Goal: Task Accomplishment & Management: Manage account settings

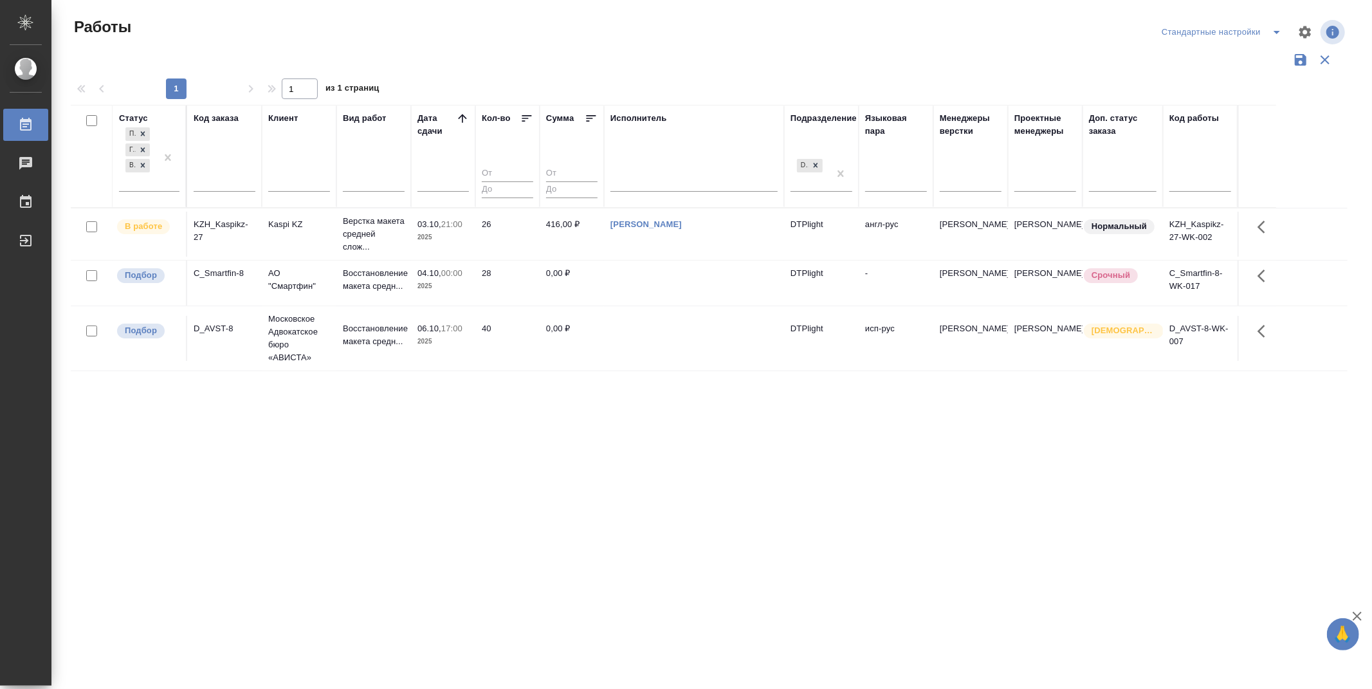
click at [689, 487] on div "Статус Подбор Готов к работе В работе Код заказа Клиент Вид работ Дата сдачи Ко…" at bounding box center [709, 336] width 1276 height 463
click at [478, 599] on div ".cls-1 fill:#fff; AWATERA Zubakova Viktoriya Работы 0 Чаты График Выйти Работы …" at bounding box center [686, 344] width 1372 height 689
click at [547, 457] on div "Статус Подбор Готов к работе В работе Код заказа Клиент Вид работ Дата сдачи Ко…" at bounding box center [709, 336] width 1276 height 463
click at [537, 462] on div "Статус Подбор Готов к работе В работе Код заказа Клиент Вид работ Дата сдачи Ко…" at bounding box center [709, 336] width 1276 height 463
click at [586, 476] on div "Статус Подбор Готов к работе В работе Код заказа Клиент Вид работ Дата сдачи Ко…" at bounding box center [709, 336] width 1276 height 463
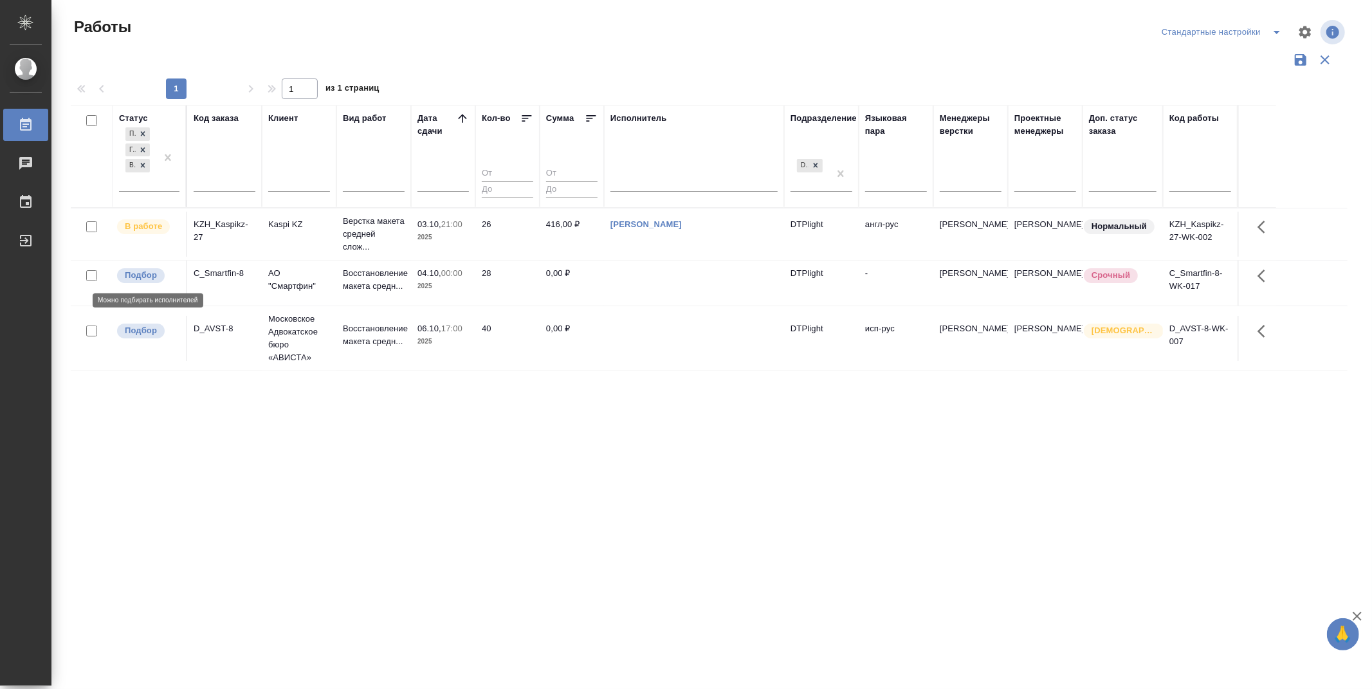
click at [136, 275] on p "Подбор" at bounding box center [141, 275] width 32 height 13
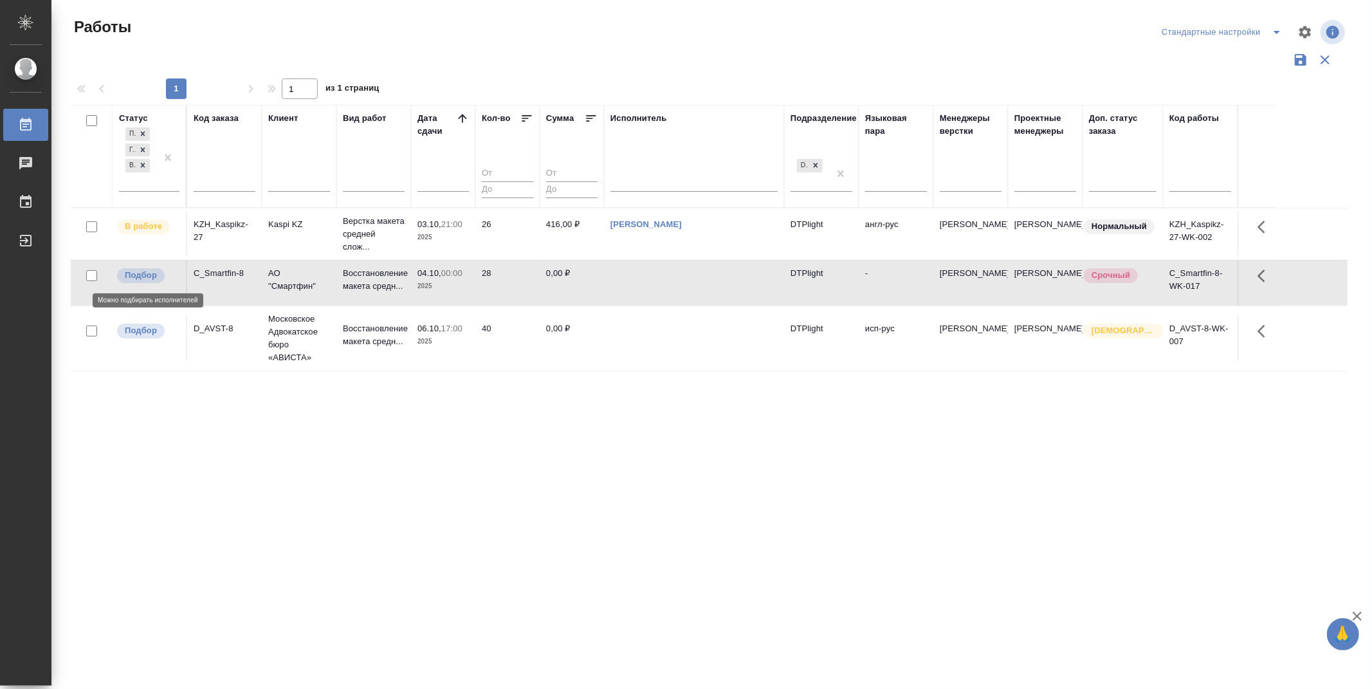
click at [136, 275] on p "Подбор" at bounding box center [141, 275] width 32 height 13
click at [138, 278] on p "Подбор" at bounding box center [141, 275] width 32 height 13
click at [566, 538] on div "Статус Подбор Готов к работе В работе Код заказа Клиент Вид работ Дата сдачи Ко…" at bounding box center [709, 336] width 1276 height 463
click at [149, 336] on p "Подбор" at bounding box center [141, 330] width 32 height 13
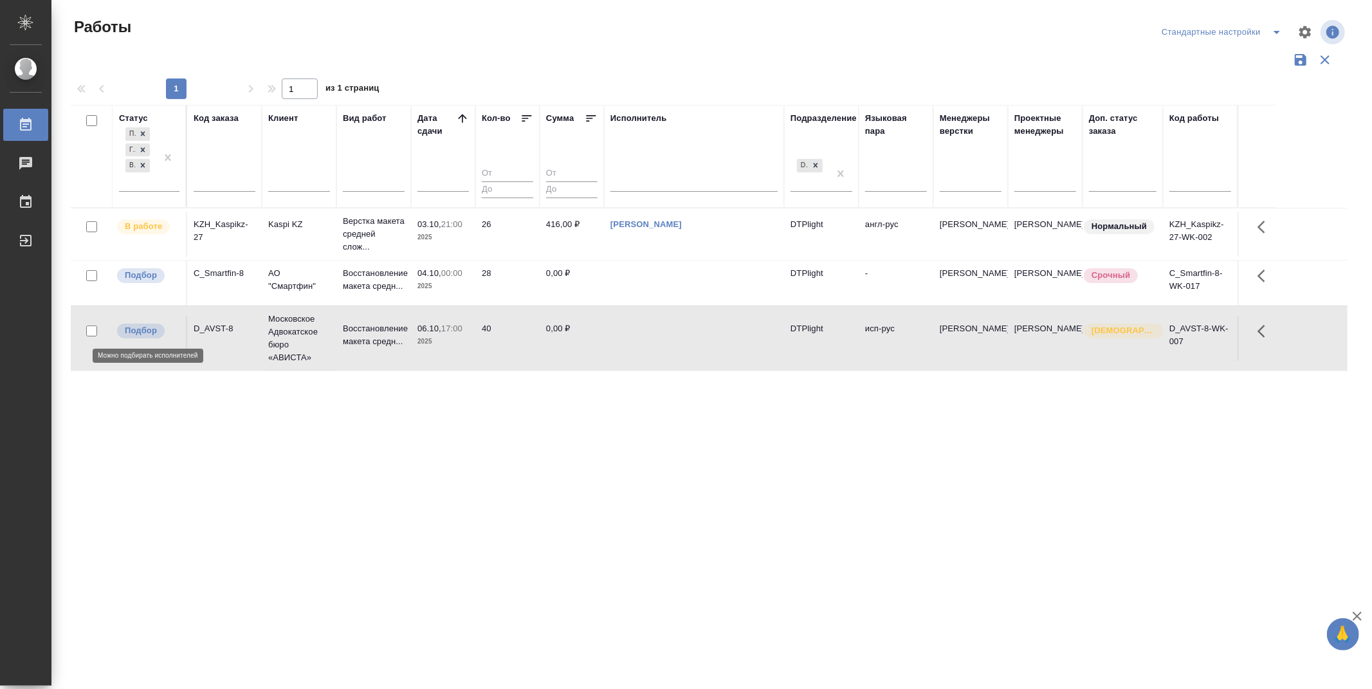
click at [149, 336] on p "Подбор" at bounding box center [141, 330] width 32 height 13
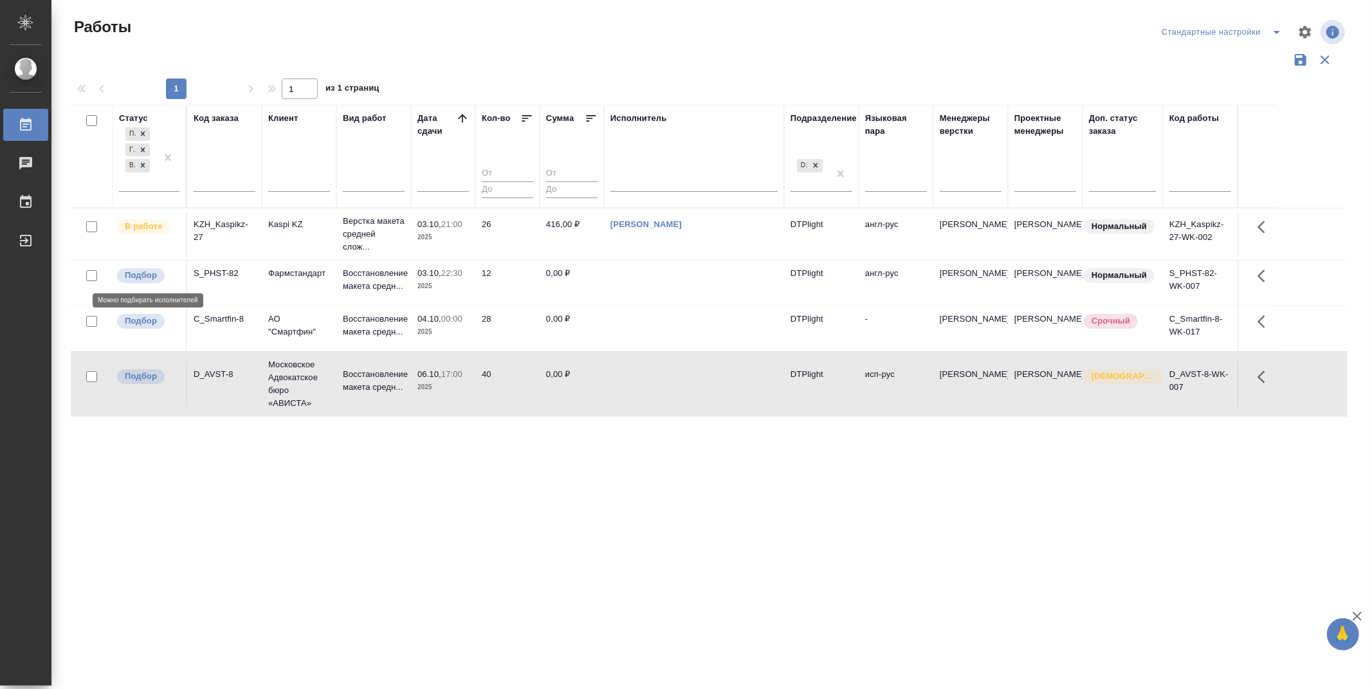
click at [144, 267] on div "Подбор" at bounding box center [148, 275] width 64 height 17
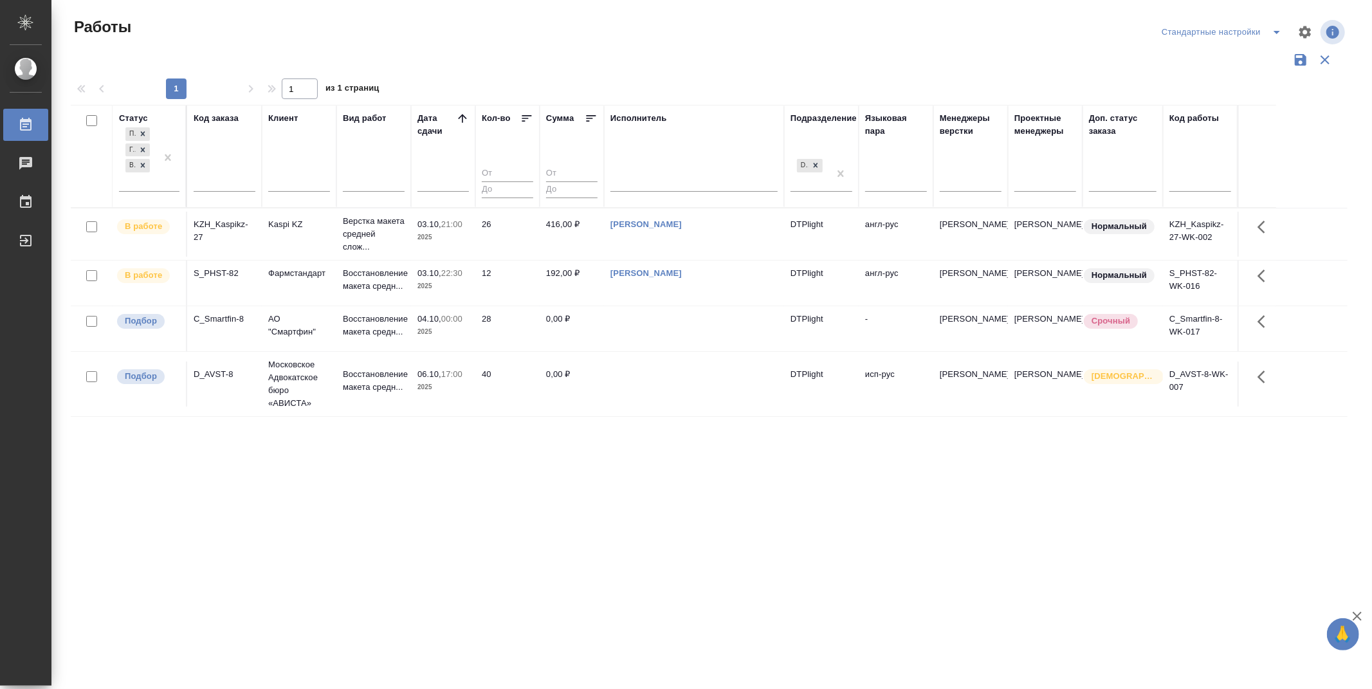
click at [572, 528] on div "Статус Подбор Готов к работе В работе Код заказа Клиент Вид работ Дата сдачи Ко…" at bounding box center [709, 336] width 1276 height 463
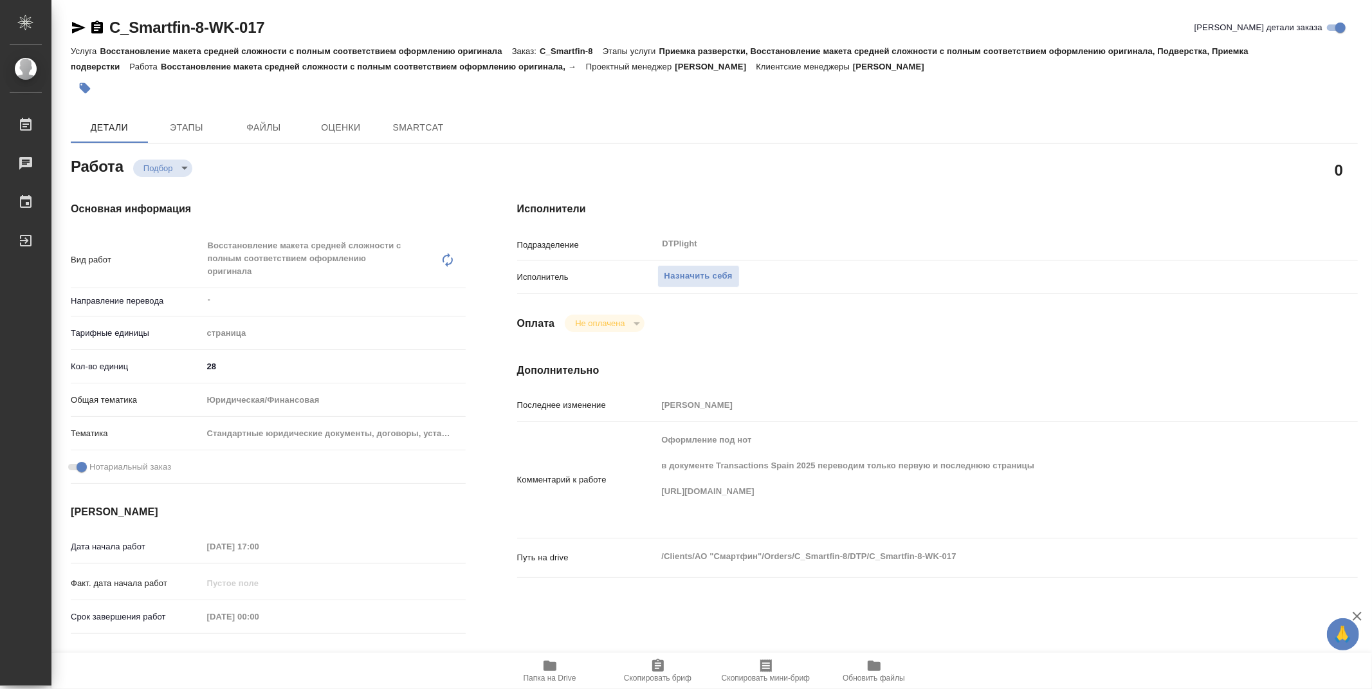
type textarea "x"
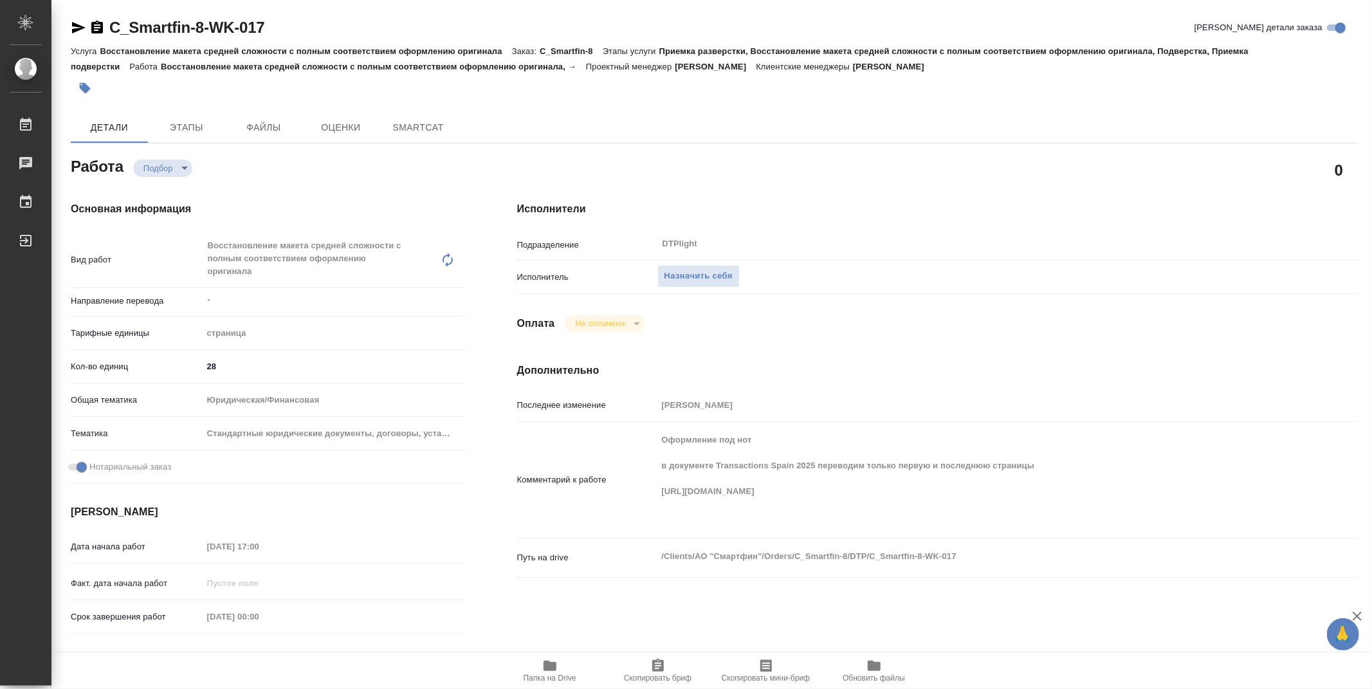
type textarea "x"
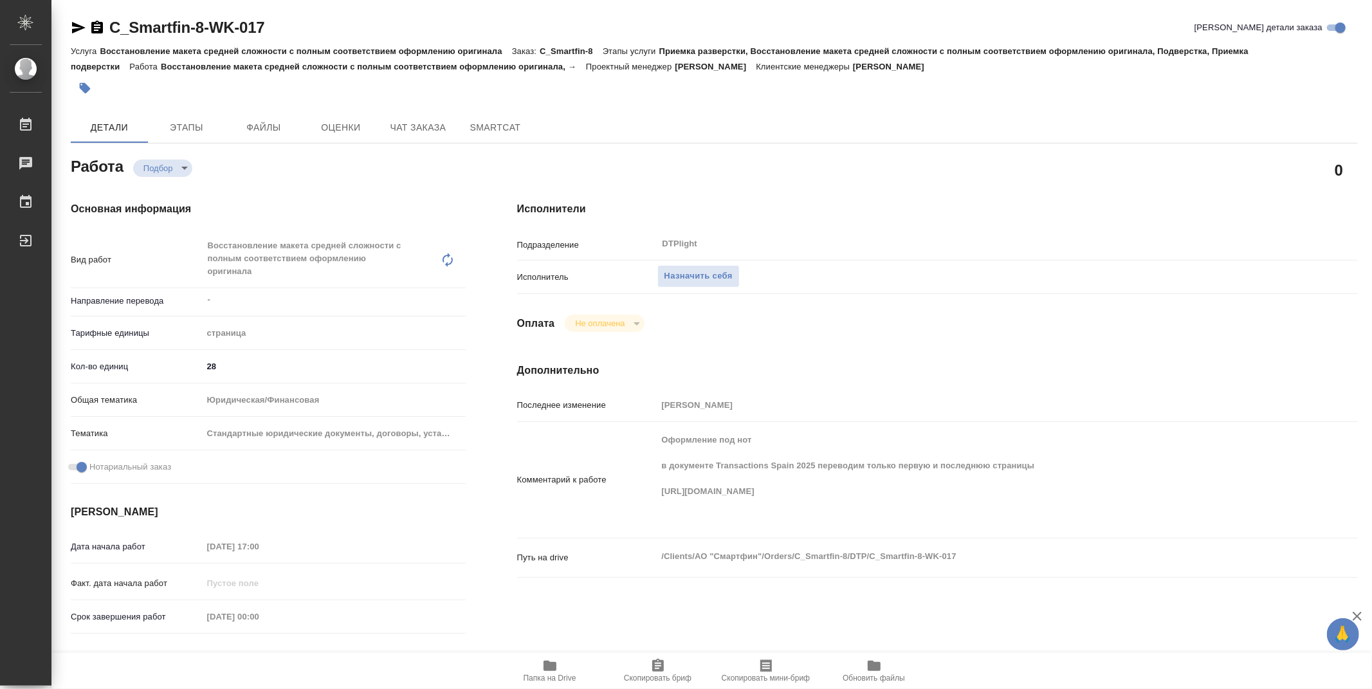
type textarea "x"
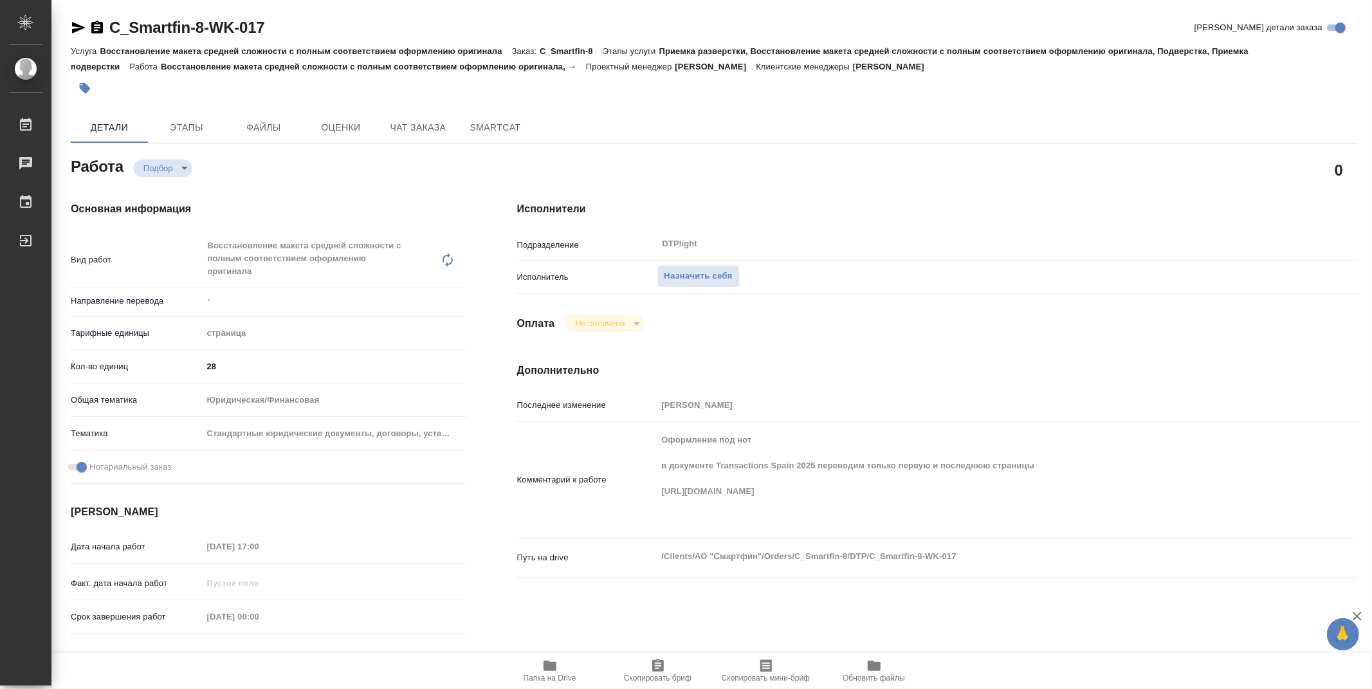
type textarea "x"
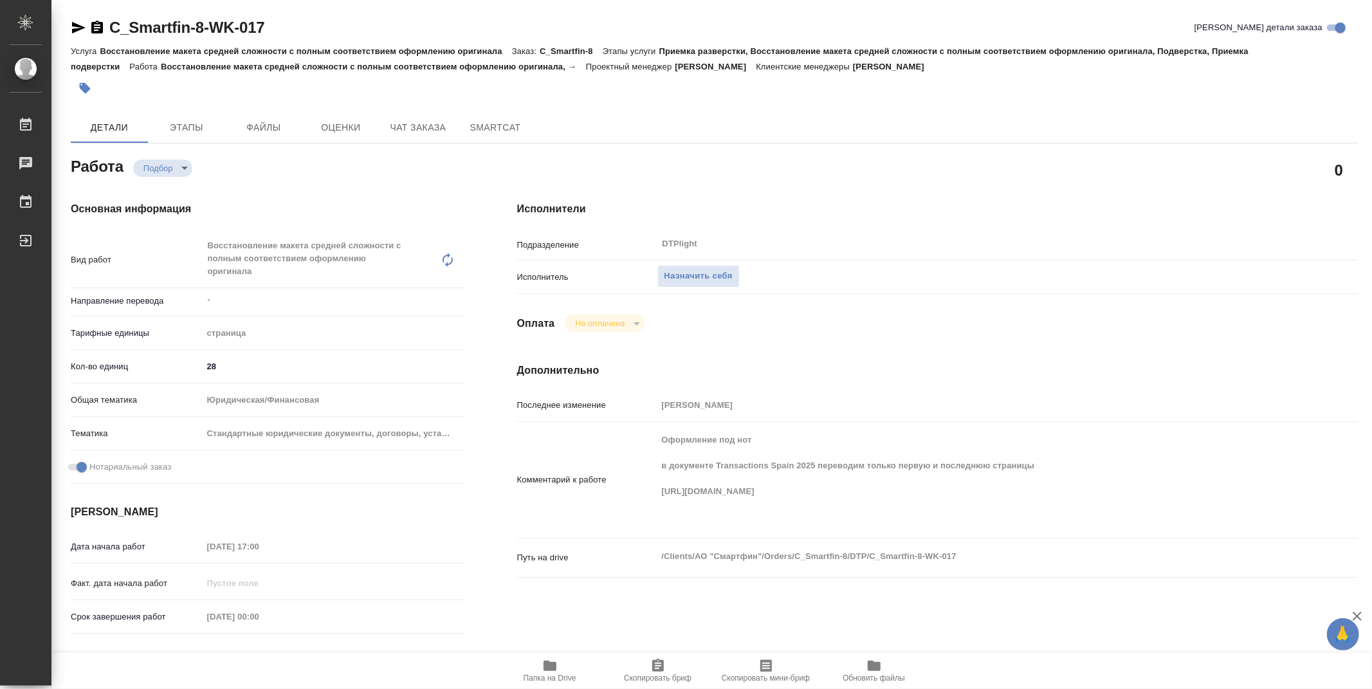
click at [554, 669] on icon "button" at bounding box center [549, 665] width 13 height 10
type textarea "x"
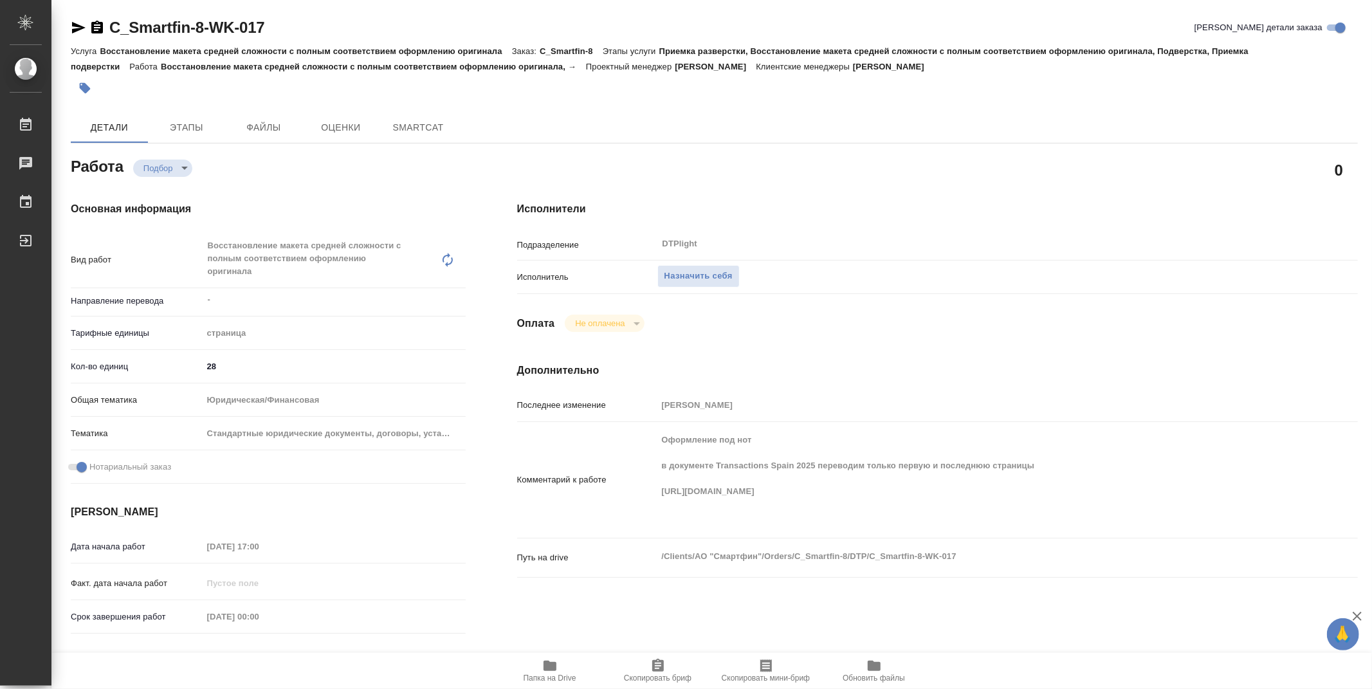
type textarea "x"
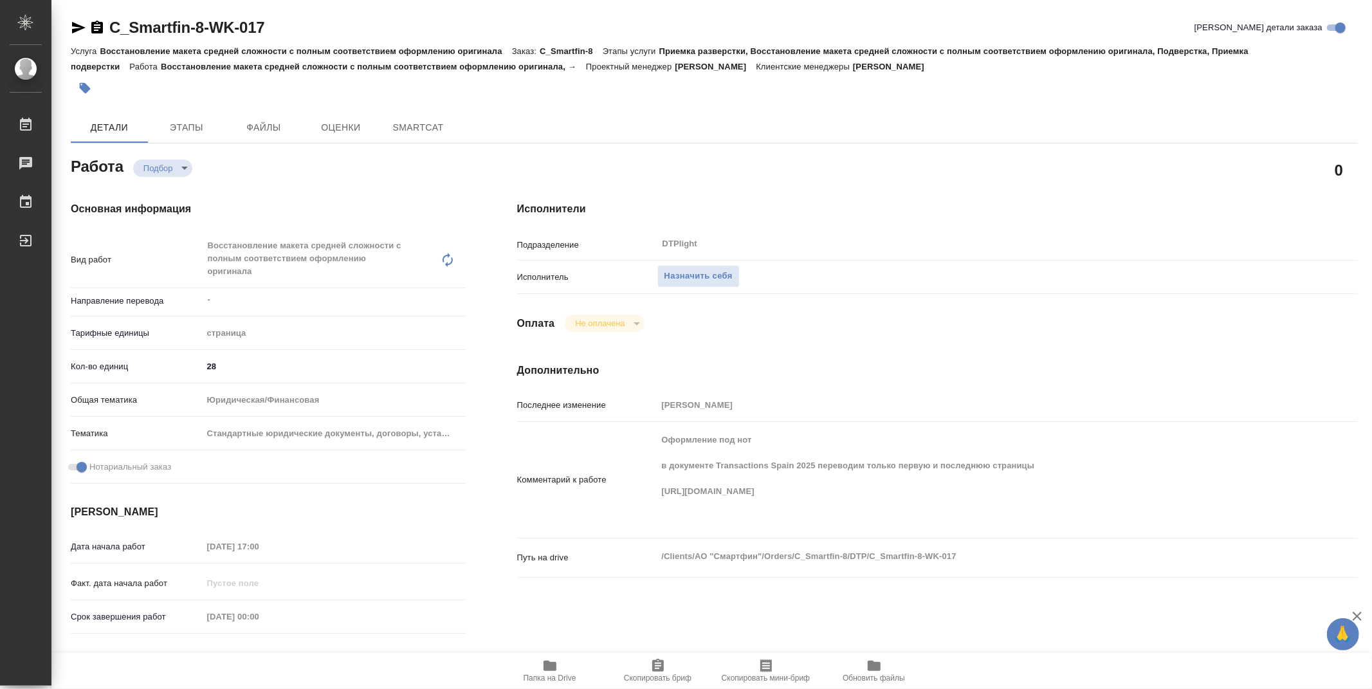
type textarea "x"
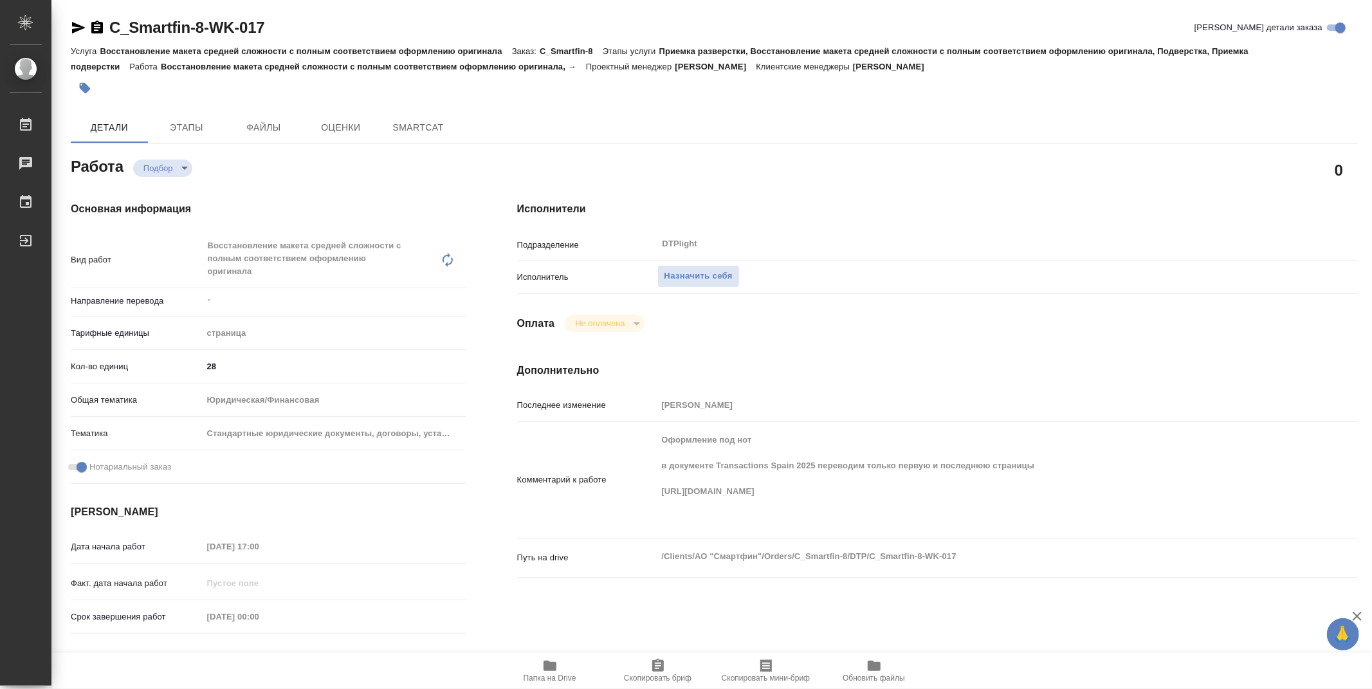
type textarea "x"
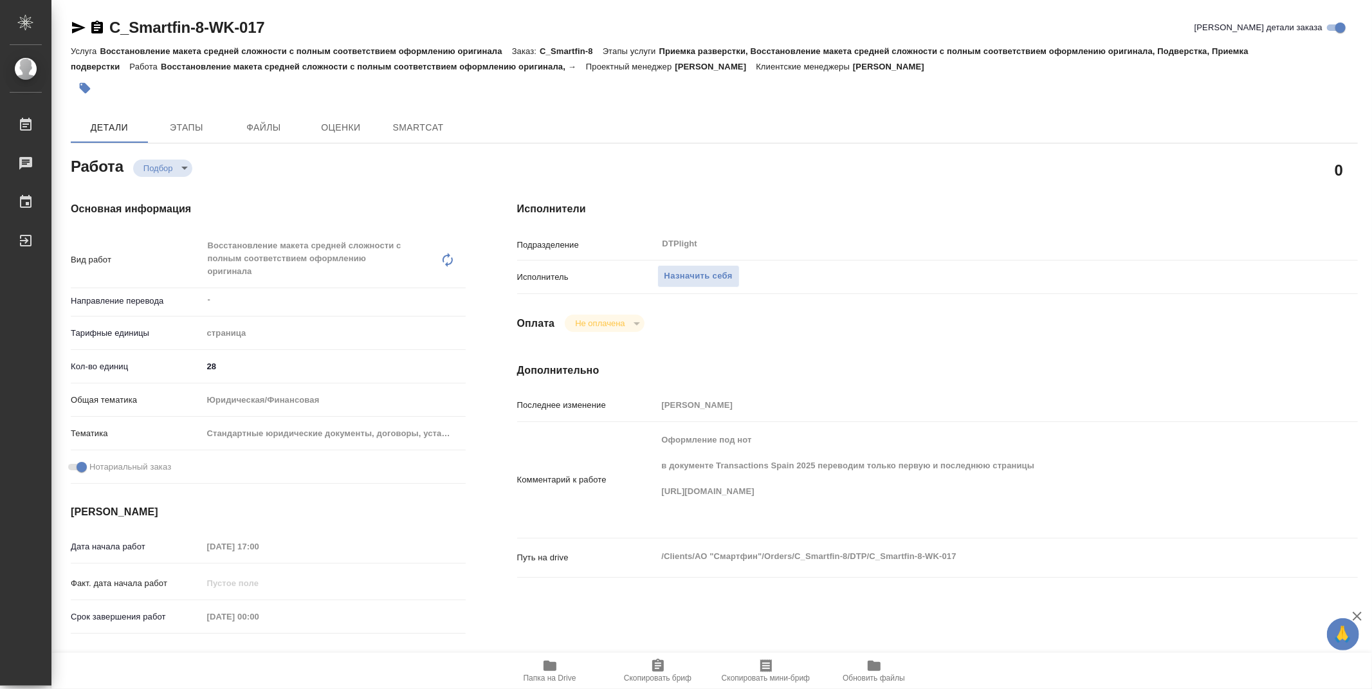
type textarea "x"
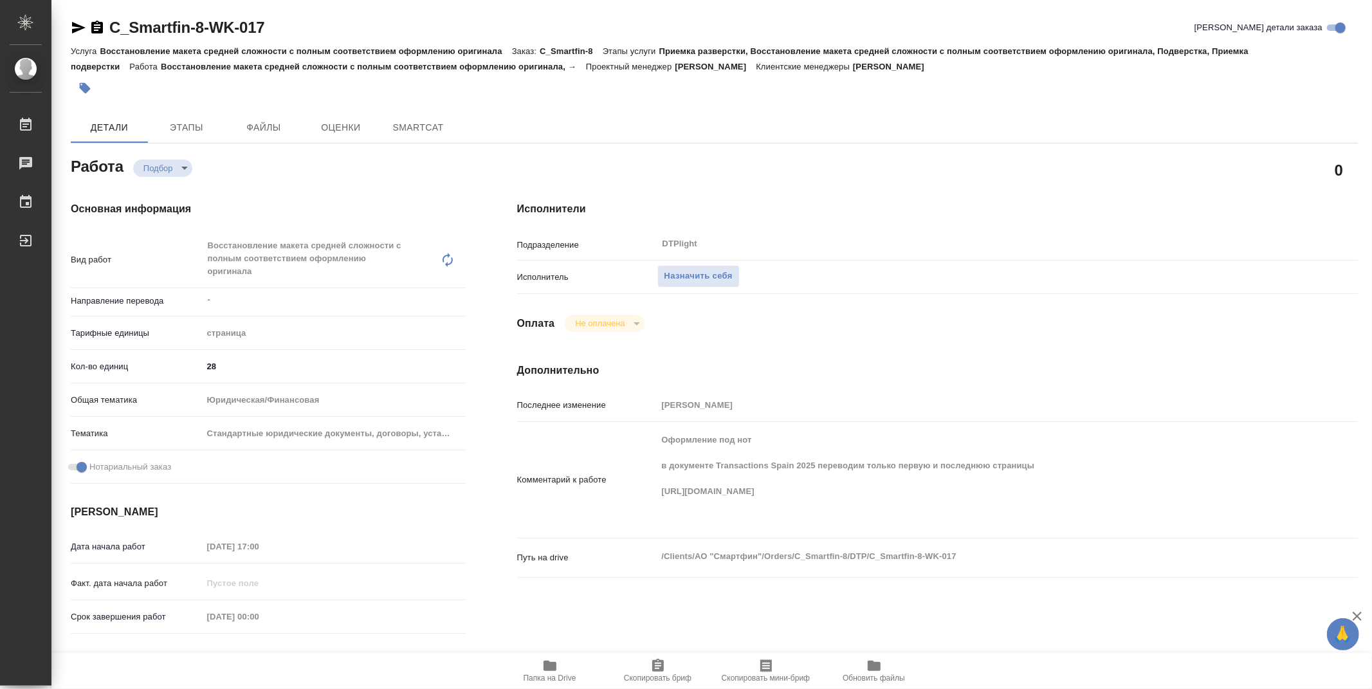
type textarea "x"
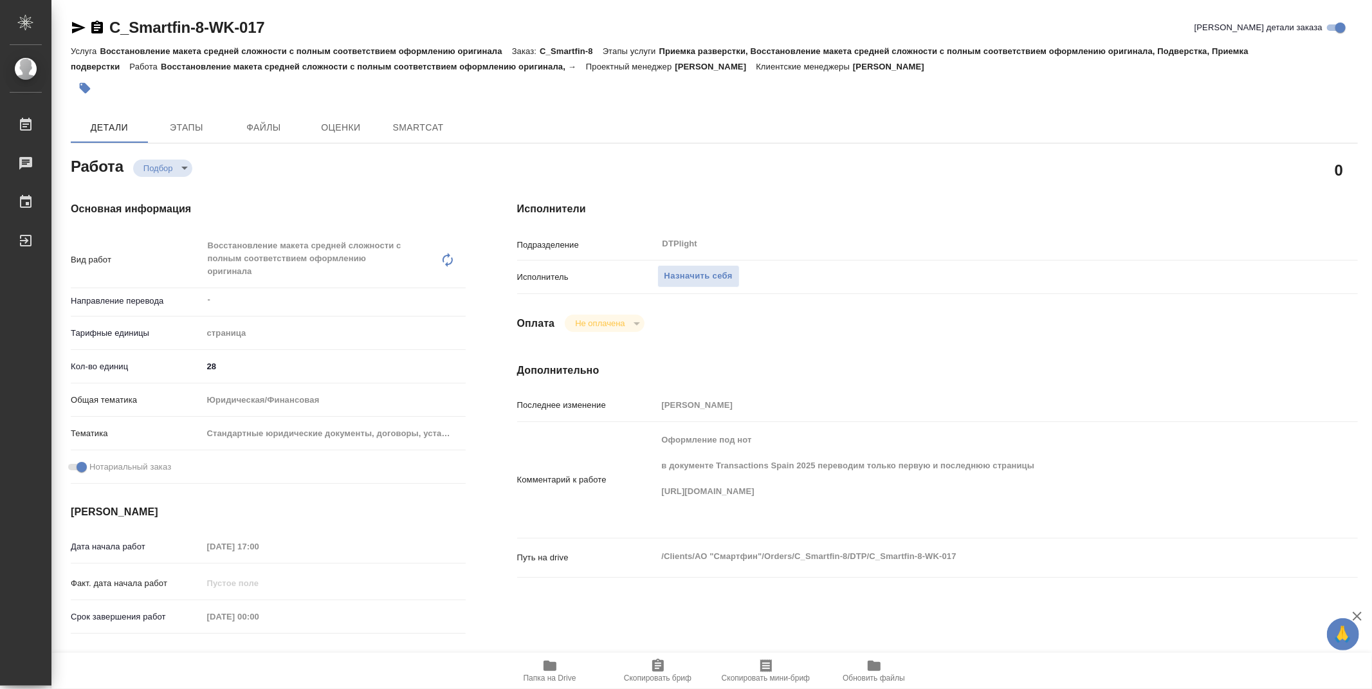
type textarea "x"
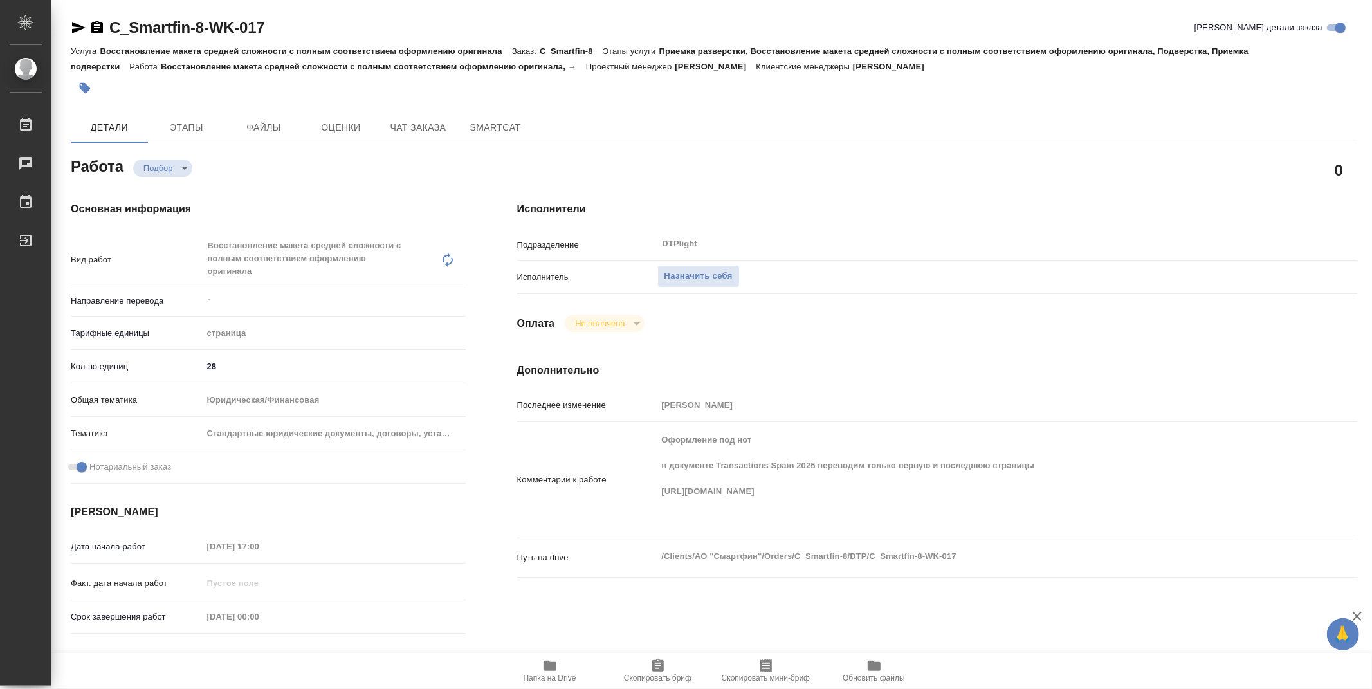
type textarea "x"
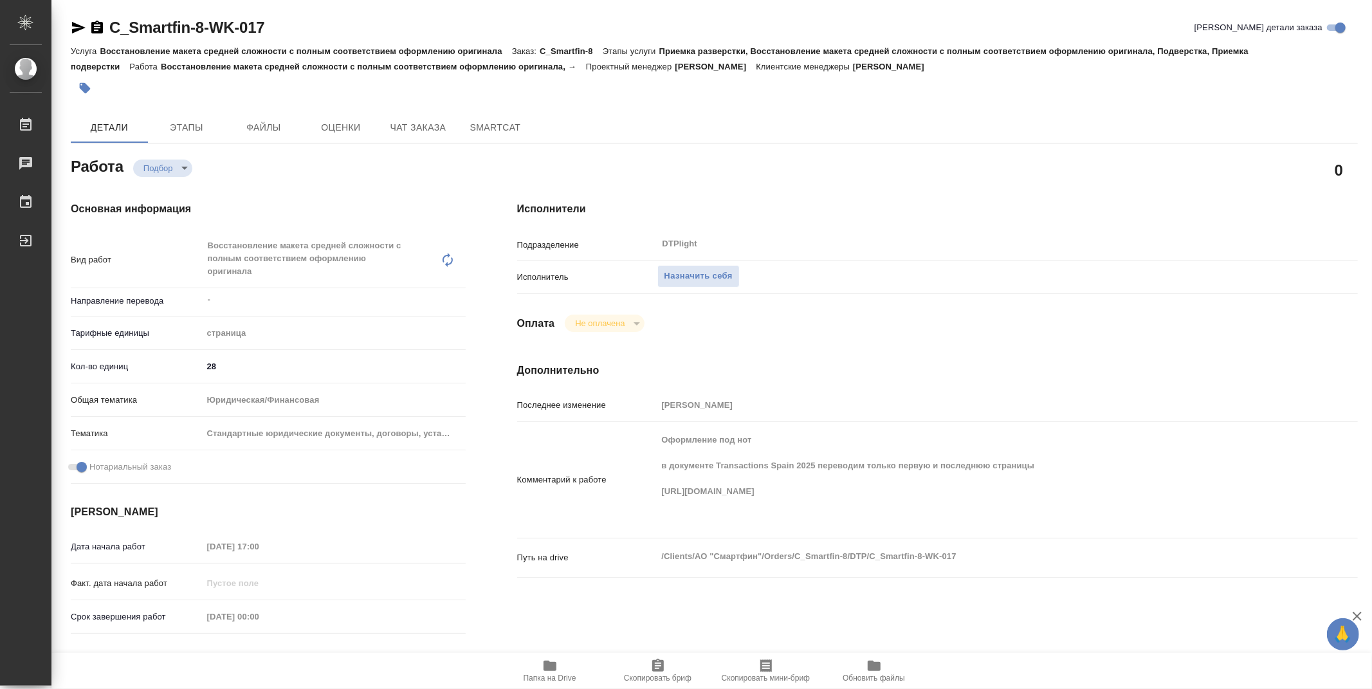
type textarea "x"
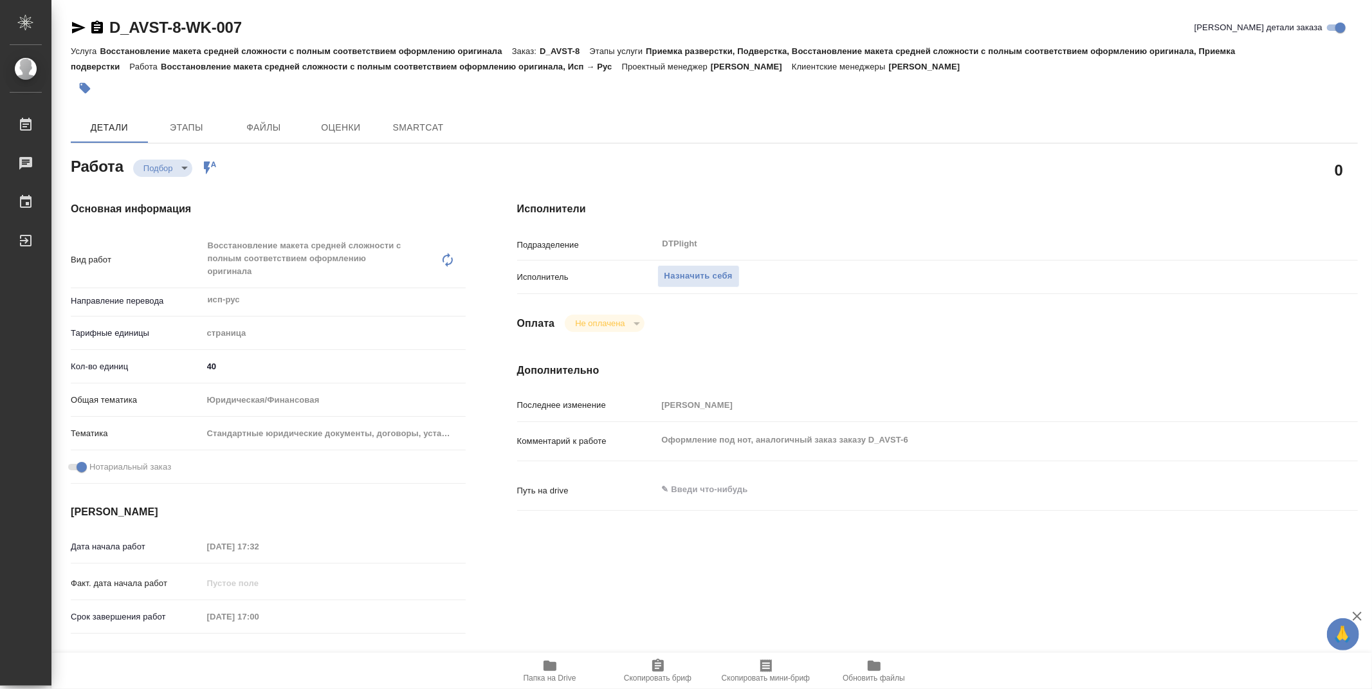
type textarea "x"
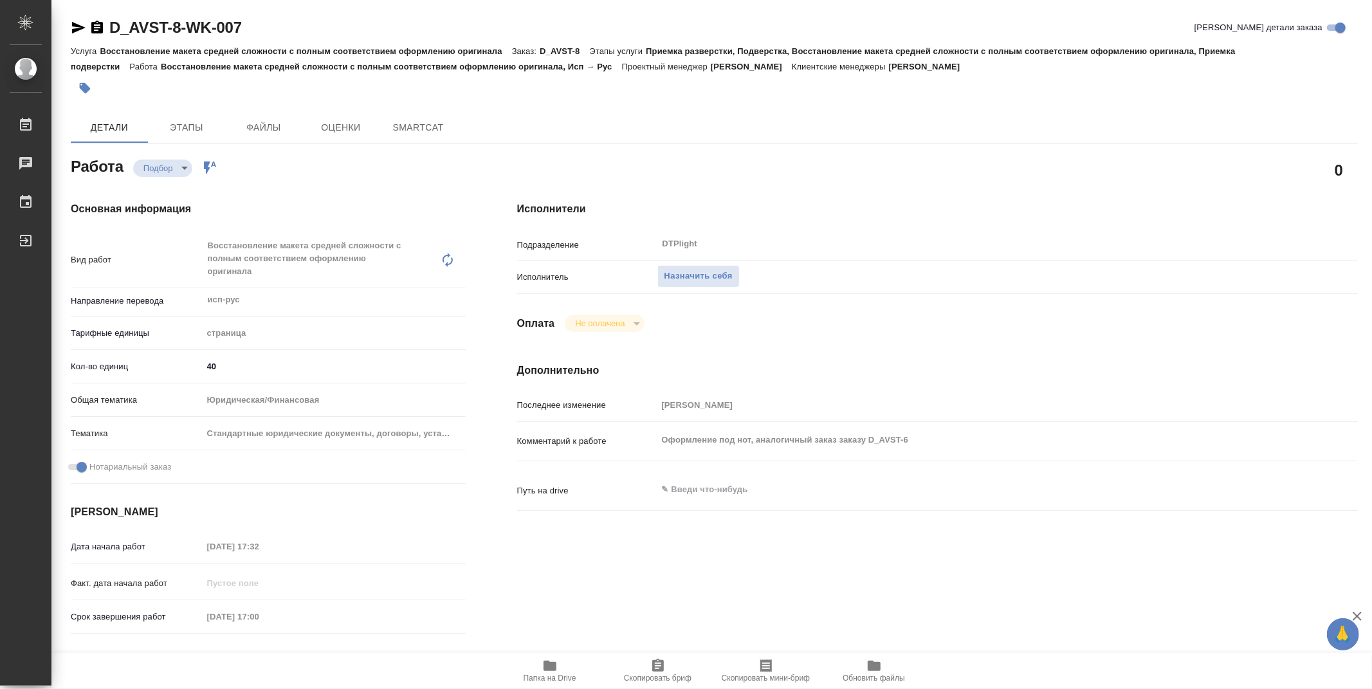
type textarea "x"
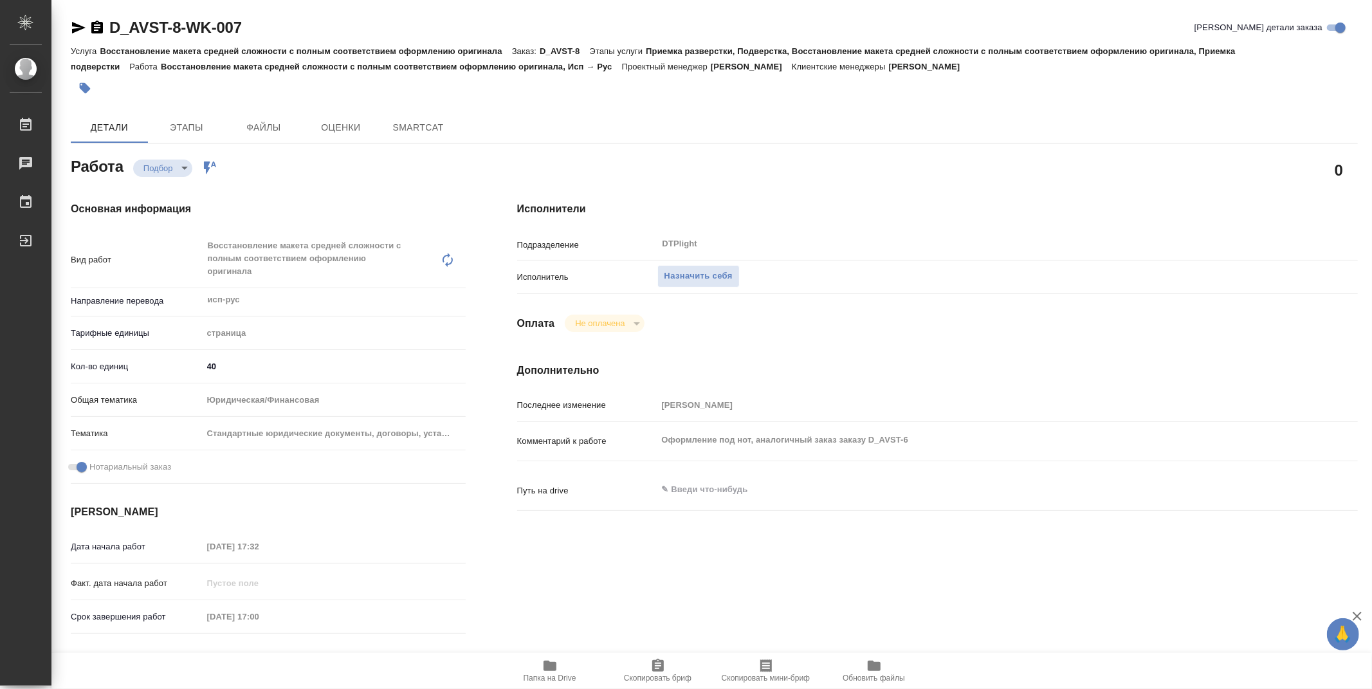
type textarea "x"
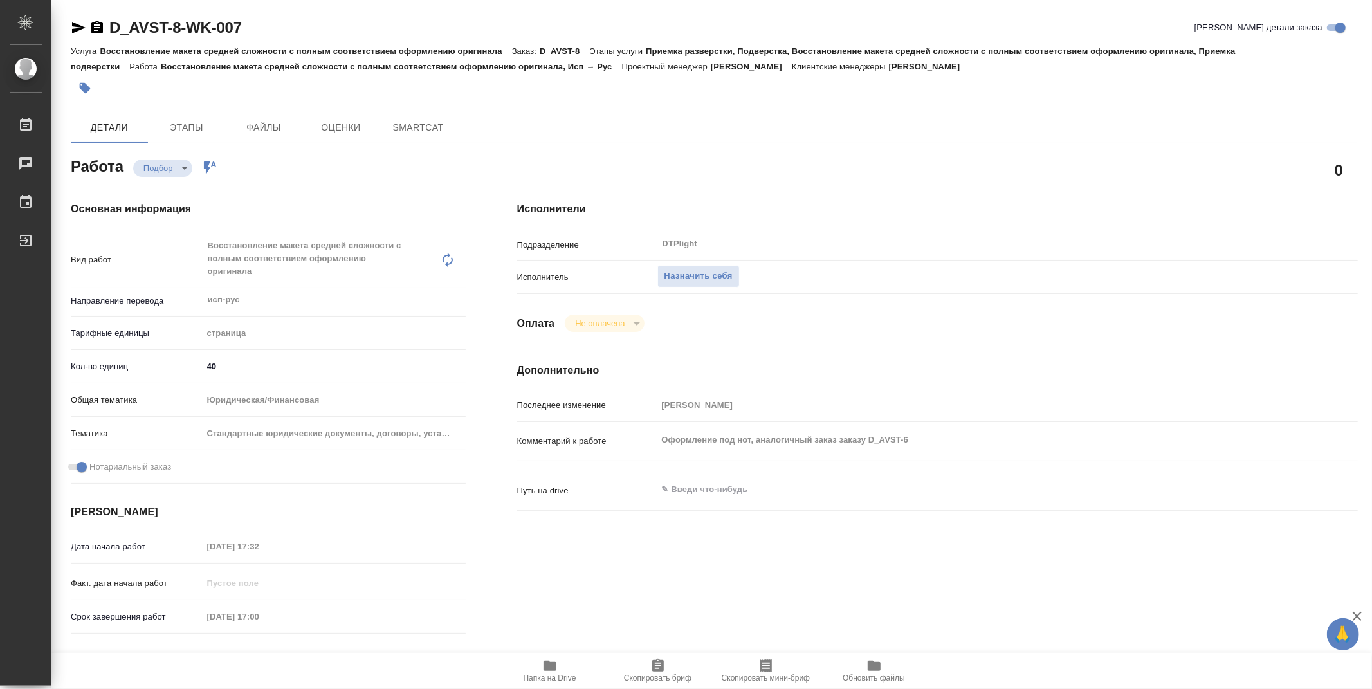
type textarea "x"
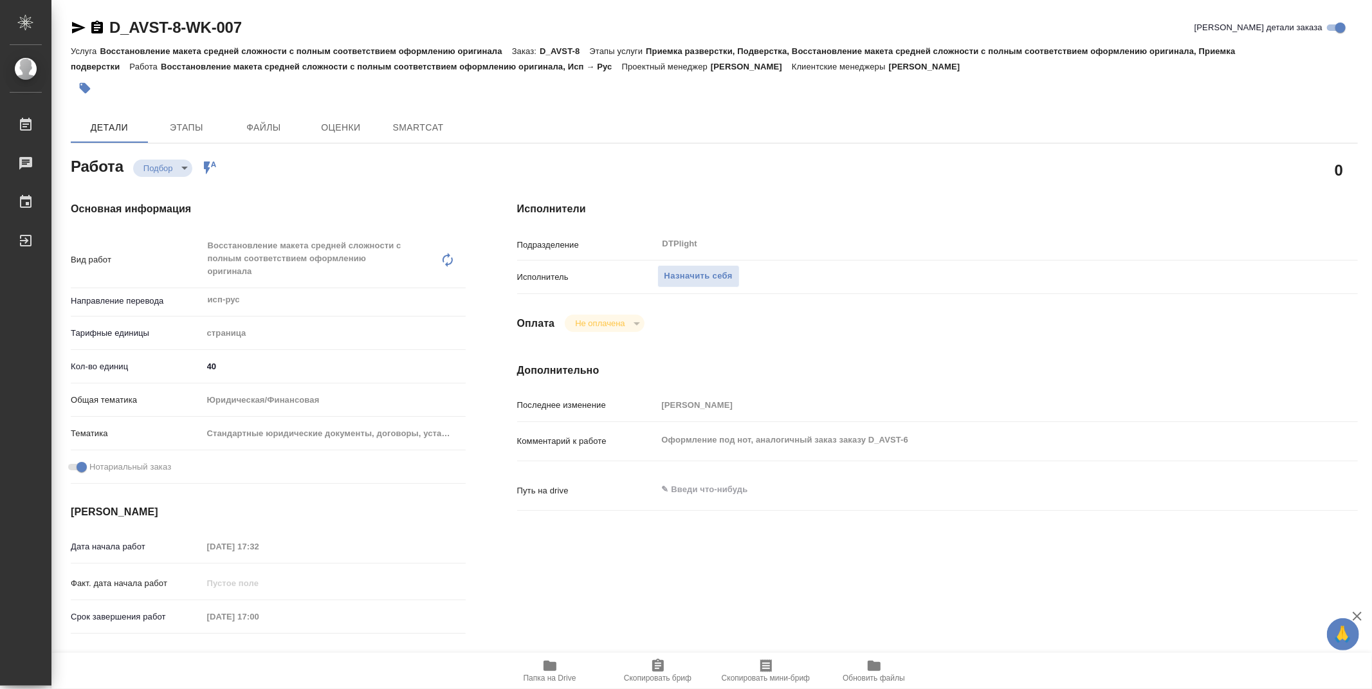
type textarea "x"
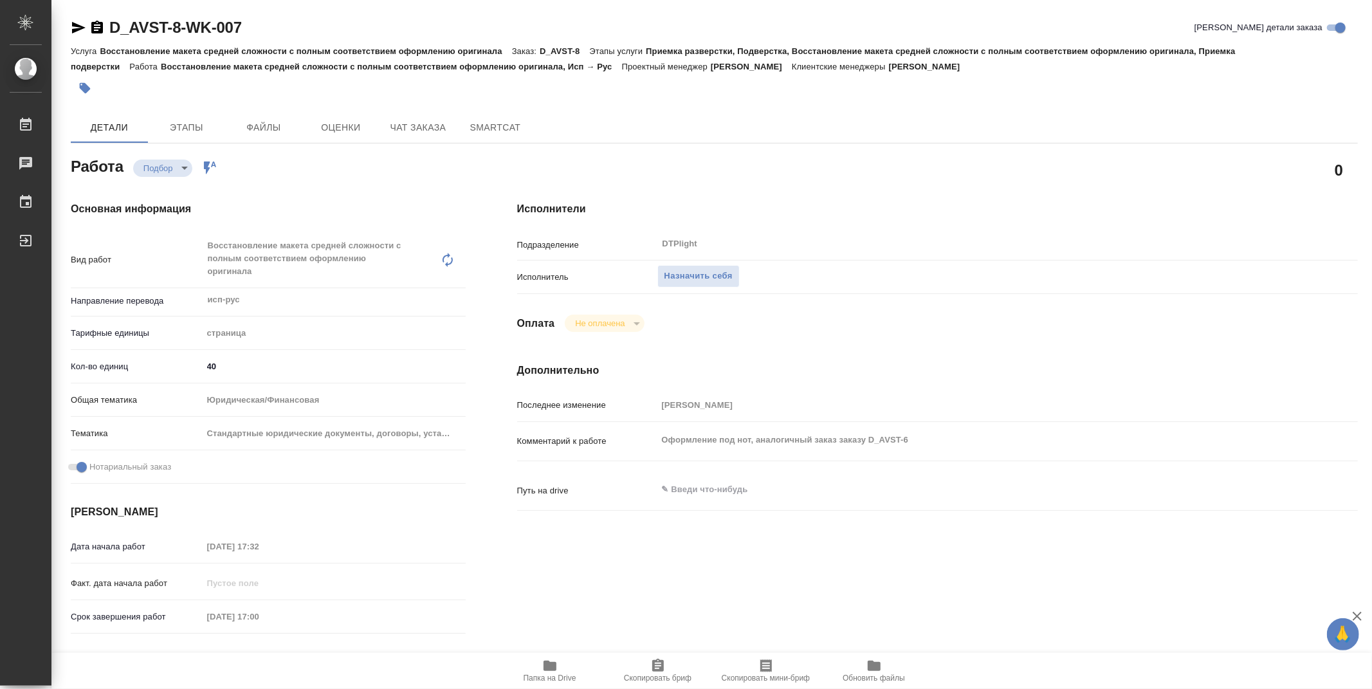
type textarea "x"
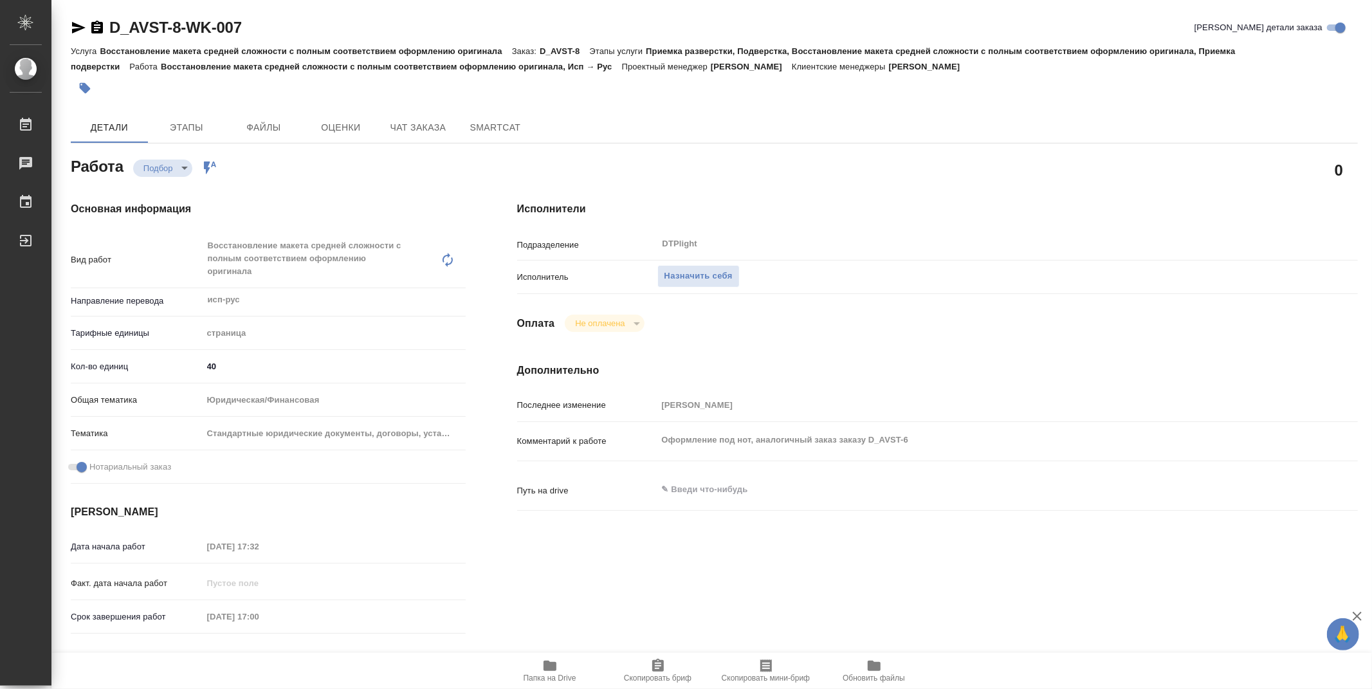
type textarea "x"
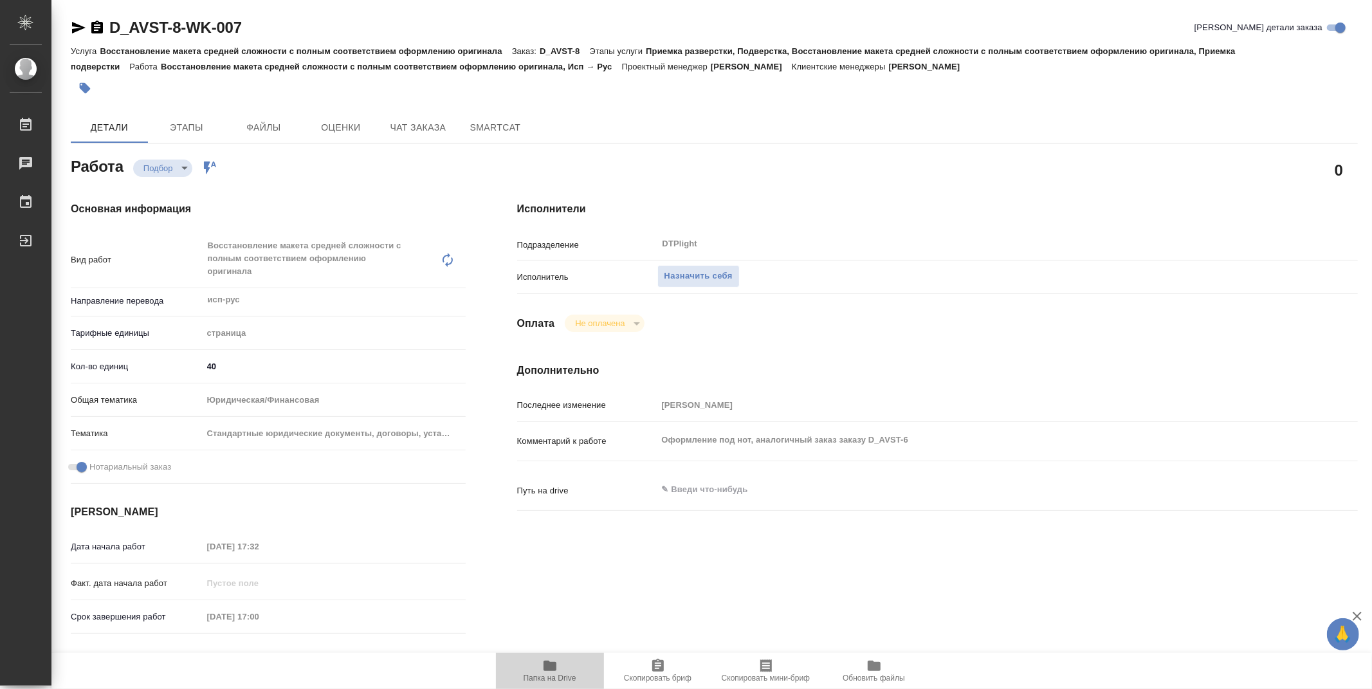
click at [541, 672] on span "Папка на Drive" at bounding box center [549, 670] width 93 height 24
click at [799, 177] on div "Исполнители Подразделение DTPlight ​ Исполнитель Назначить себя Оплата Не оплач…" at bounding box center [937, 463] width 892 height 575
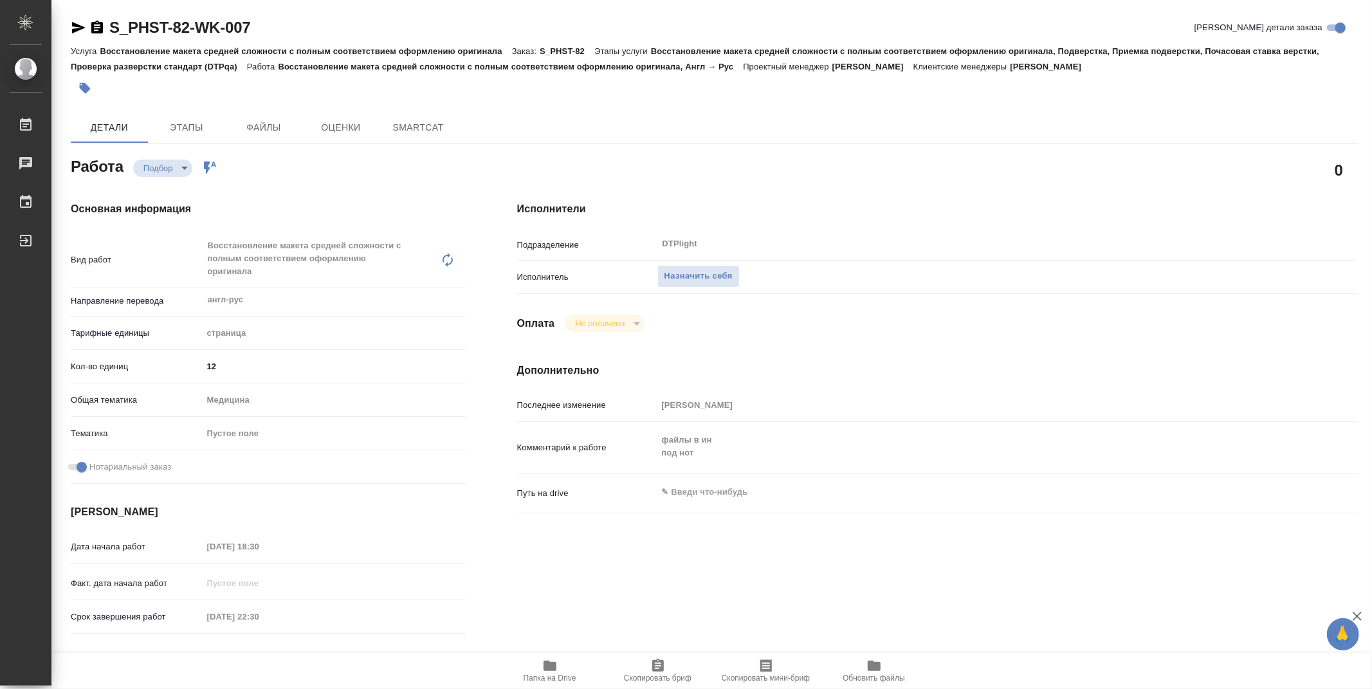
type textarea "x"
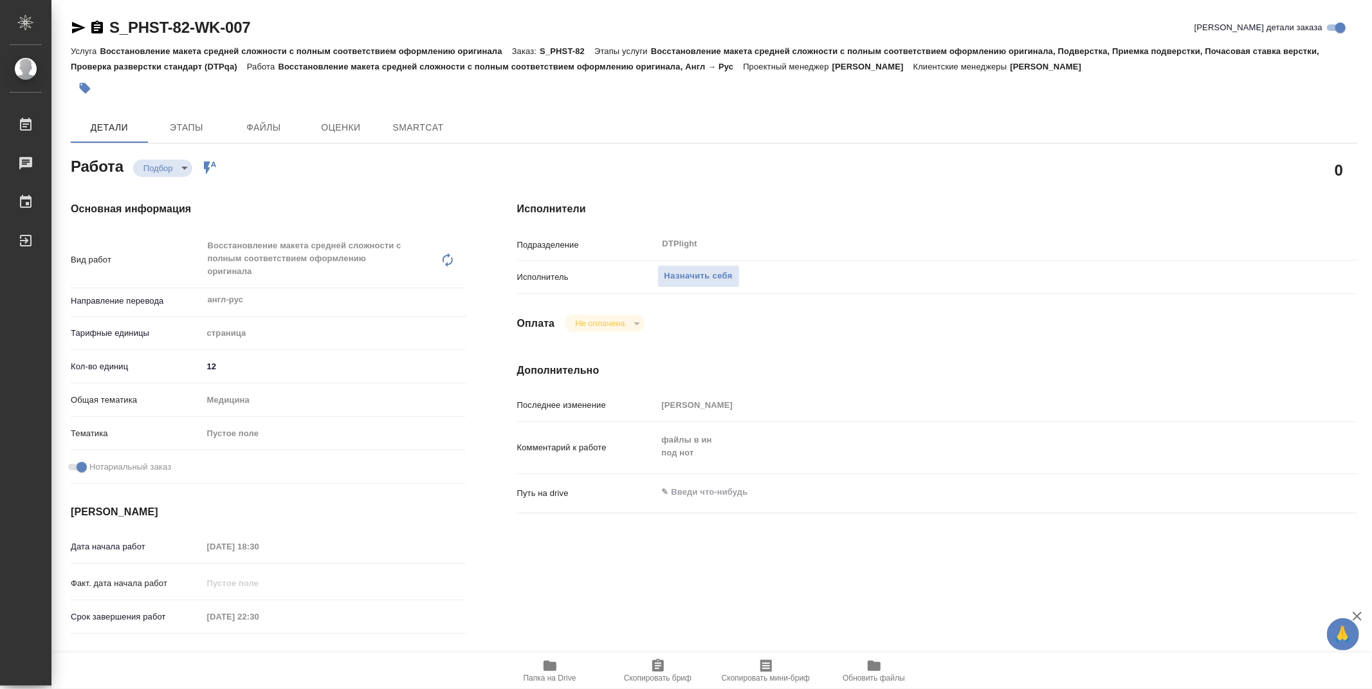
type textarea "x"
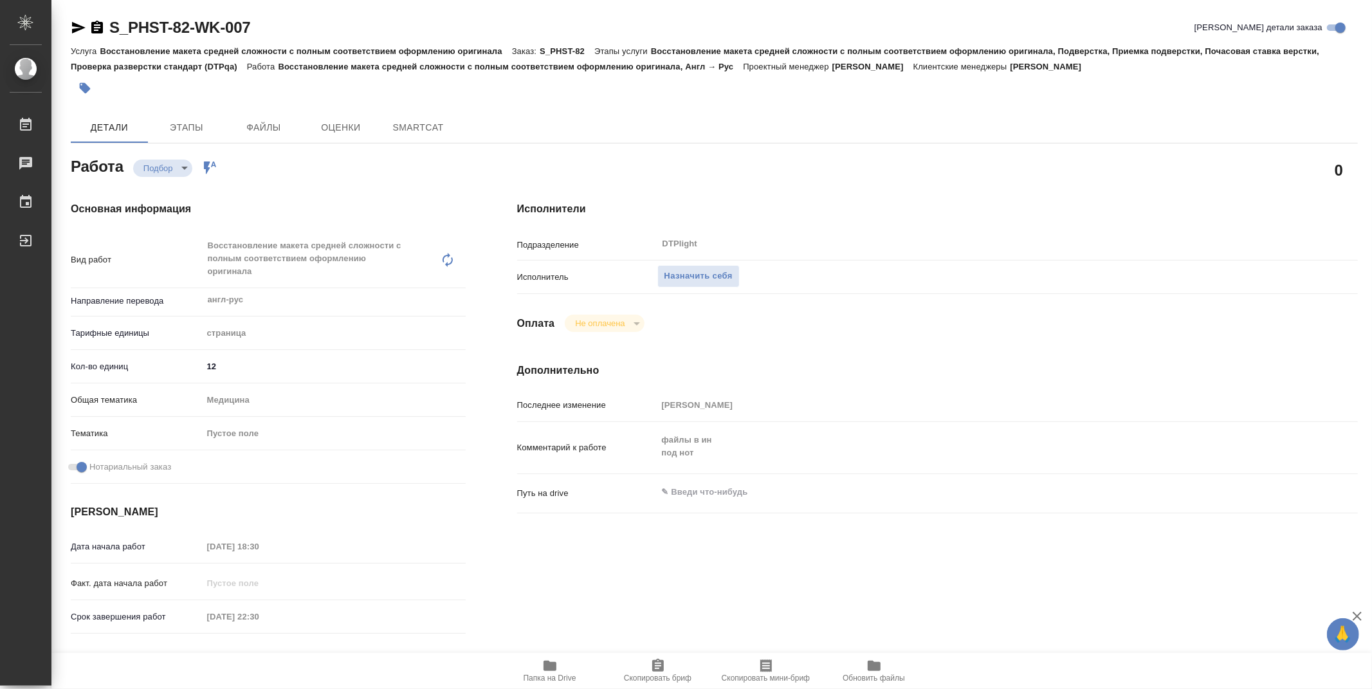
type textarea "x"
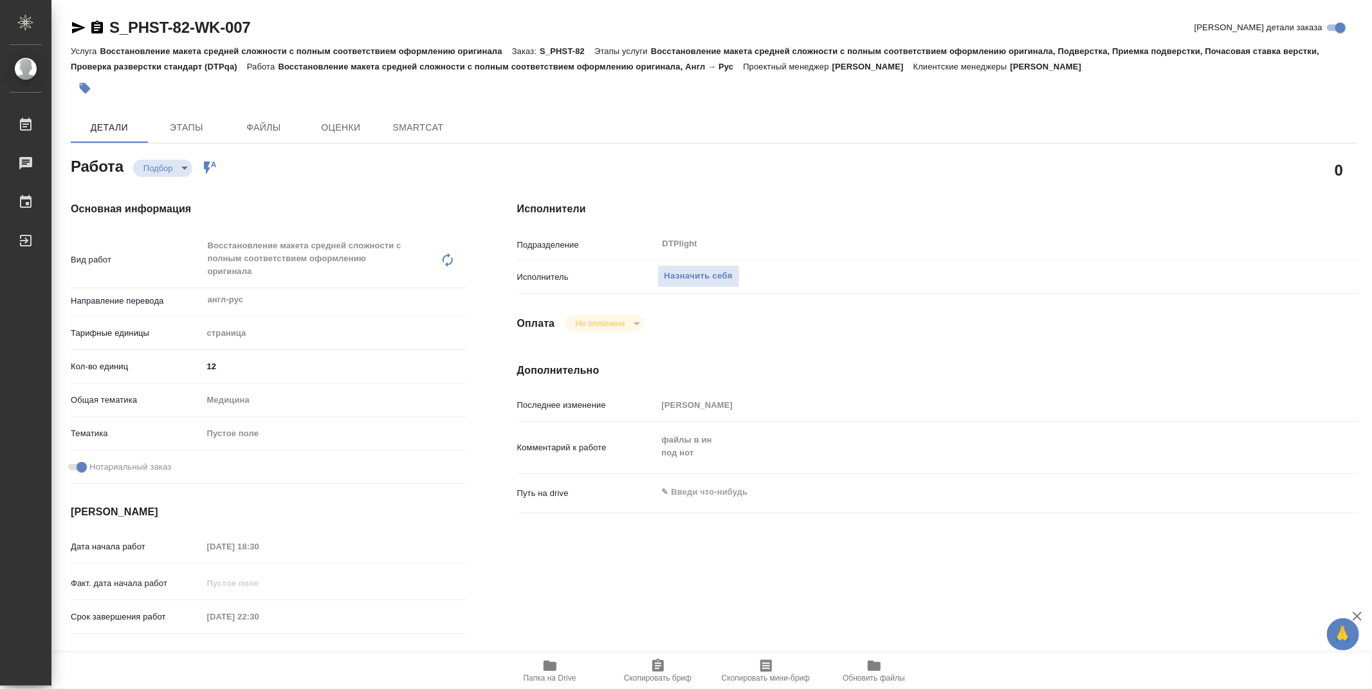
type textarea "x"
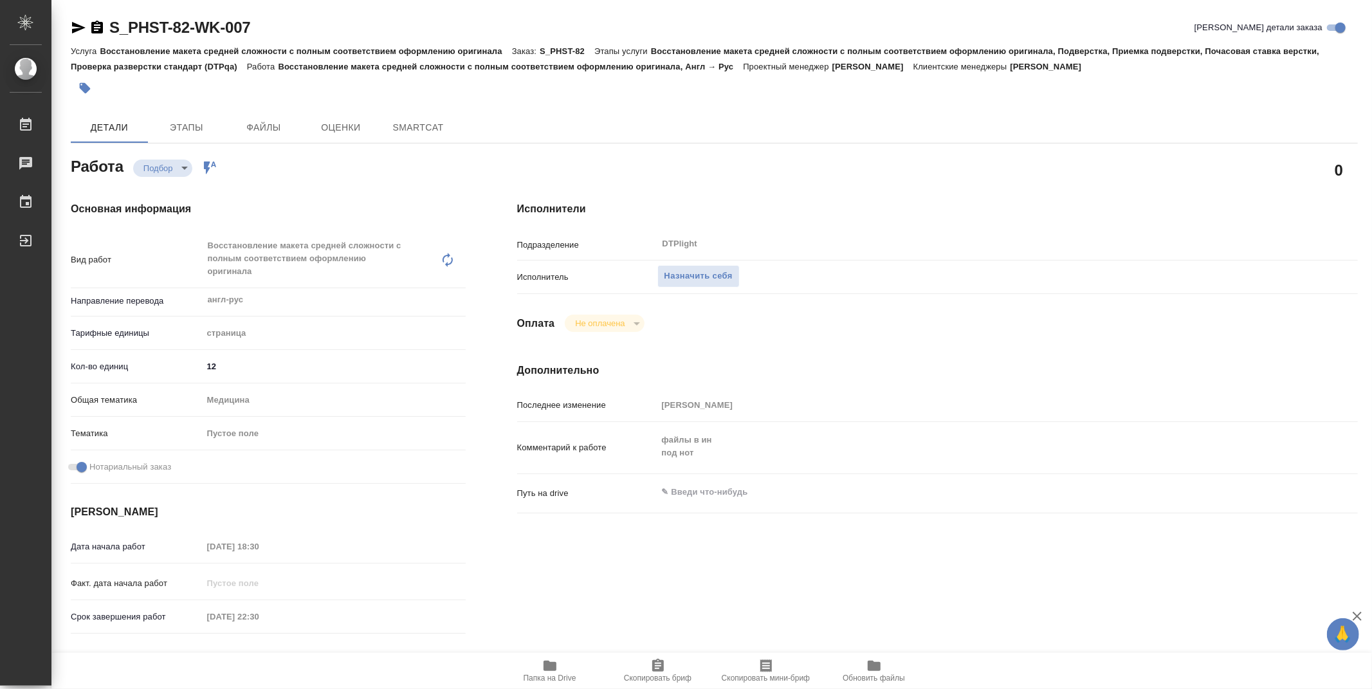
type textarea "x"
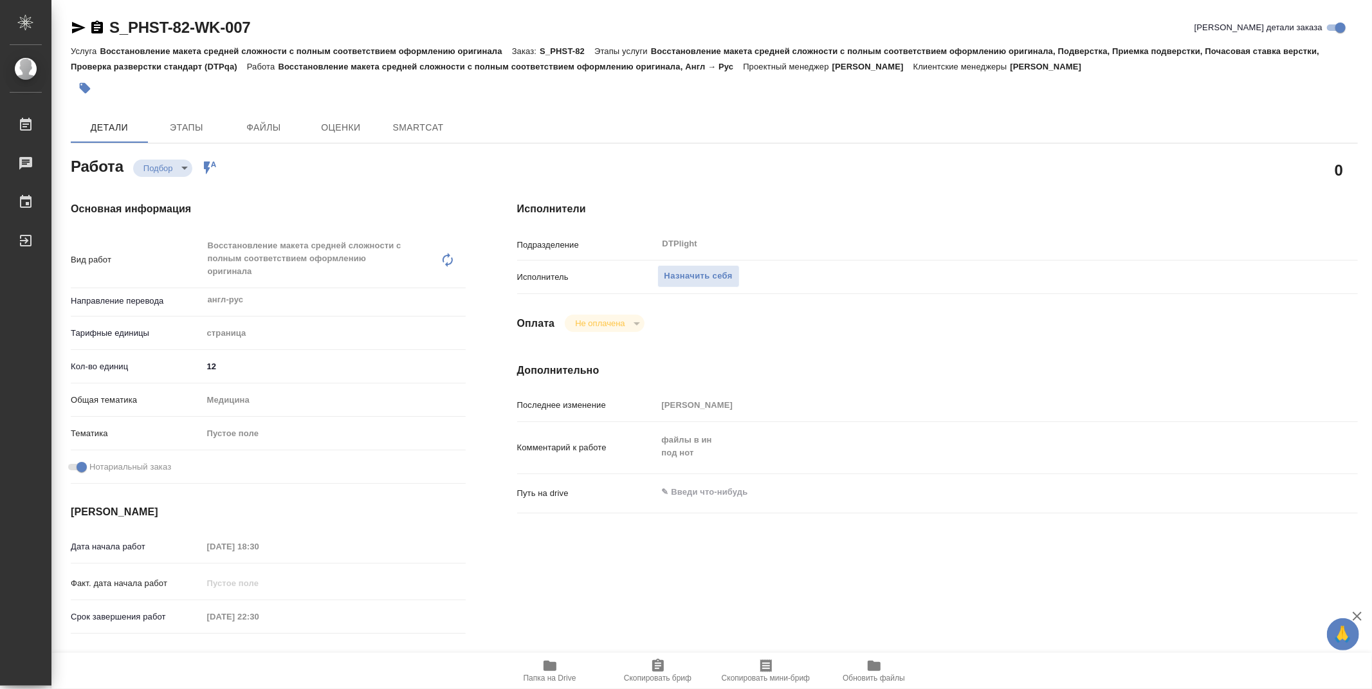
type textarea "x"
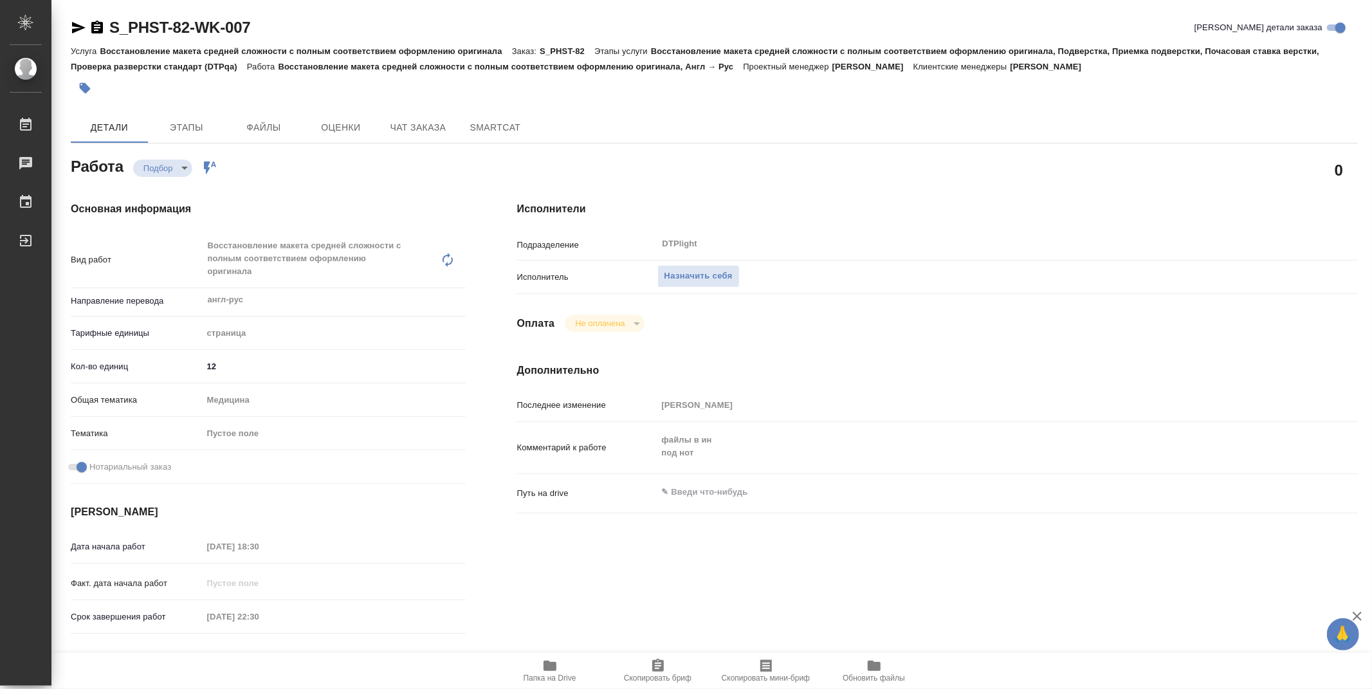
click at [556, 673] on span "Папка на Drive" at bounding box center [549, 677] width 53 height 9
type textarea "x"
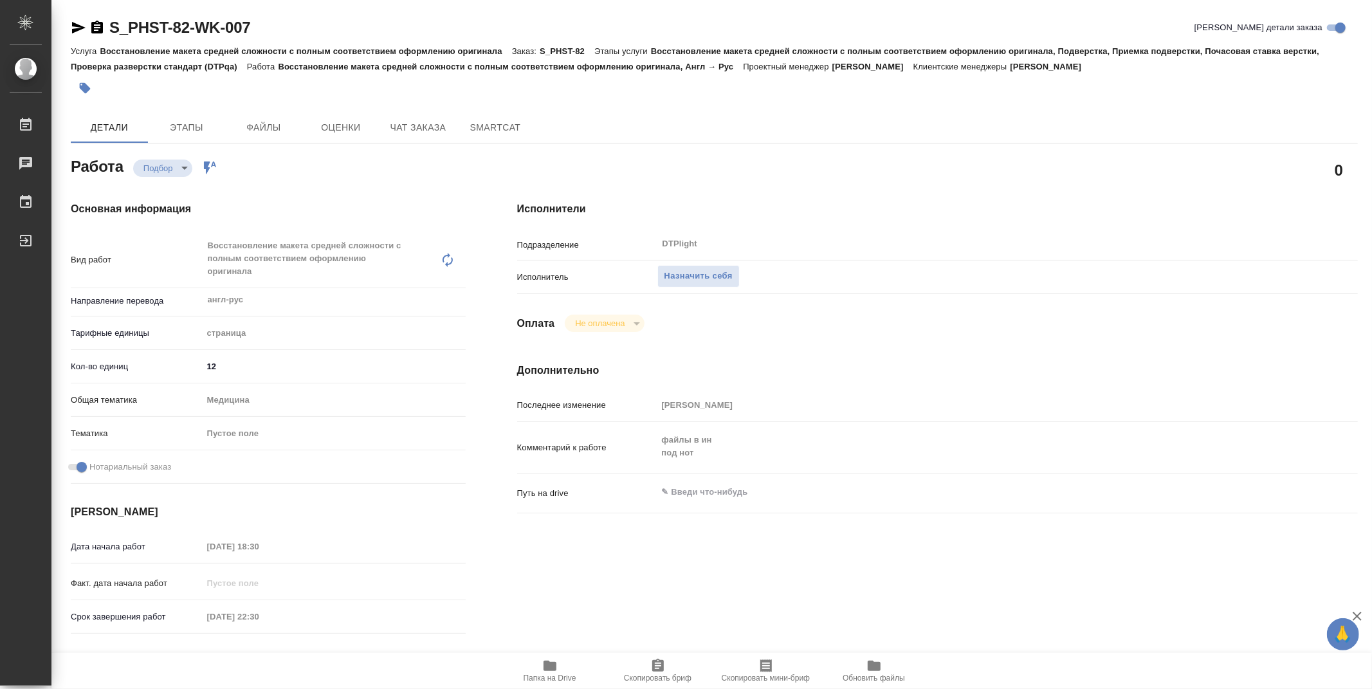
type textarea "x"
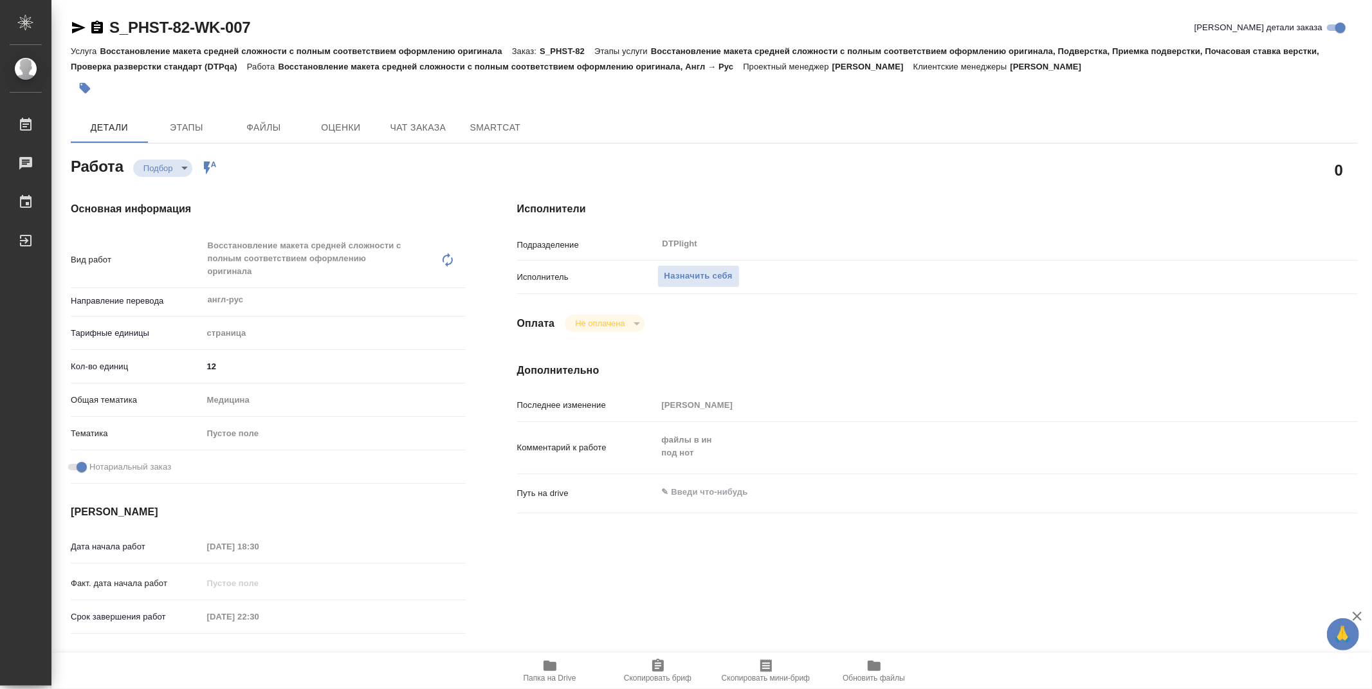
type textarea "x"
click at [871, 376] on h4 "Дополнительно" at bounding box center [937, 370] width 840 height 15
click at [555, 672] on icon "button" at bounding box center [549, 665] width 15 height 15
click at [549, 669] on icon "button" at bounding box center [549, 665] width 13 height 10
type textarea "x"
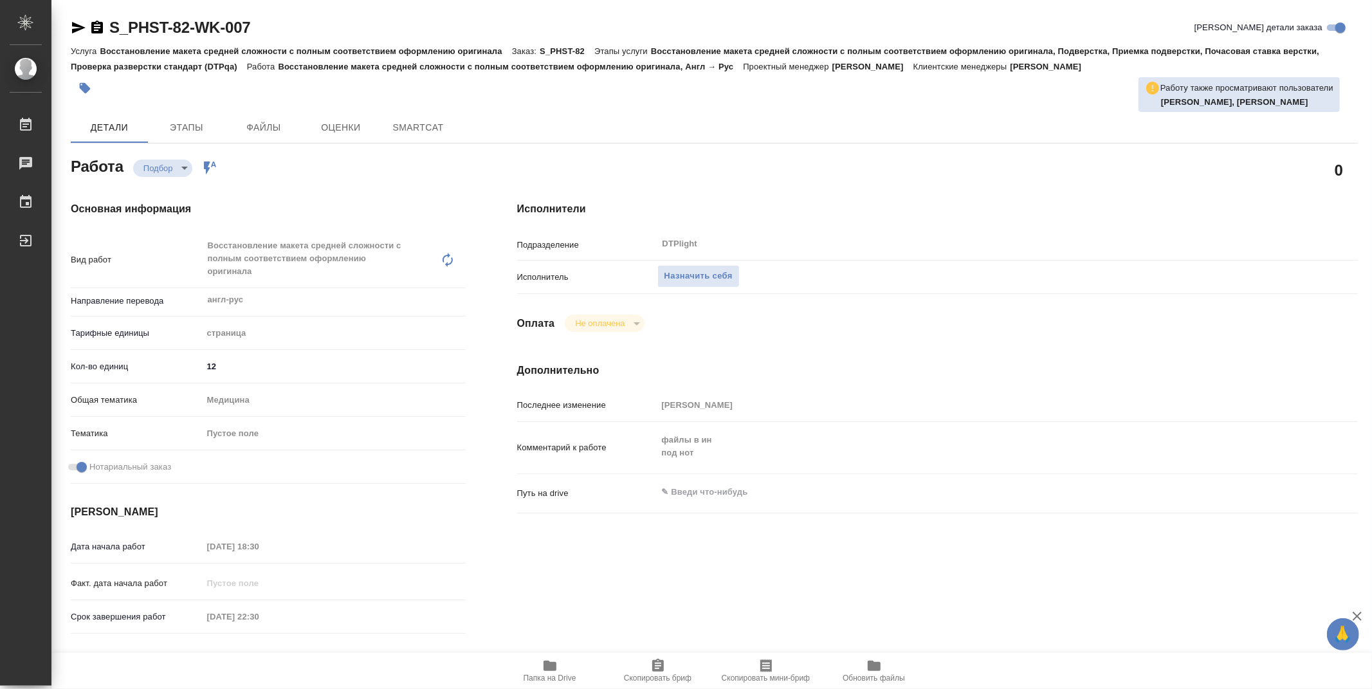
type textarea "x"
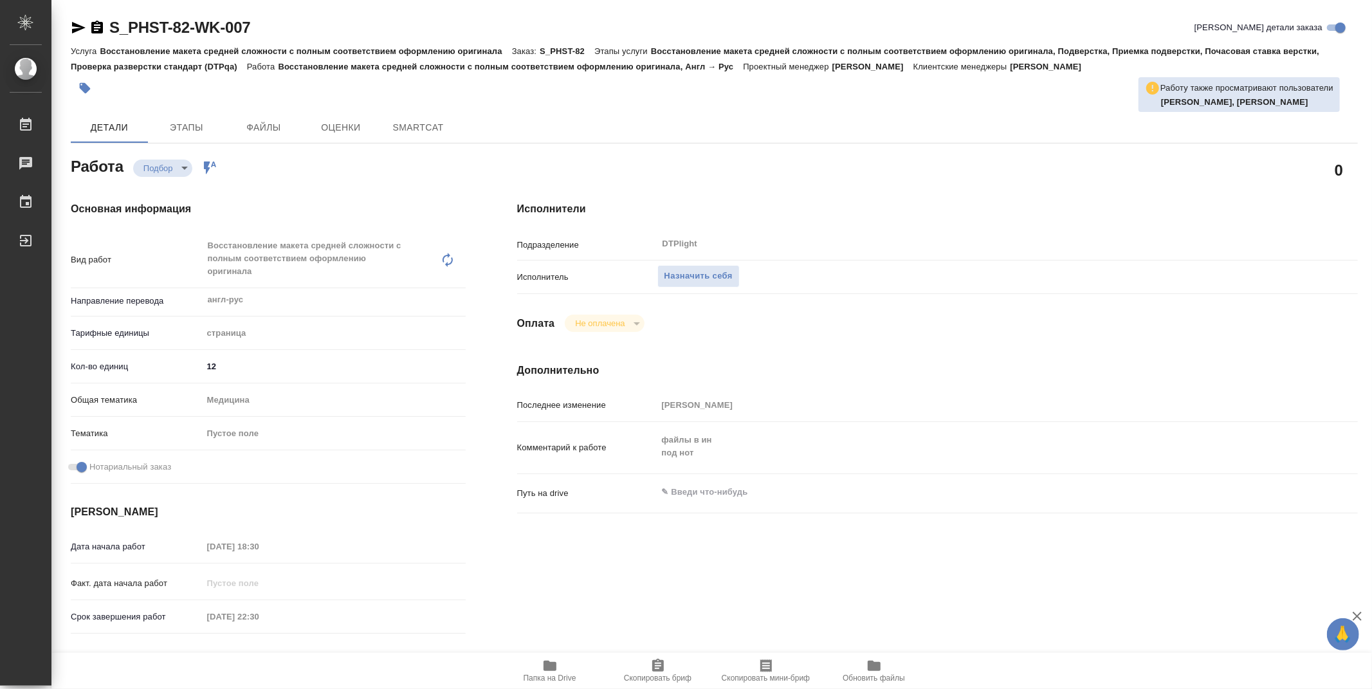
type textarea "x"
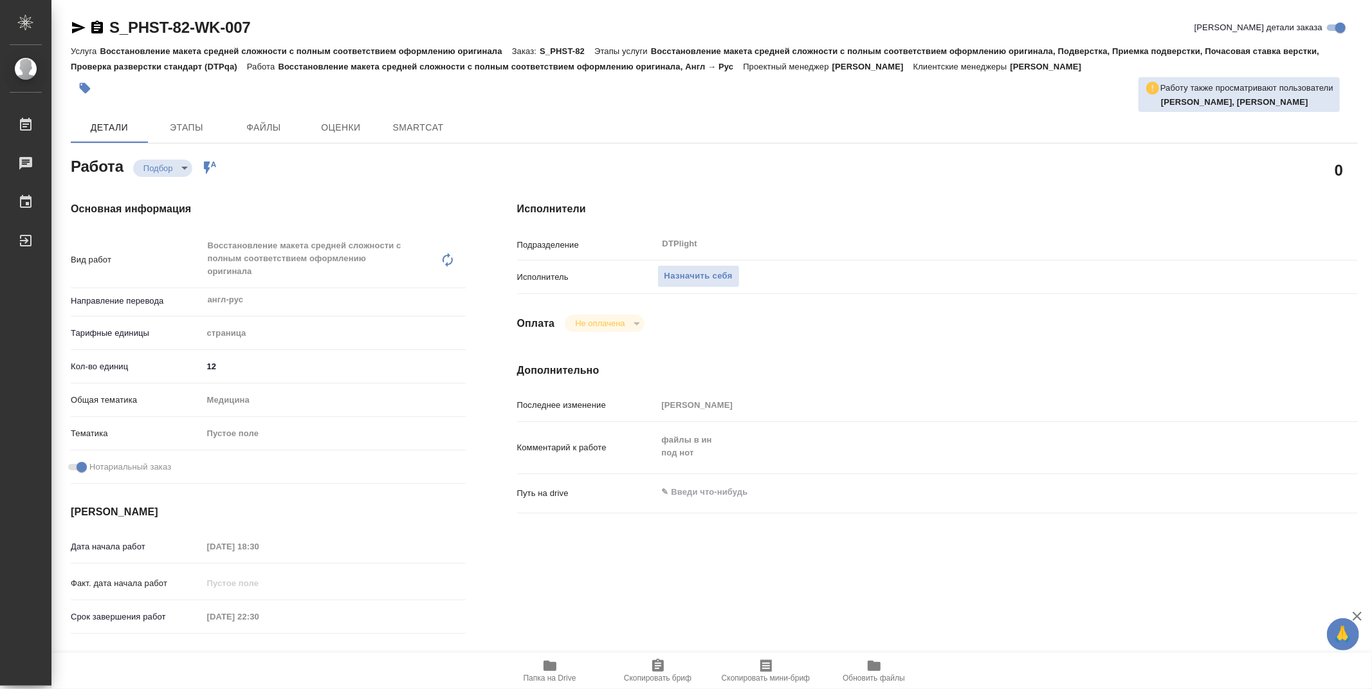
type textarea "x"
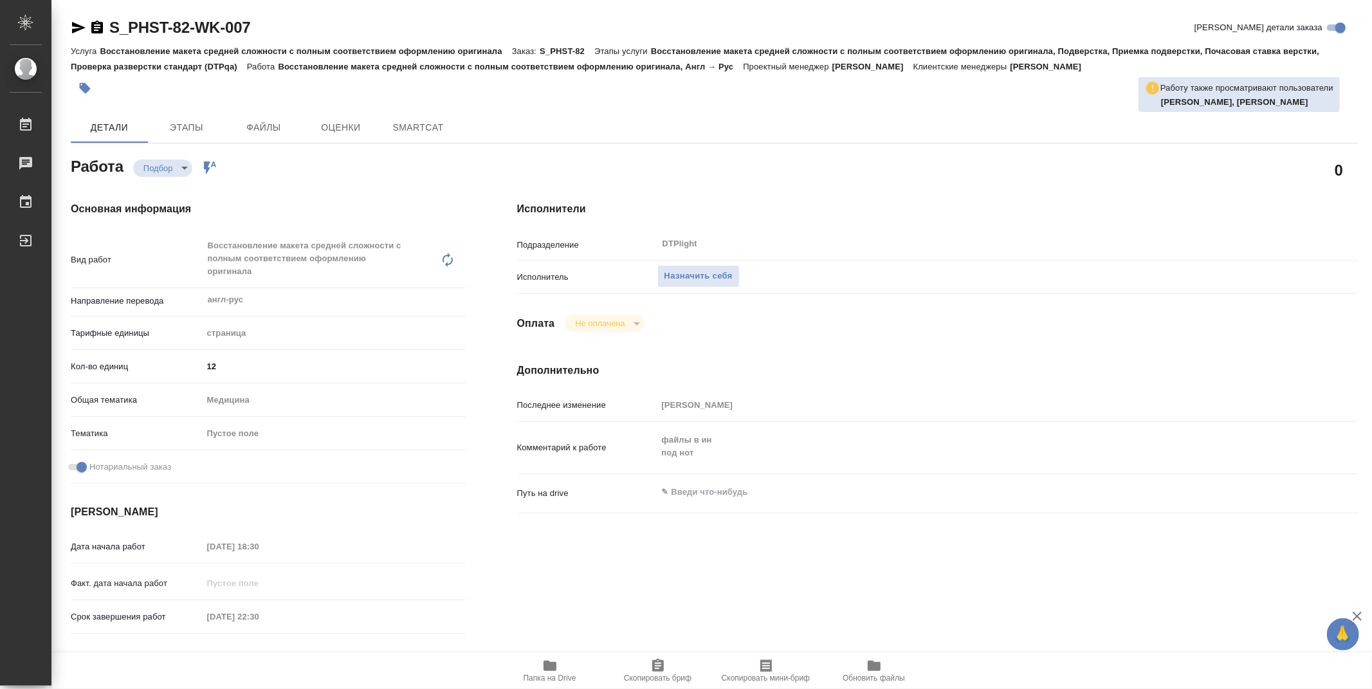
type textarea "x"
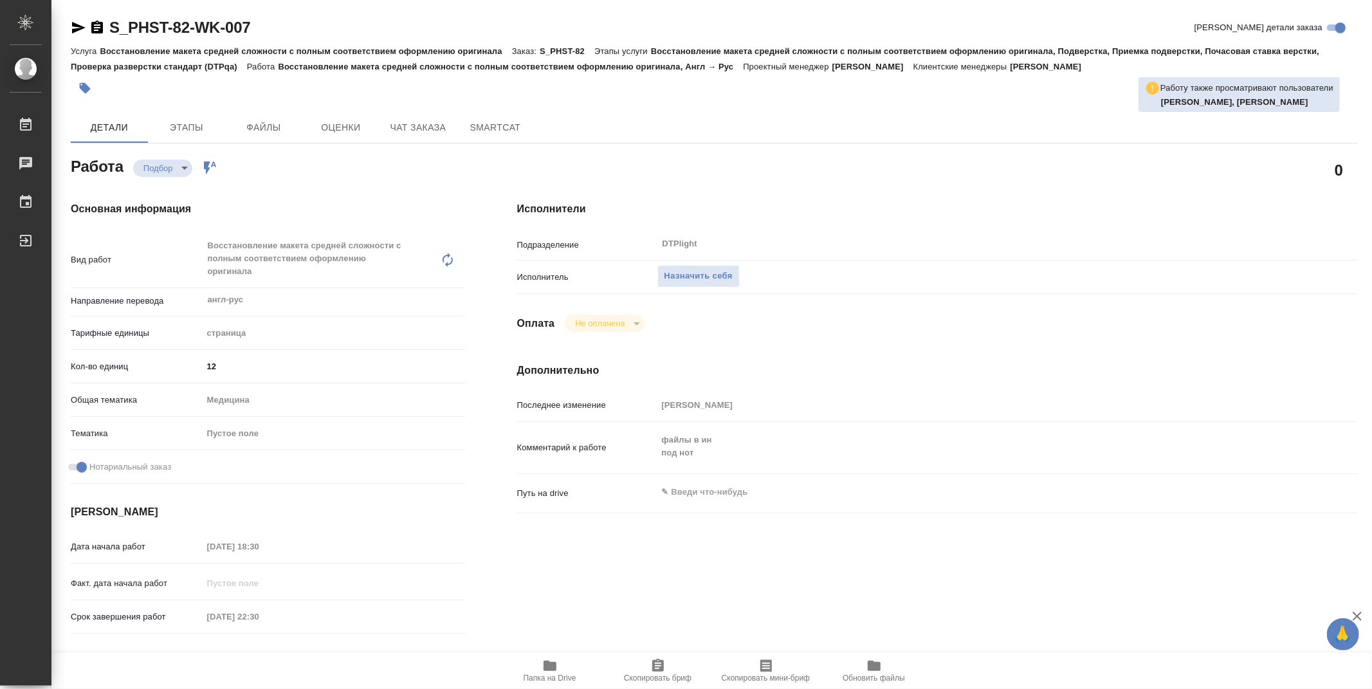
type textarea "x"
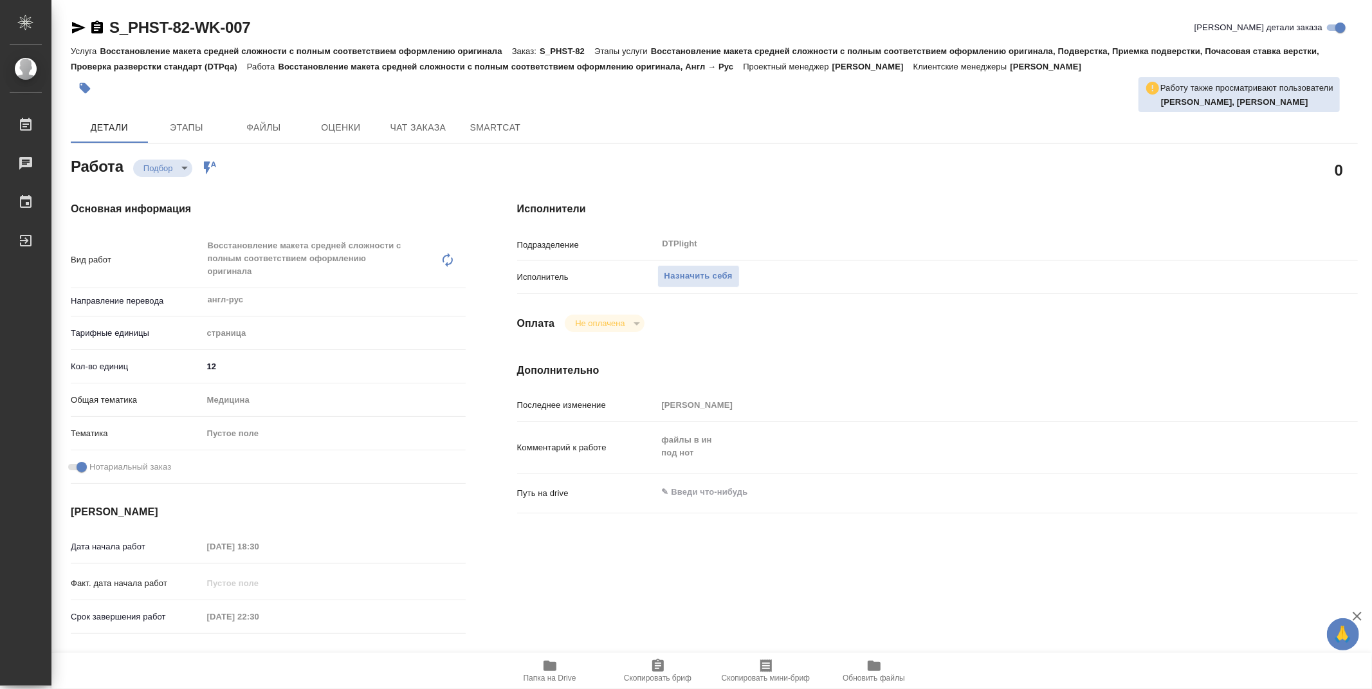
type textarea "x"
click at [723, 278] on span "Назначить себя" at bounding box center [698, 276] width 68 height 15
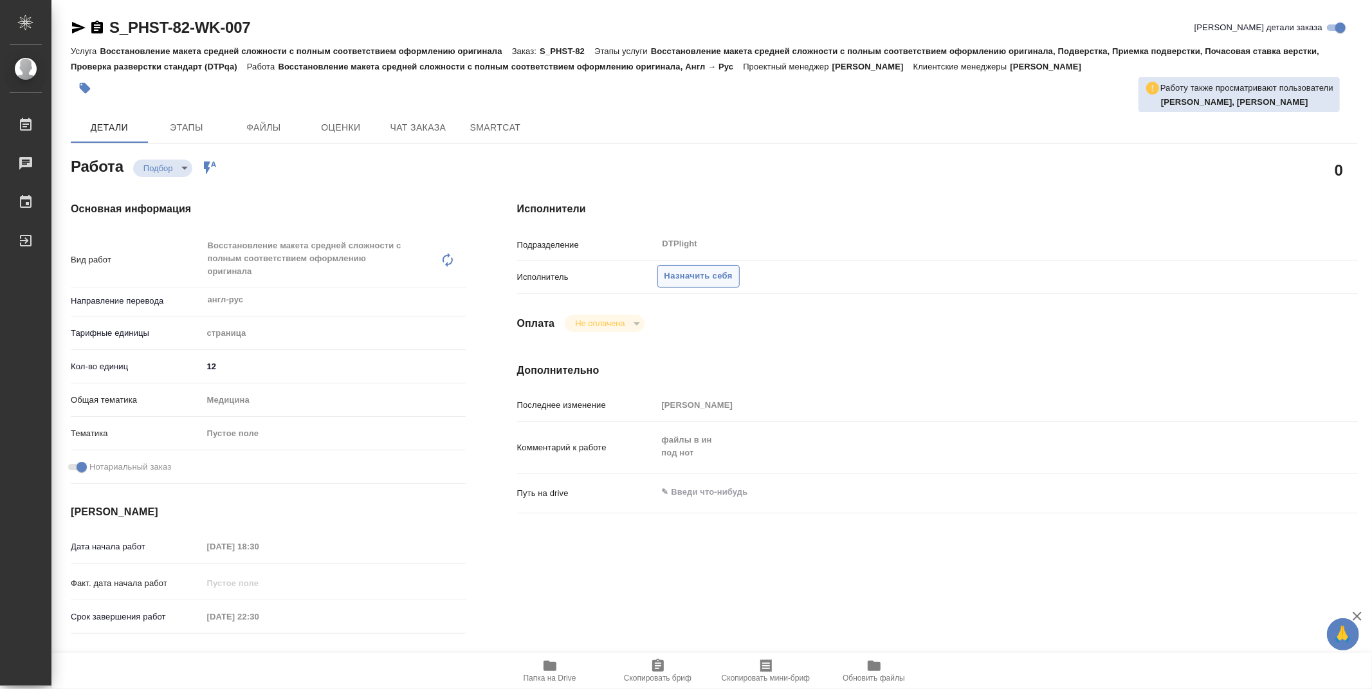
type textarea "x"
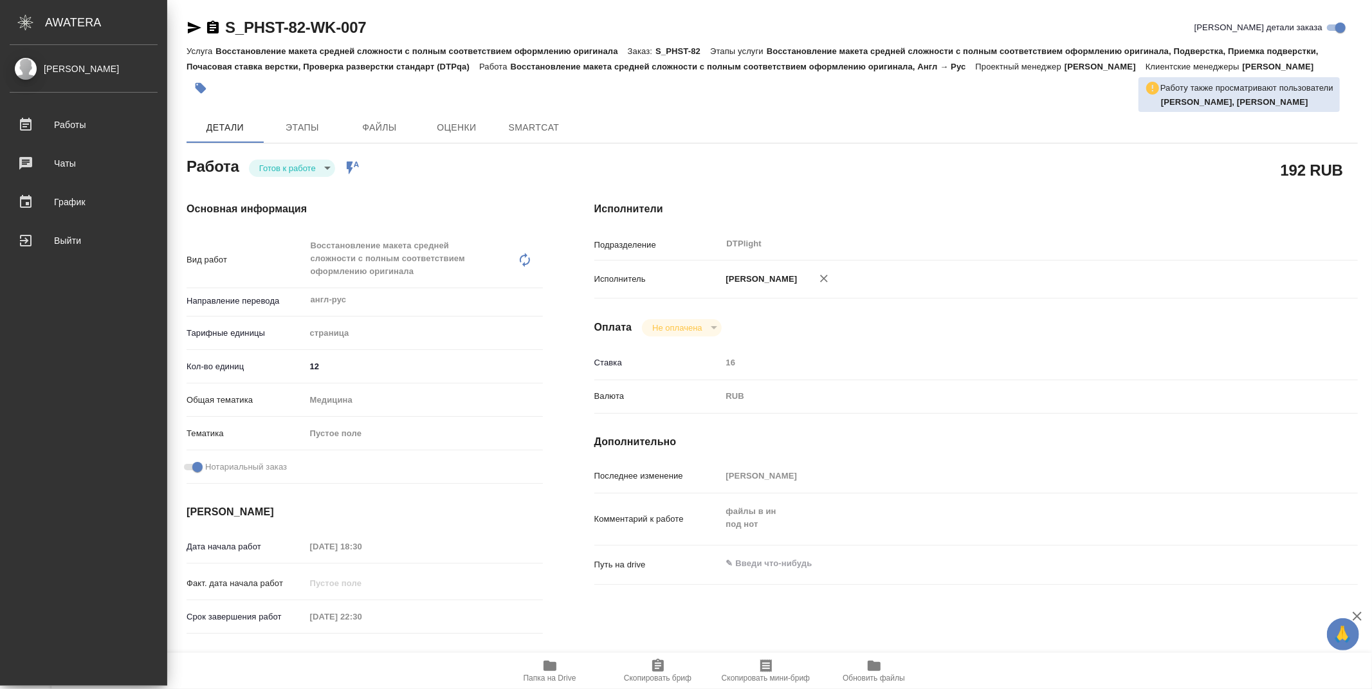
type textarea "x"
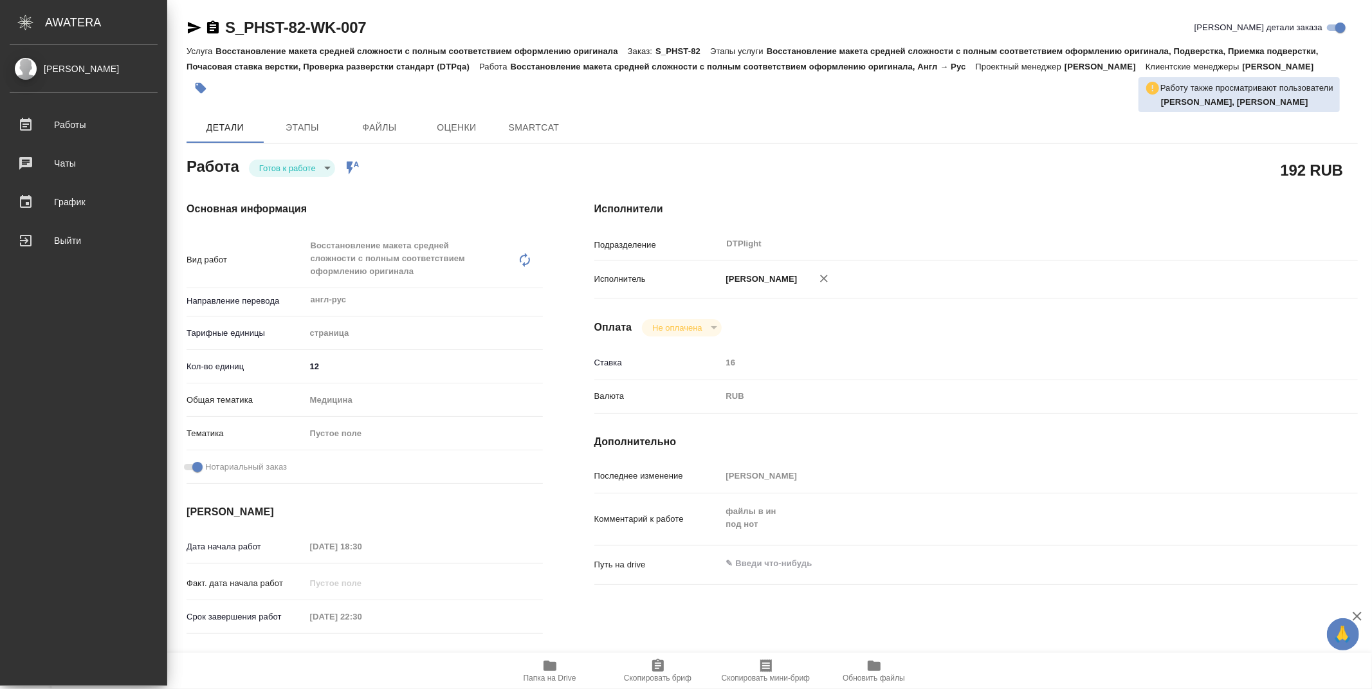
type textarea "x"
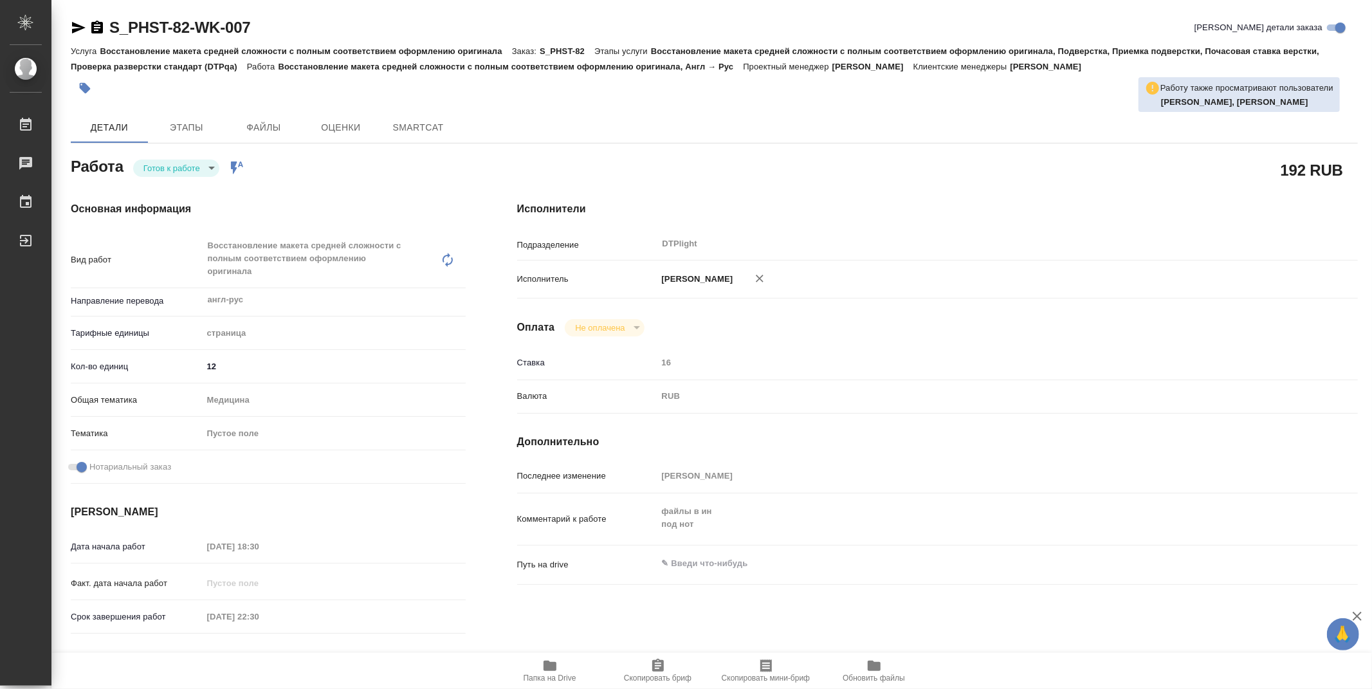
type textarea "x"
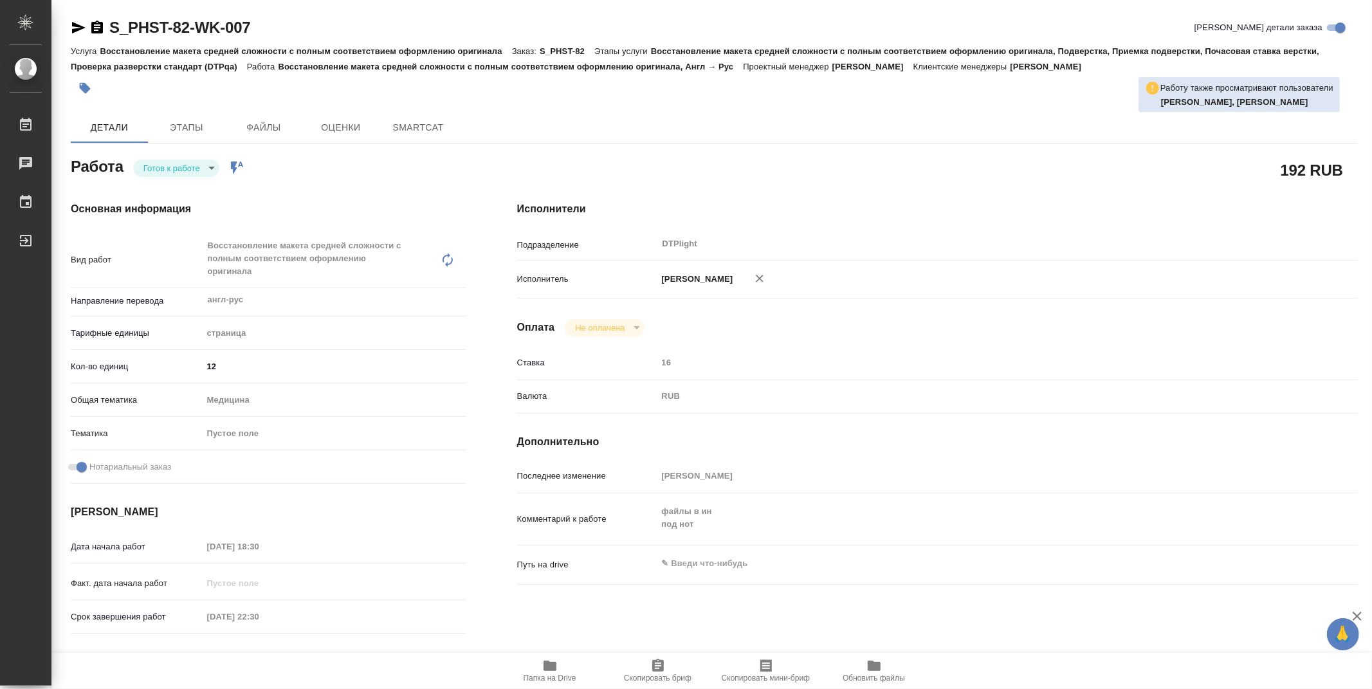
type textarea "x"
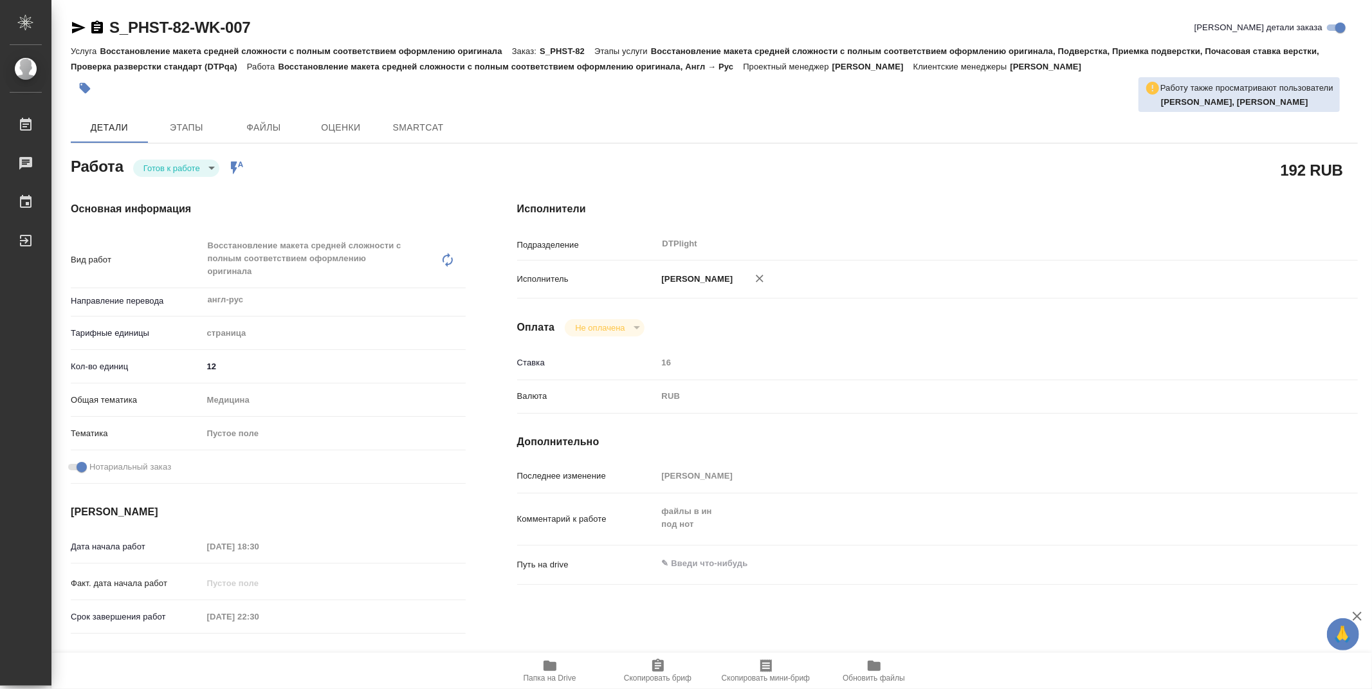
type textarea "x"
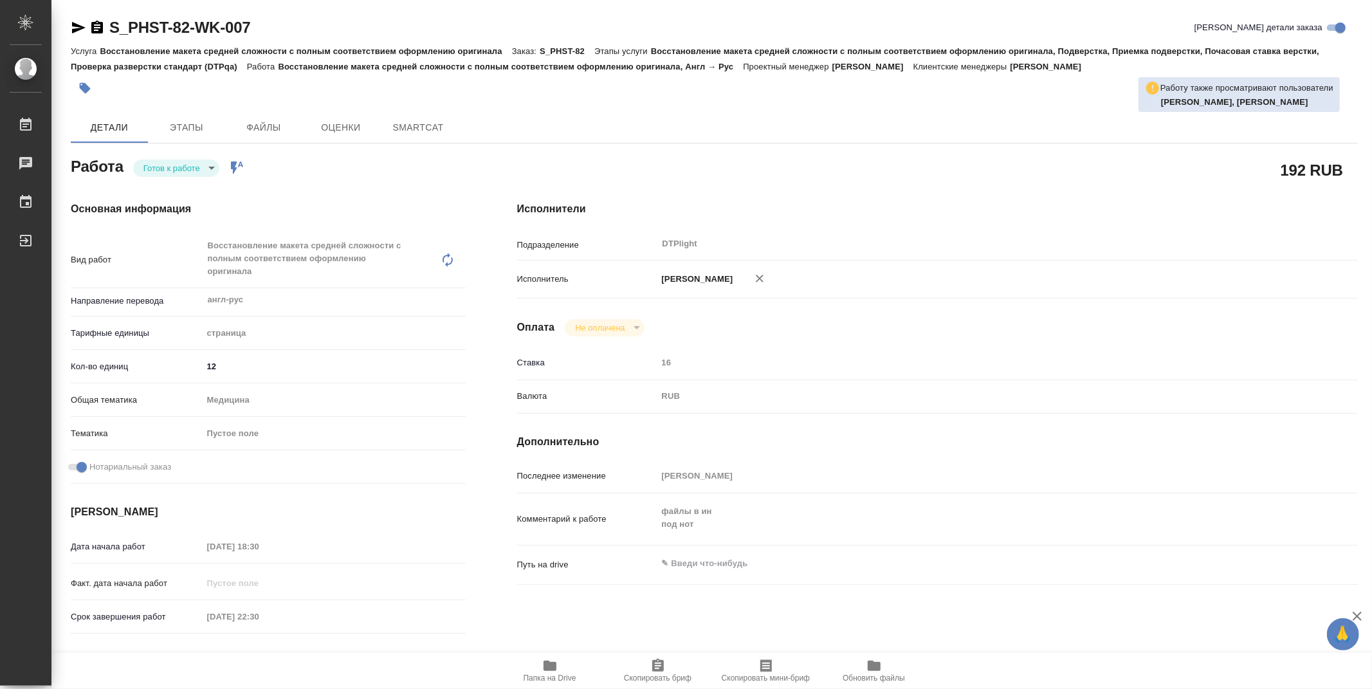
type textarea "x"
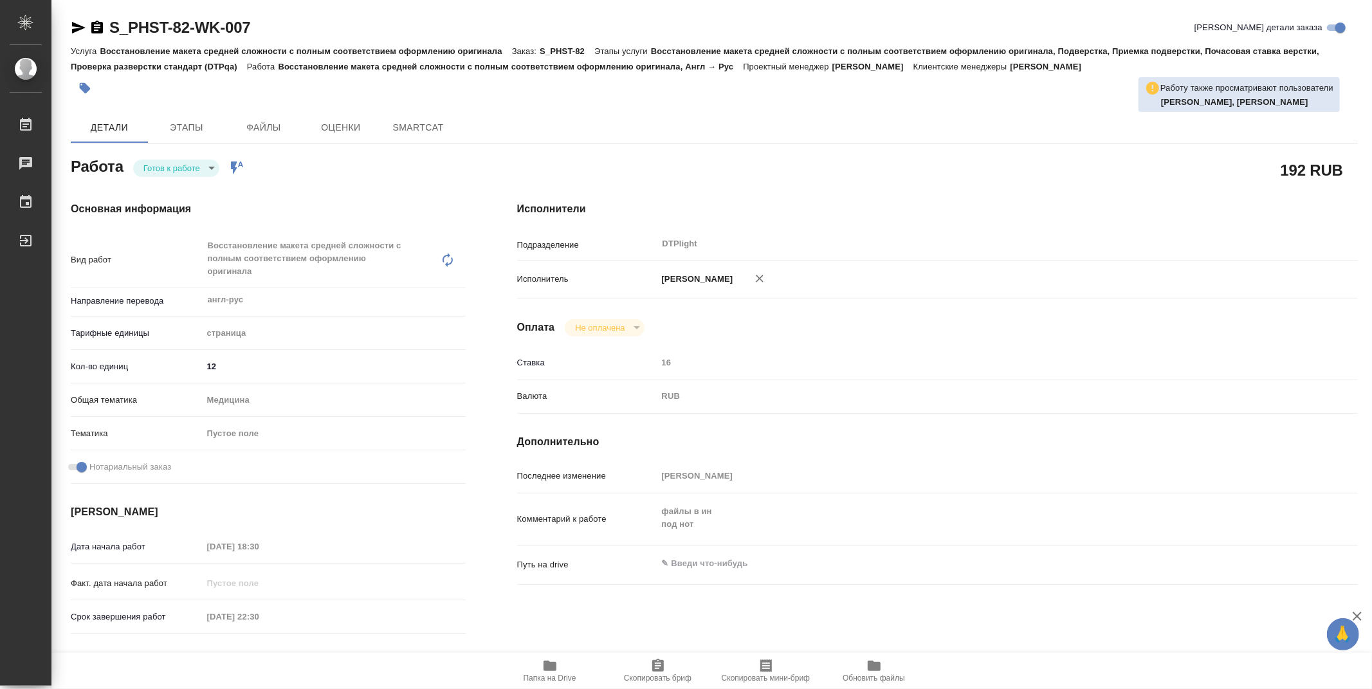
type textarea "x"
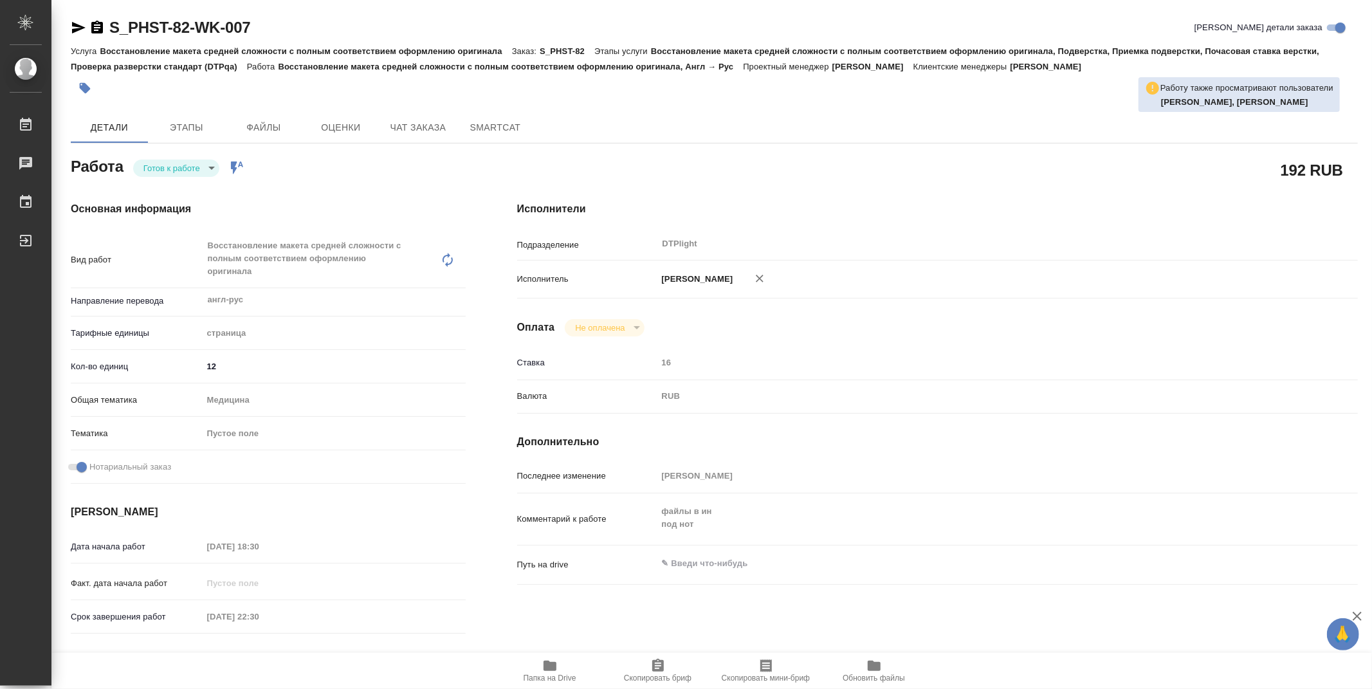
type textarea "x"
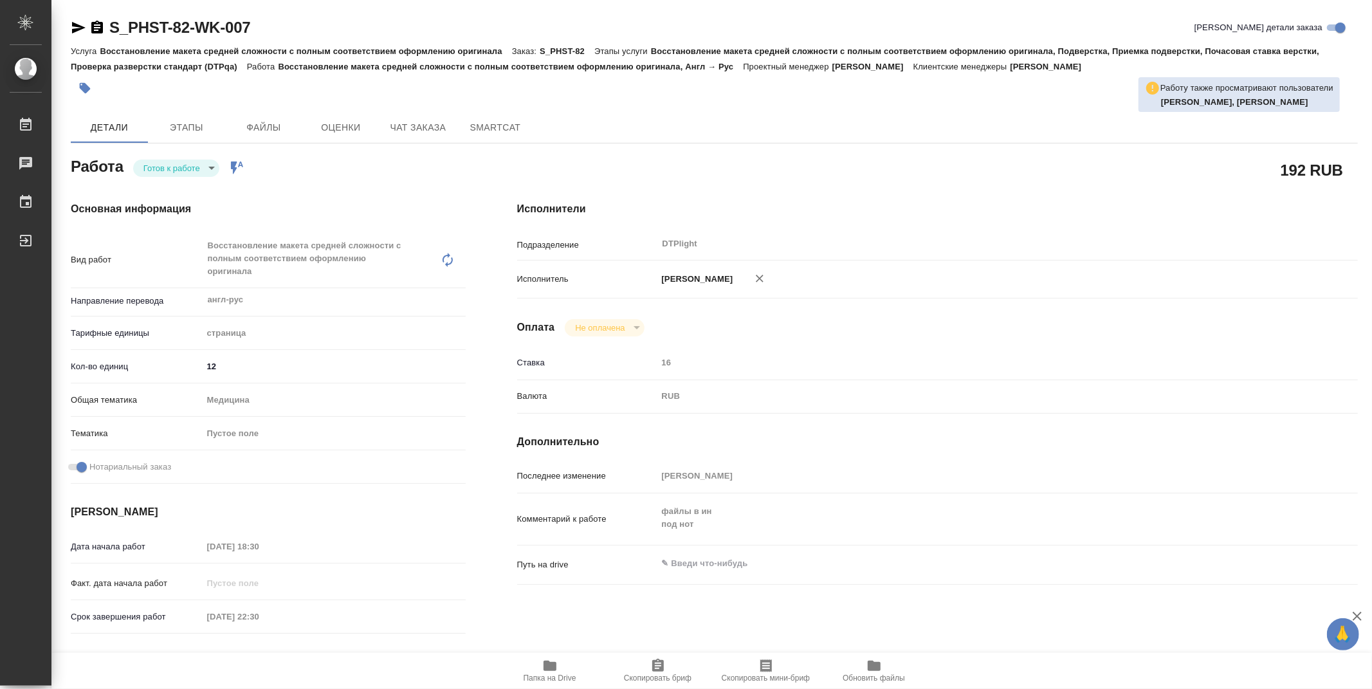
click at [80, 24] on icon "button" at bounding box center [78, 27] width 15 height 15
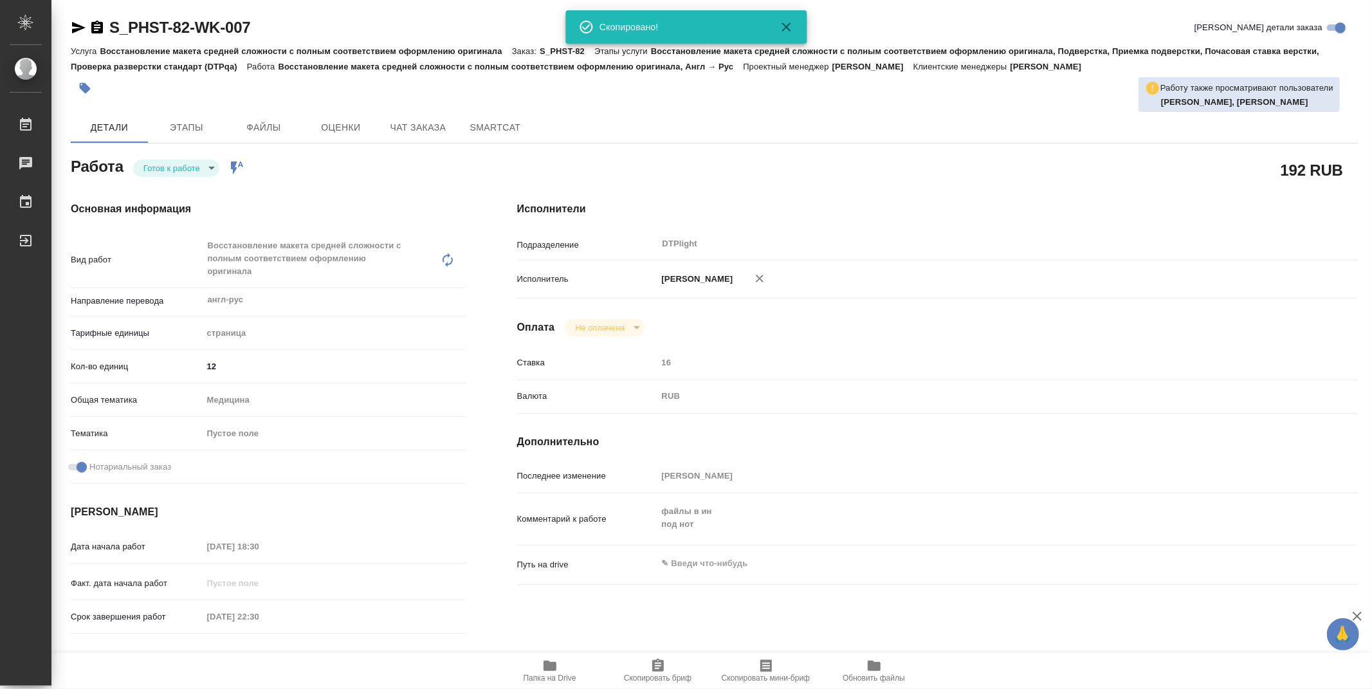
type textarea "x"
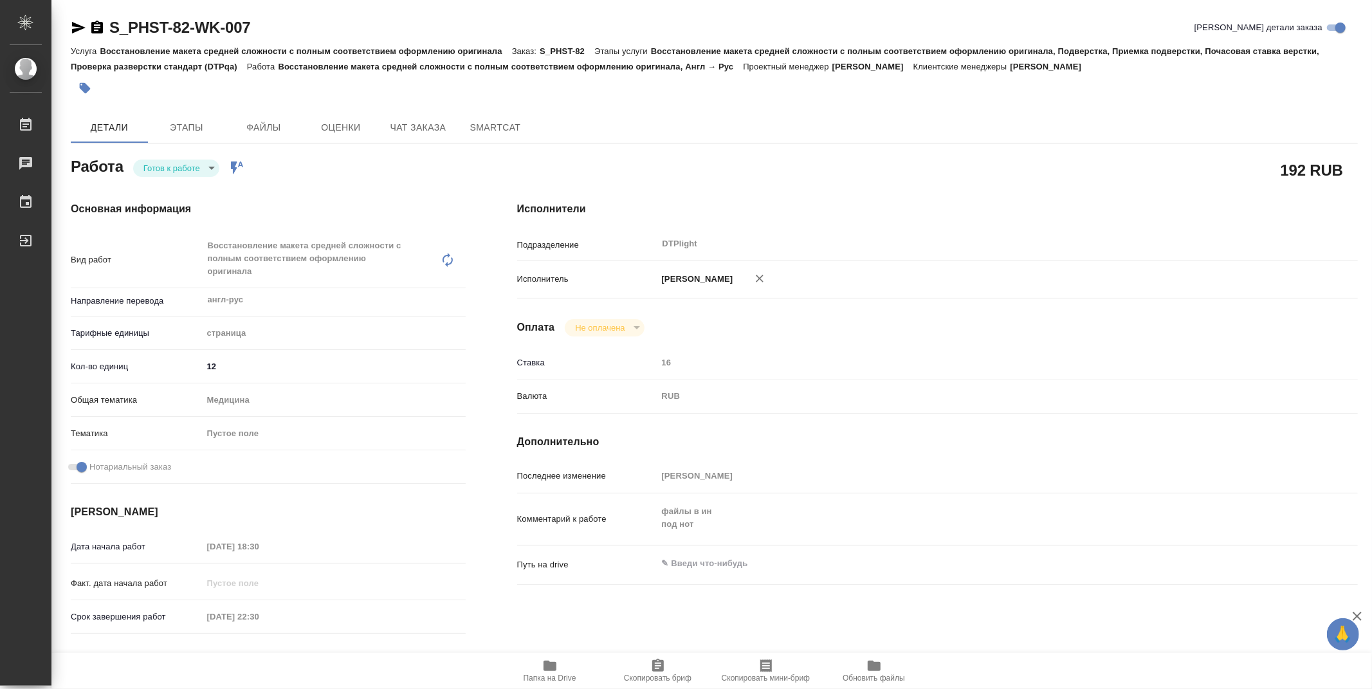
click at [545, 678] on span "Папка на Drive" at bounding box center [549, 677] width 53 height 9
click at [186, 168] on body "🙏 .cls-1 fill:#fff; AWATERA Zubakova Viktoriya Работы 0 Чаты График Выйти S_PHS…" at bounding box center [686, 344] width 1372 height 689
click at [177, 181] on li "Выполнен" at bounding box center [176, 190] width 86 height 22
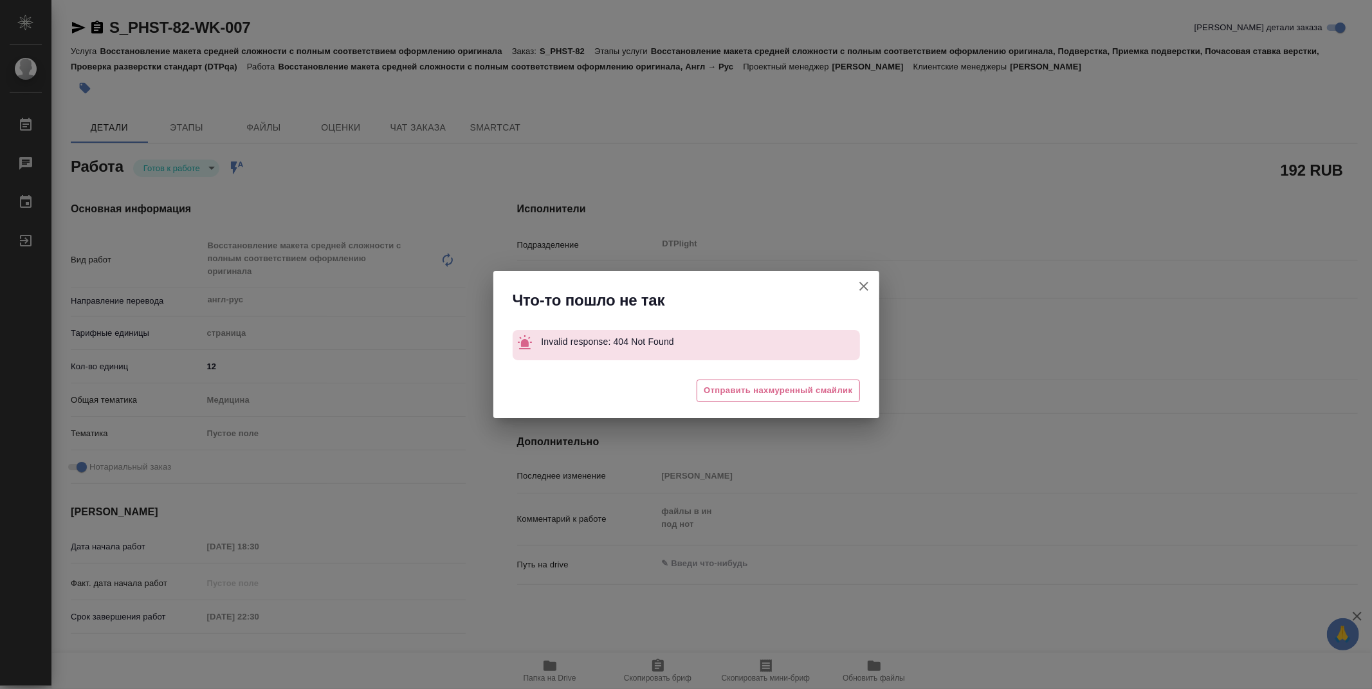
type textarea "x"
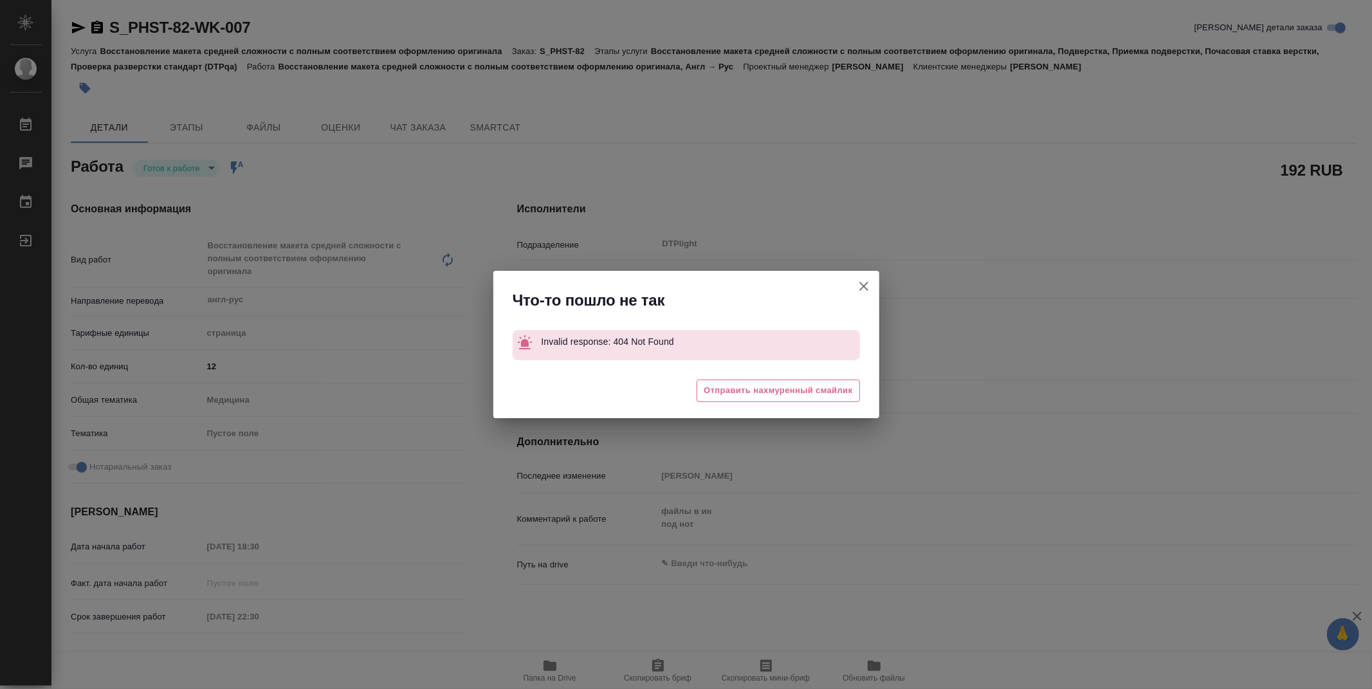
type textarea "x"
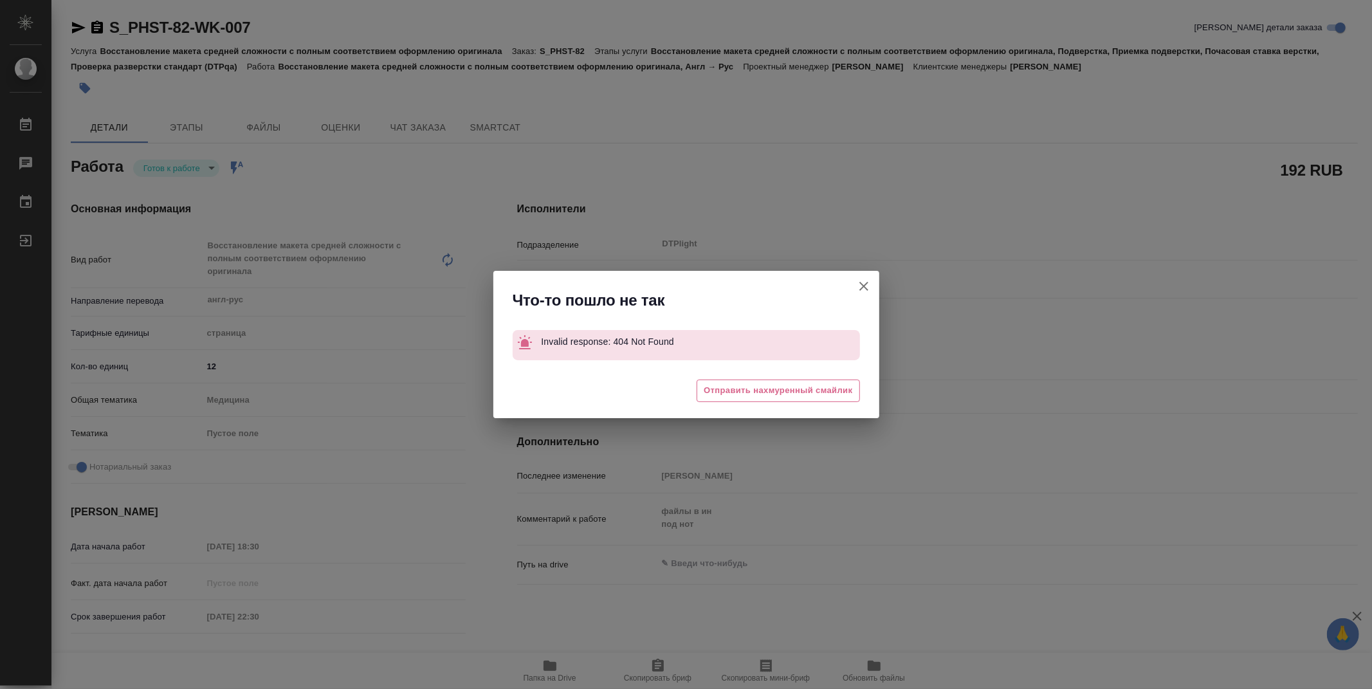
click at [873, 286] on button "[PERSON_NAME] детали заказа" at bounding box center [863, 286] width 31 height 31
type textarea "x"
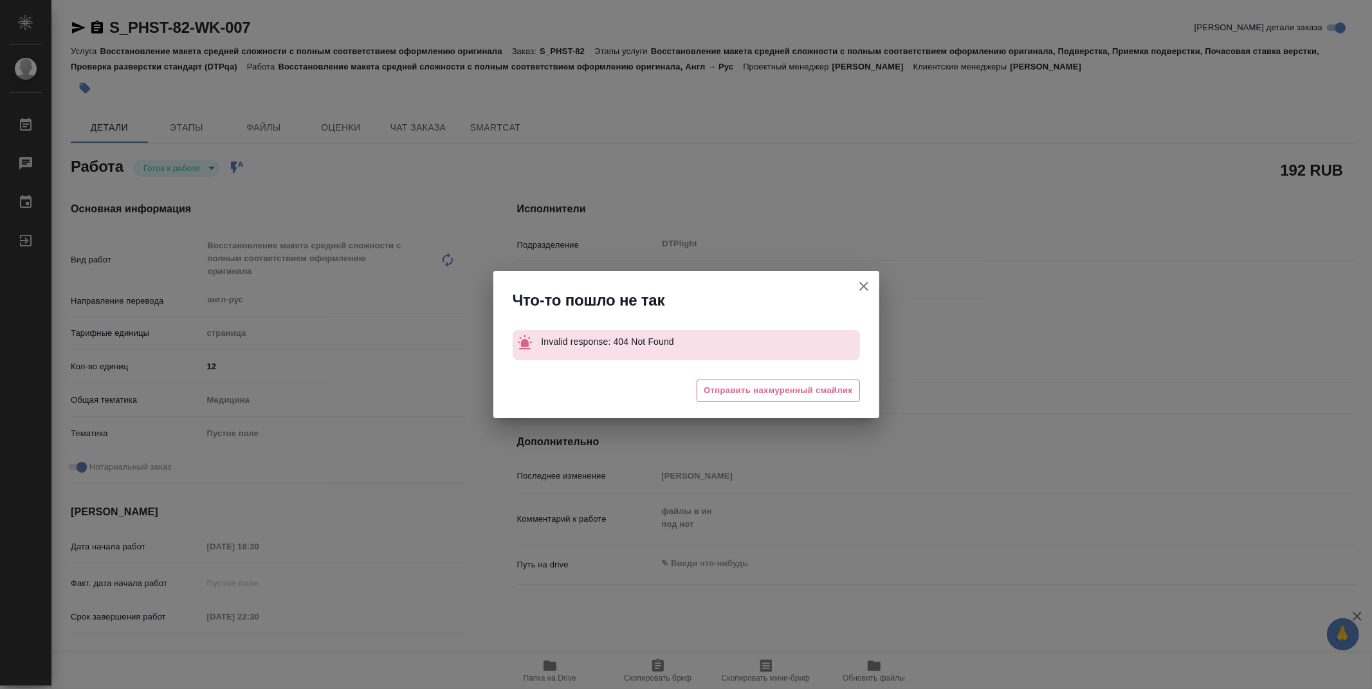
type textarea "x"
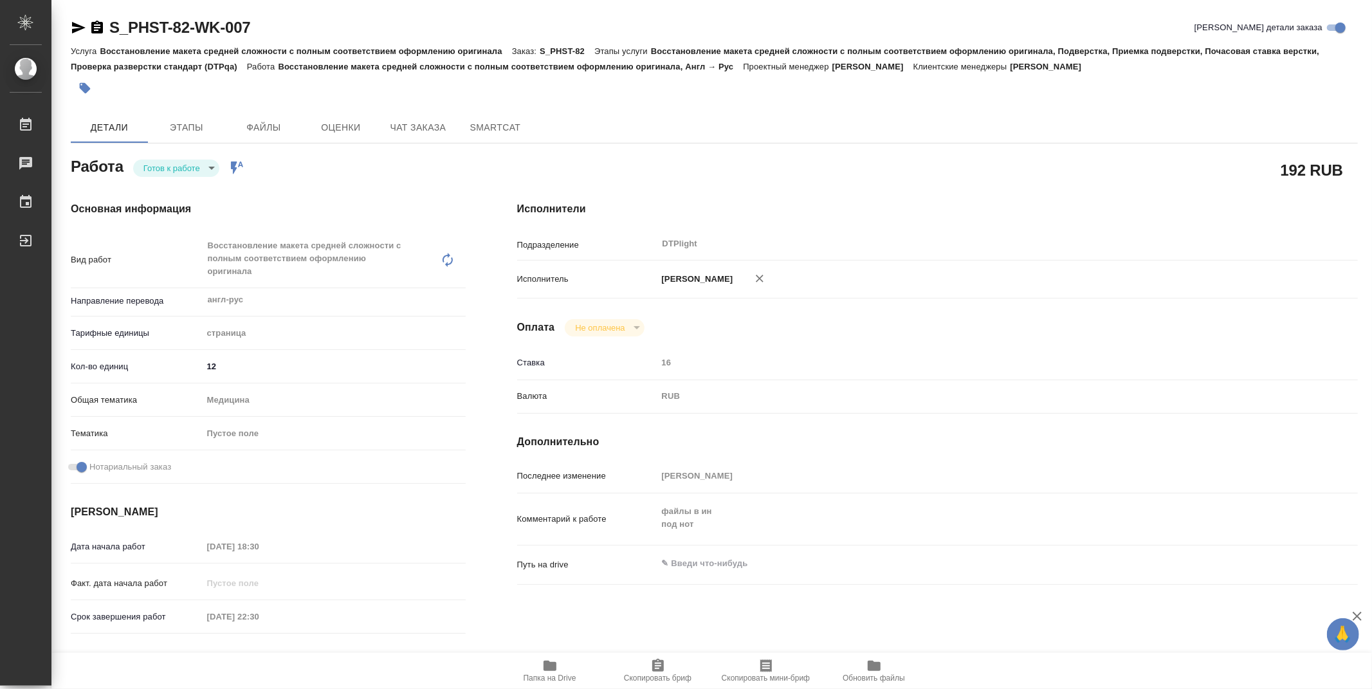
type textarea "x"
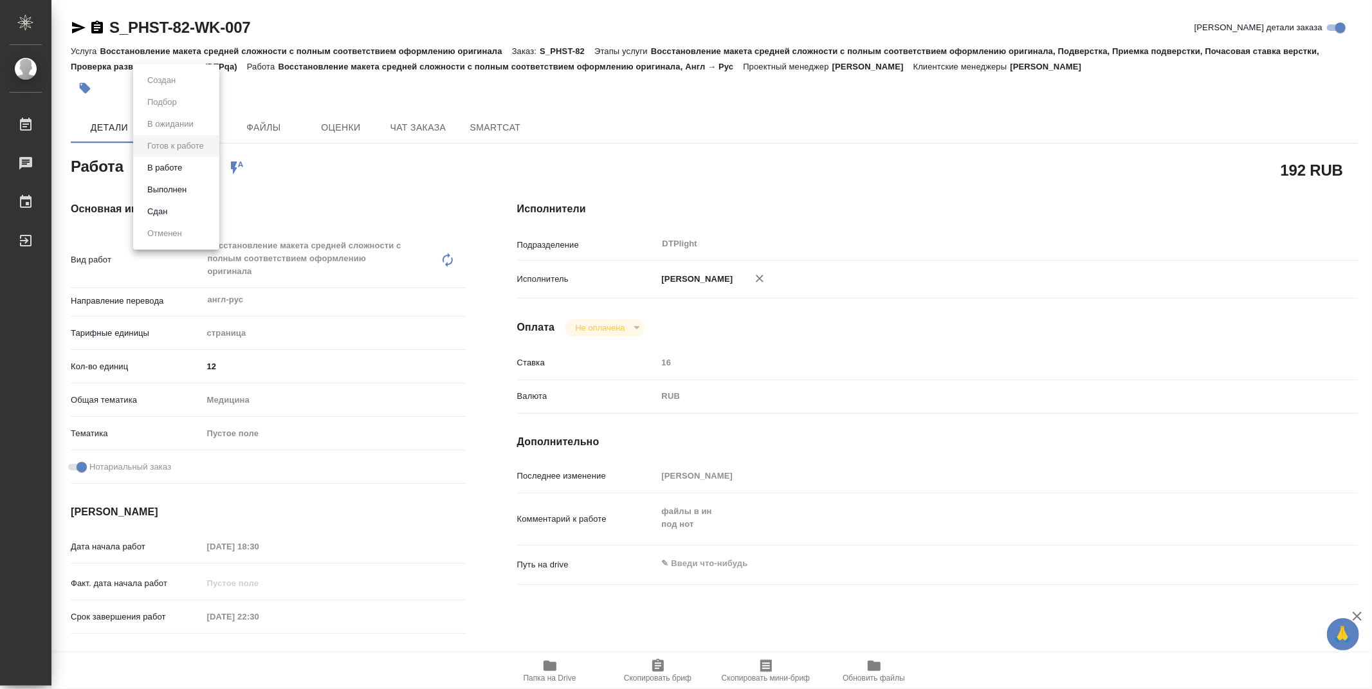
click at [176, 168] on body "🙏 .cls-1 fill:#fff; AWATERA Zubakova Viktoriya Работы 0 Чаты График Выйти S_PHS…" at bounding box center [686, 344] width 1372 height 689
click at [179, 170] on button "В работе" at bounding box center [164, 168] width 42 height 14
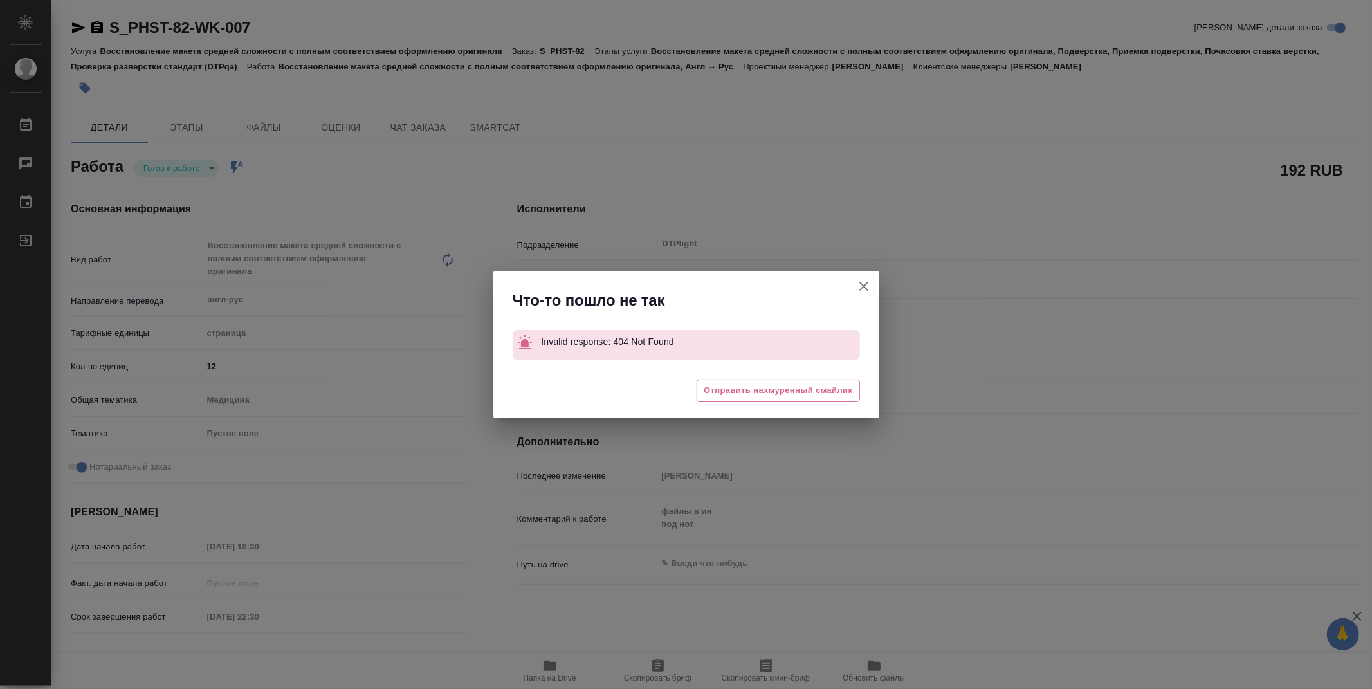
type textarea "x"
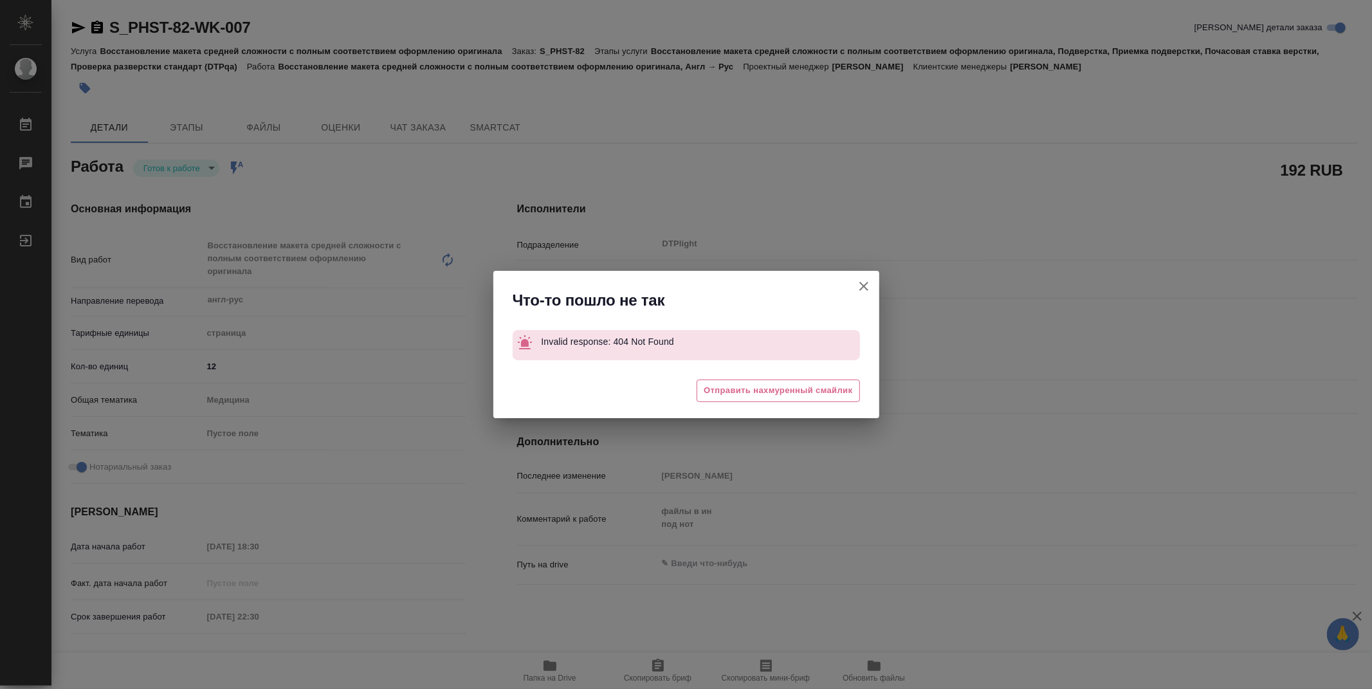
type textarea "x"
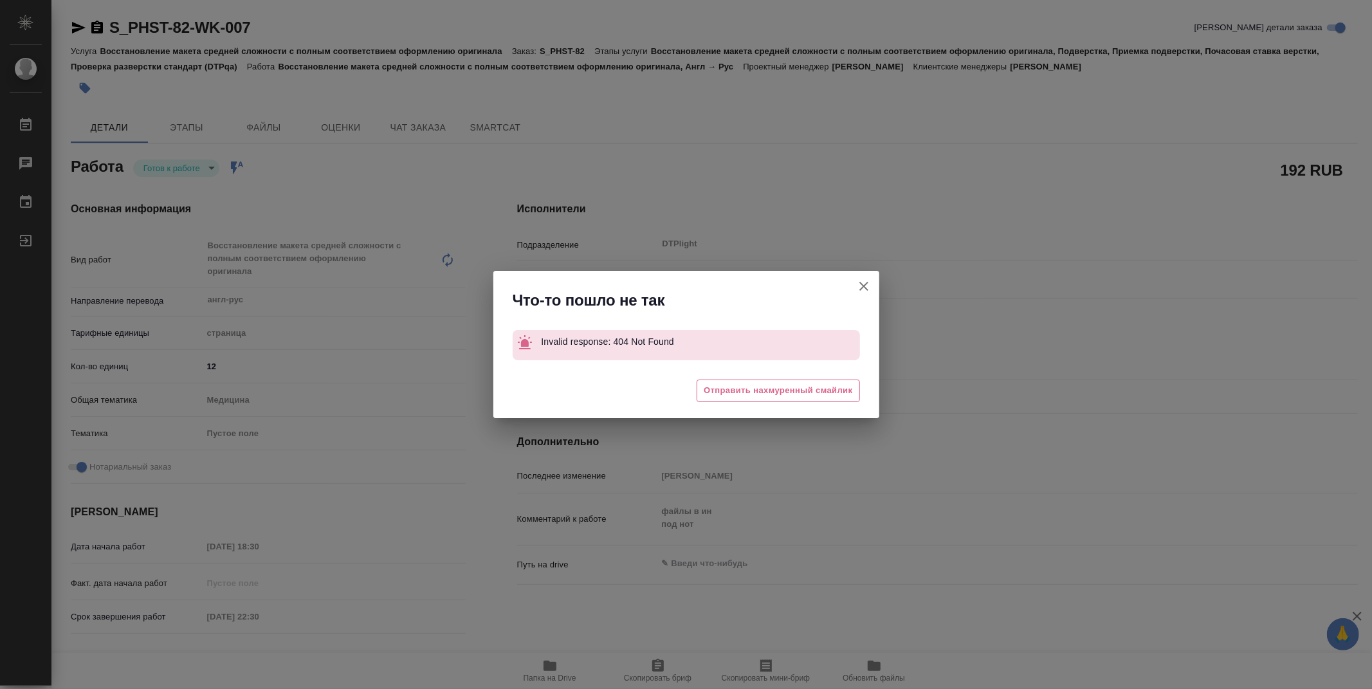
click at [866, 273] on button "[PERSON_NAME] детали заказа" at bounding box center [863, 286] width 31 height 31
type textarea "x"
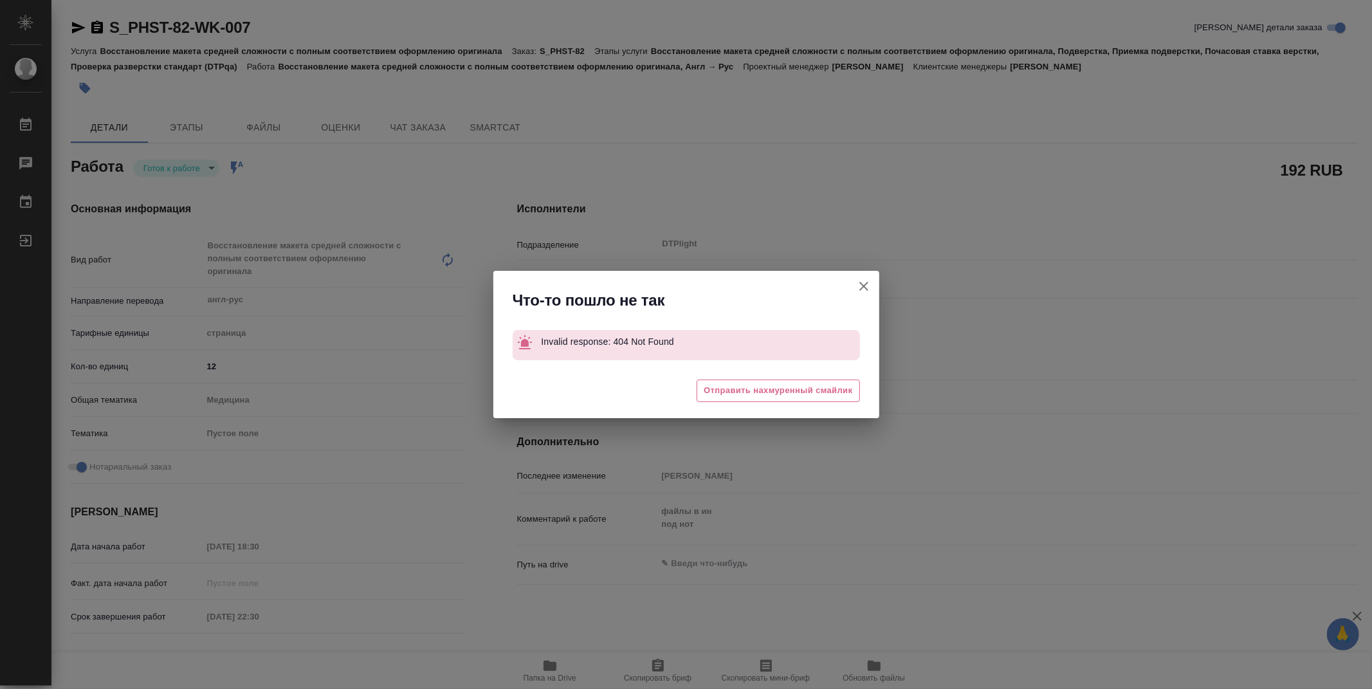
type textarea "x"
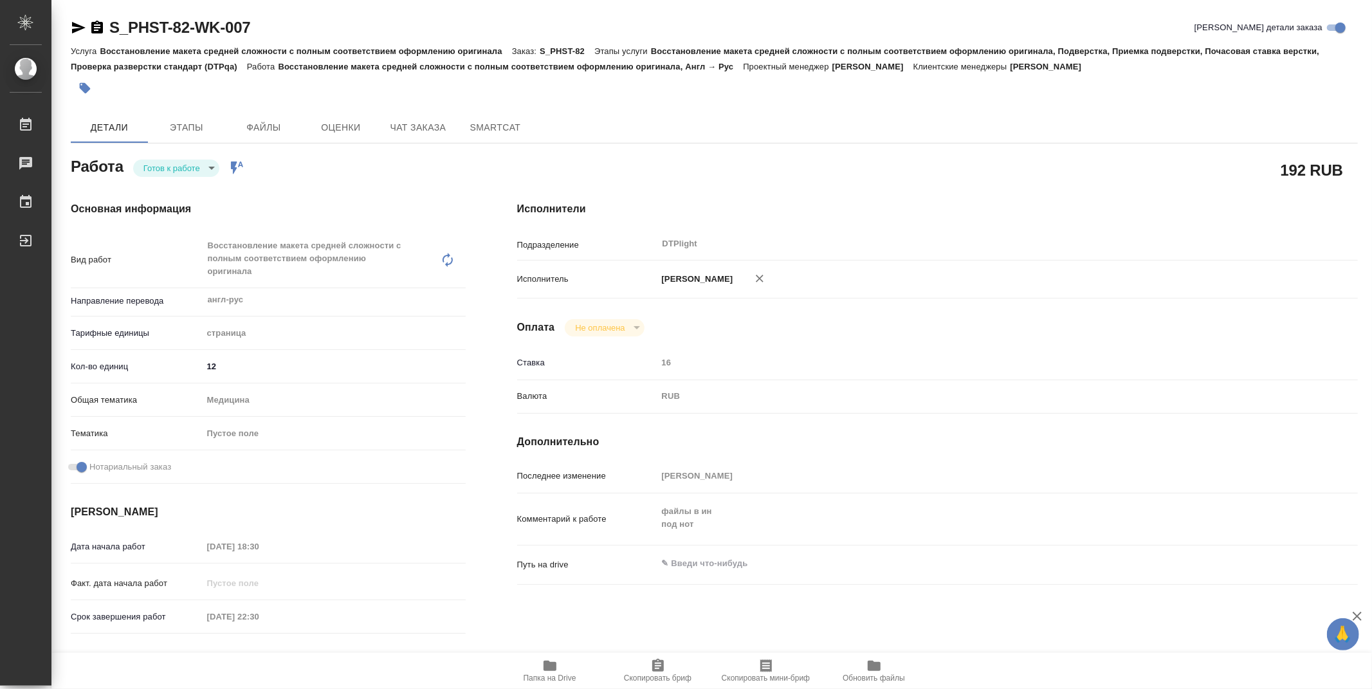
type textarea "x"
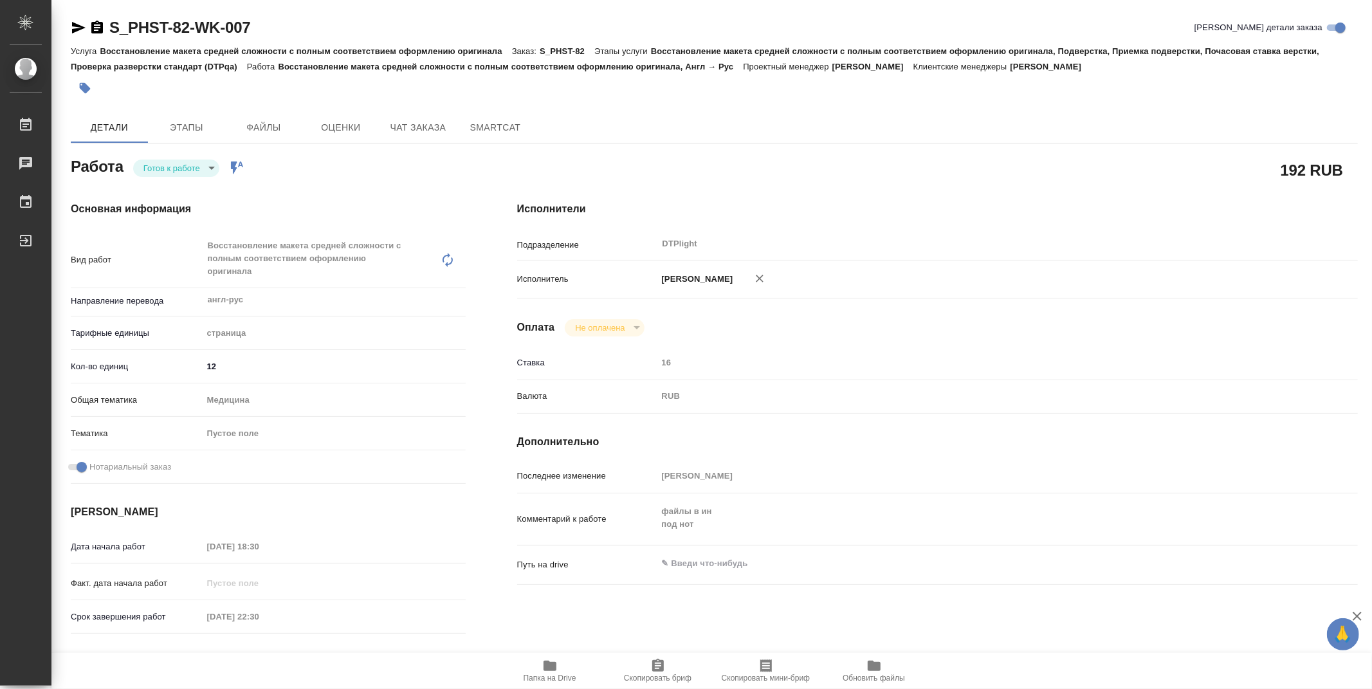
type textarea "x"
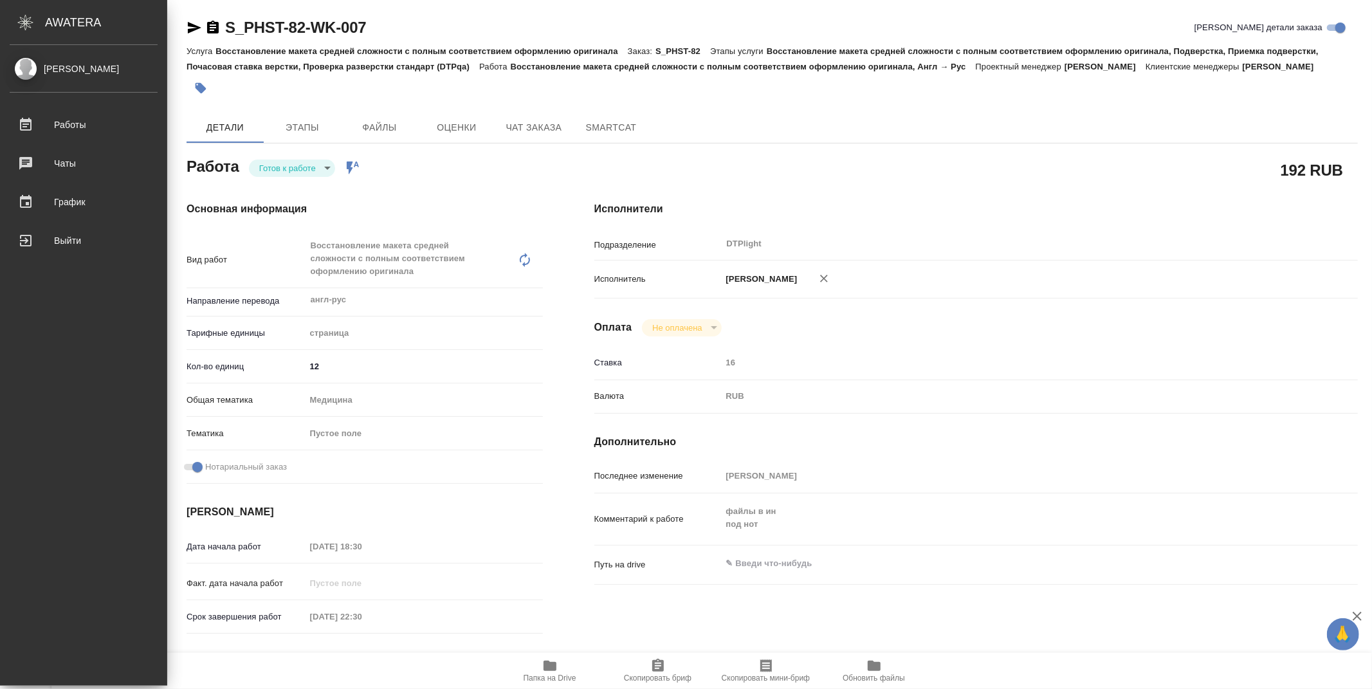
type textarea "x"
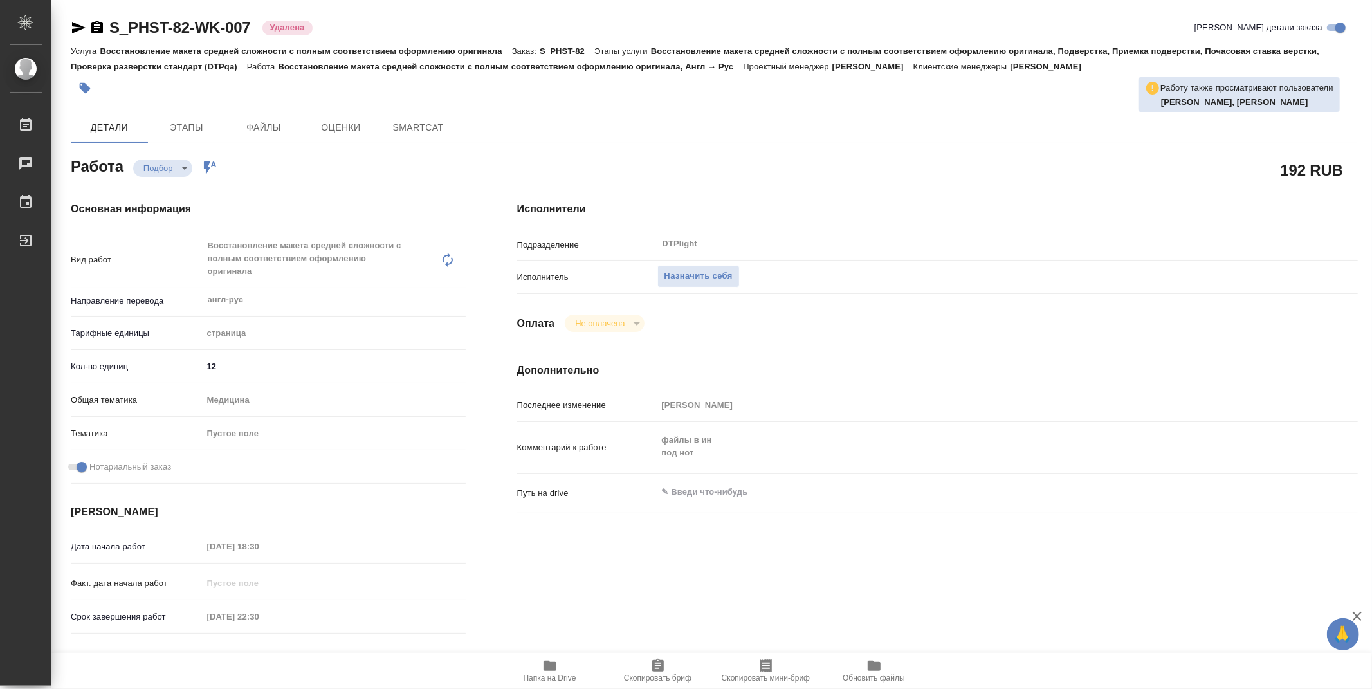
type textarea "x"
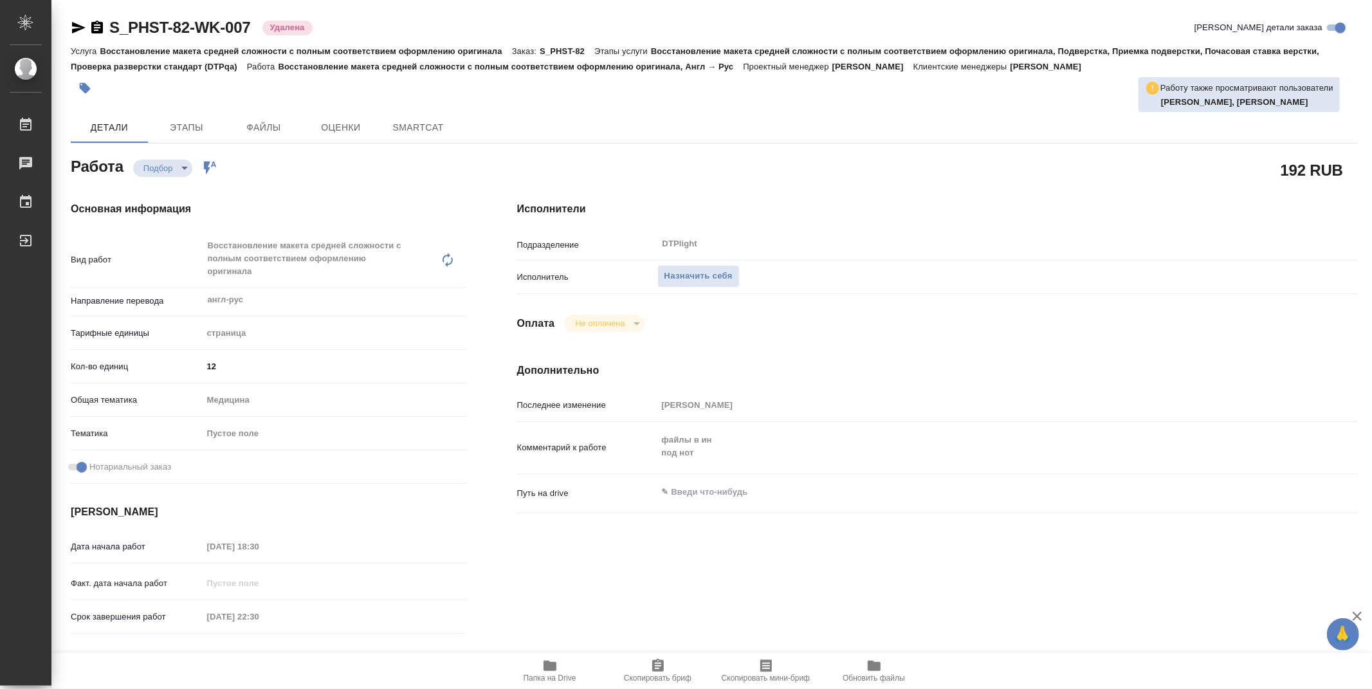
type textarea "x"
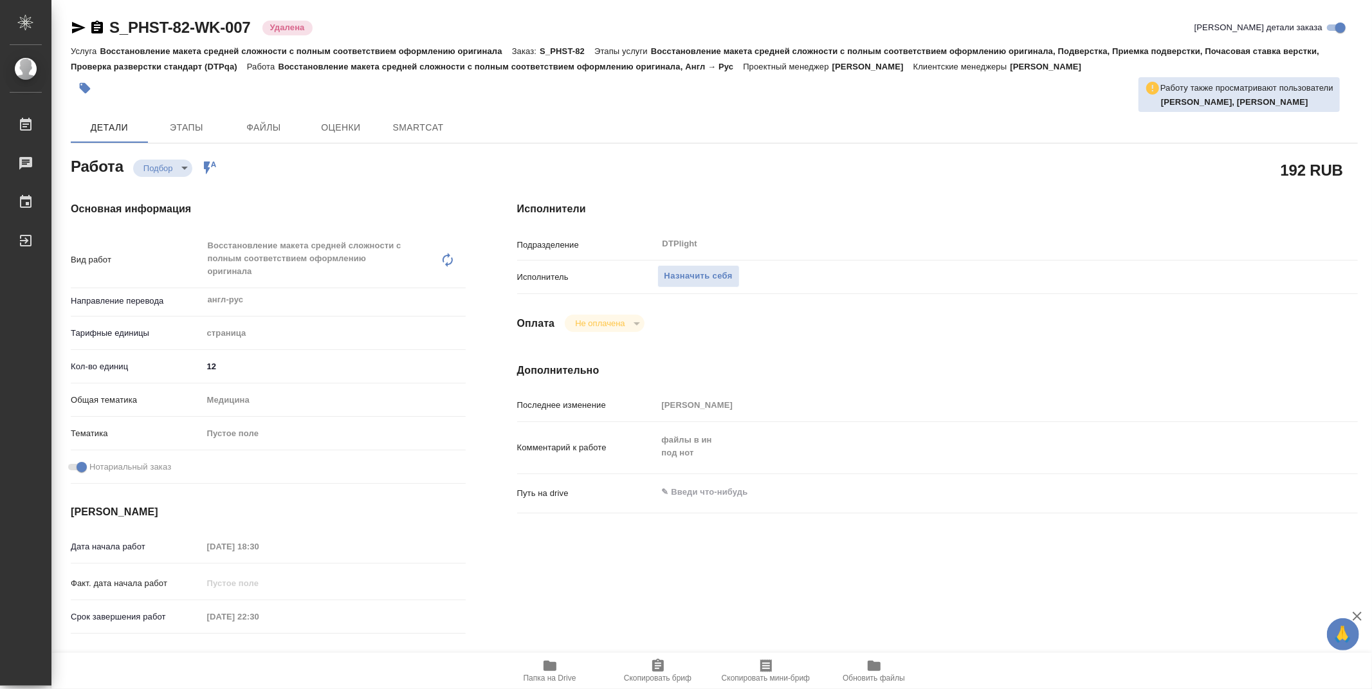
type textarea "x"
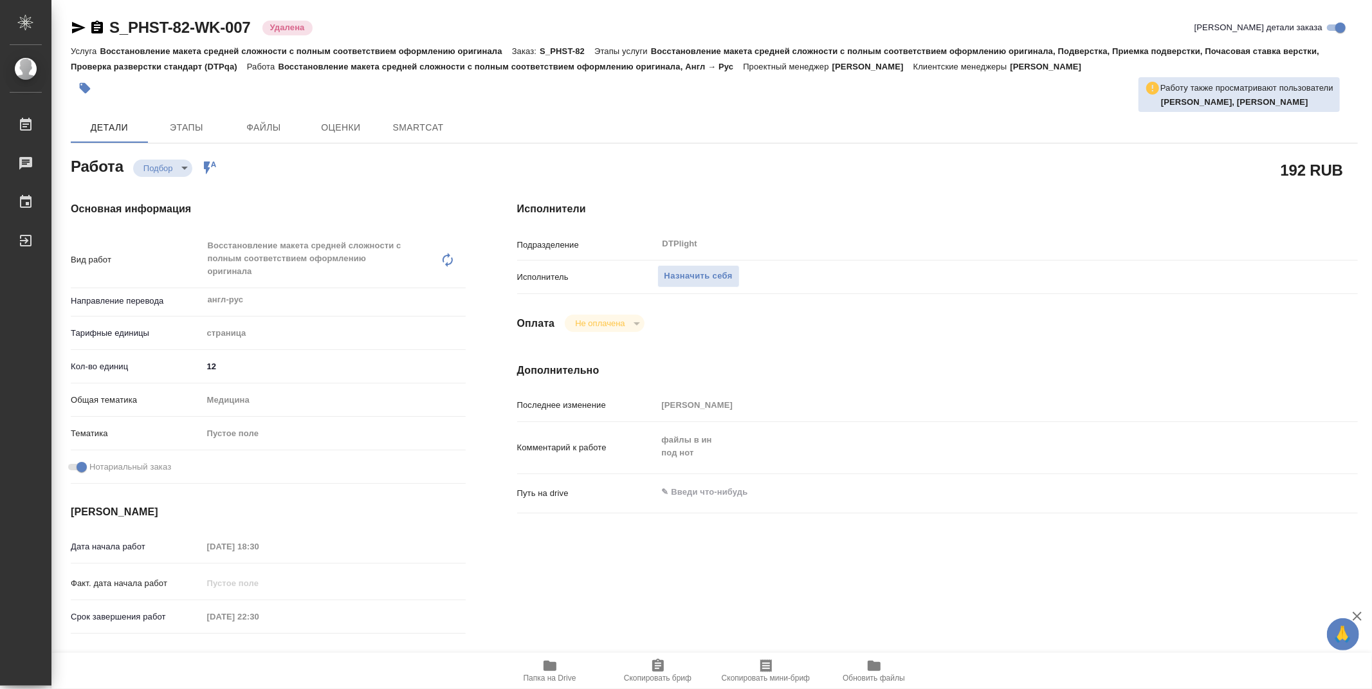
type textarea "x"
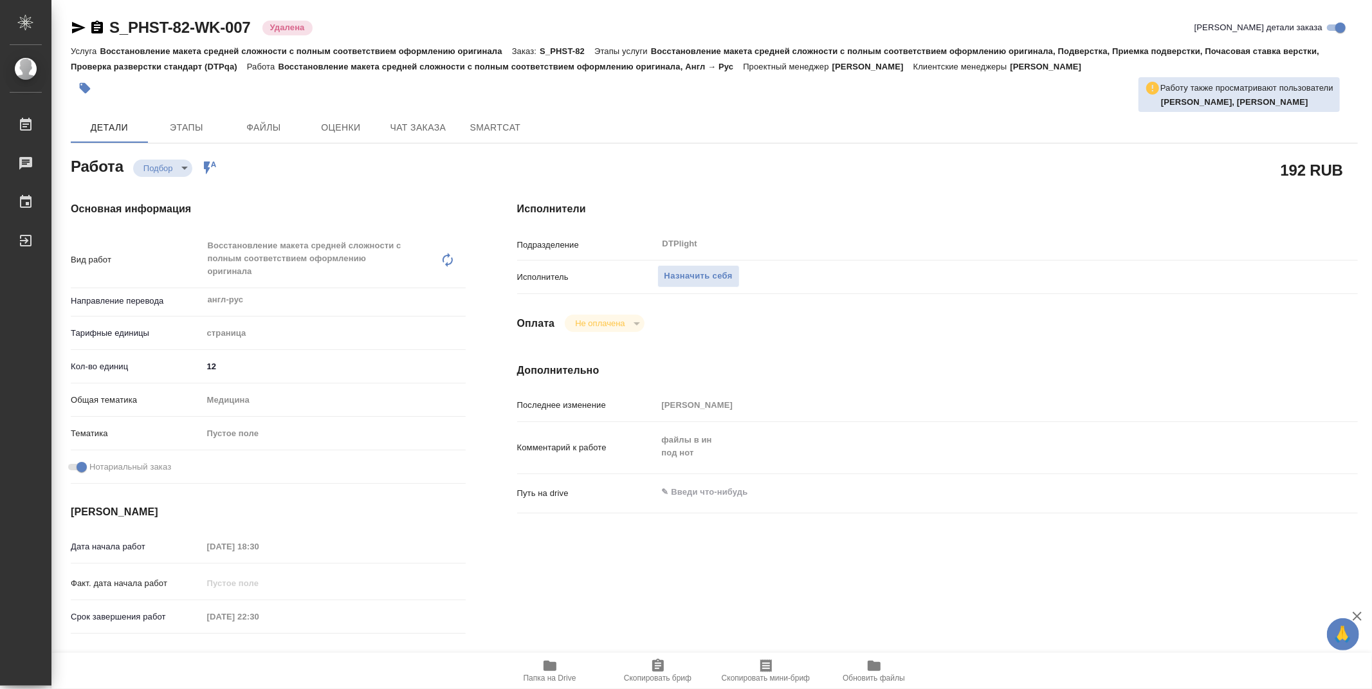
type textarea "x"
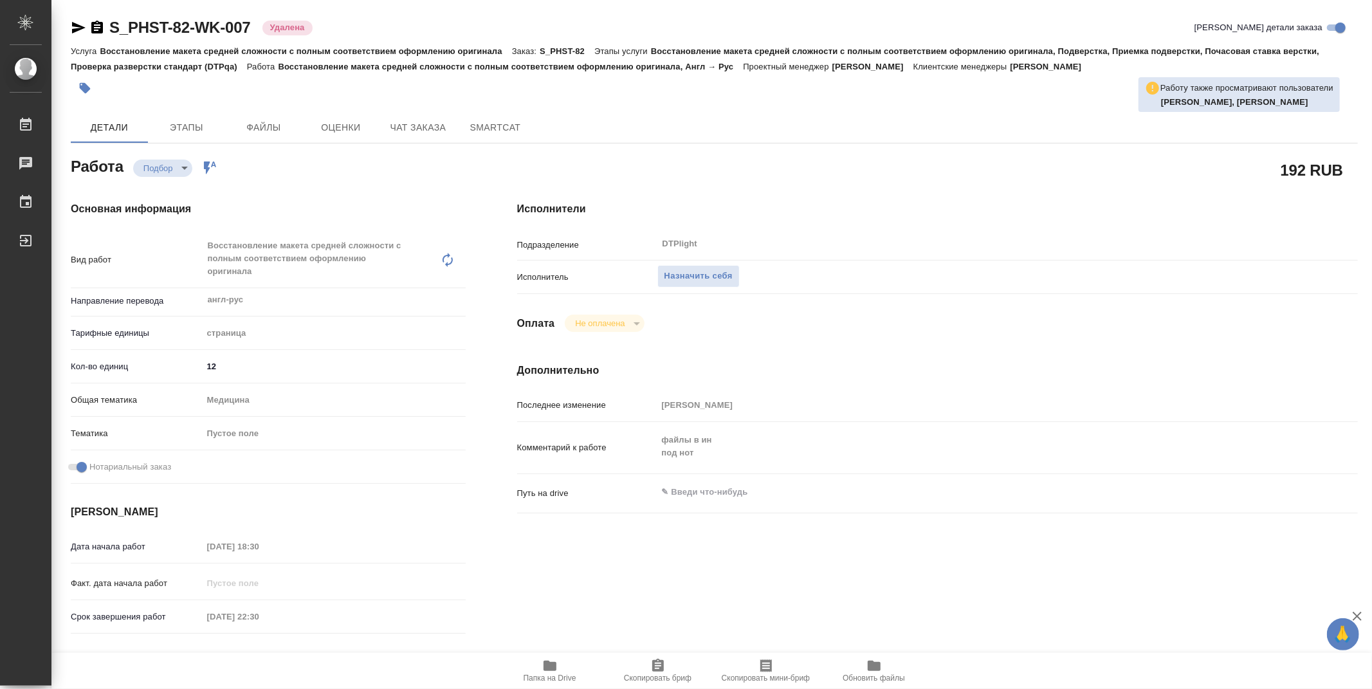
type textarea "x"
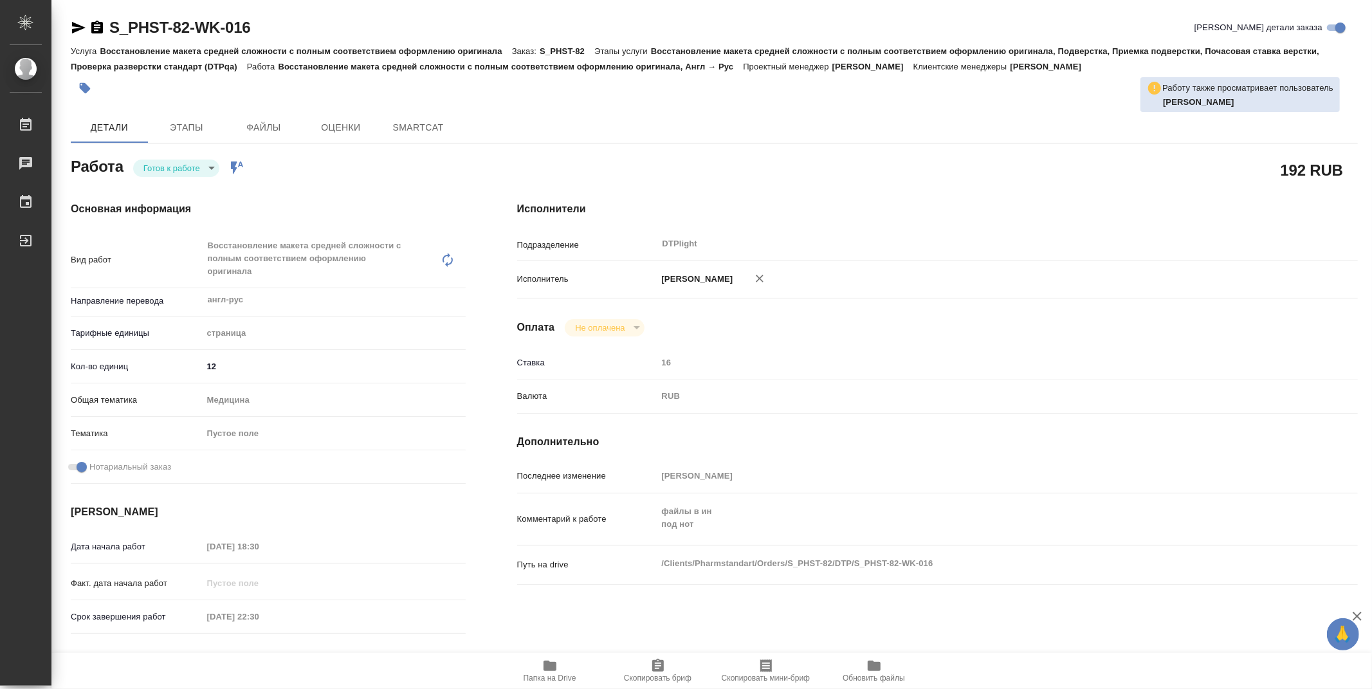
type textarea "x"
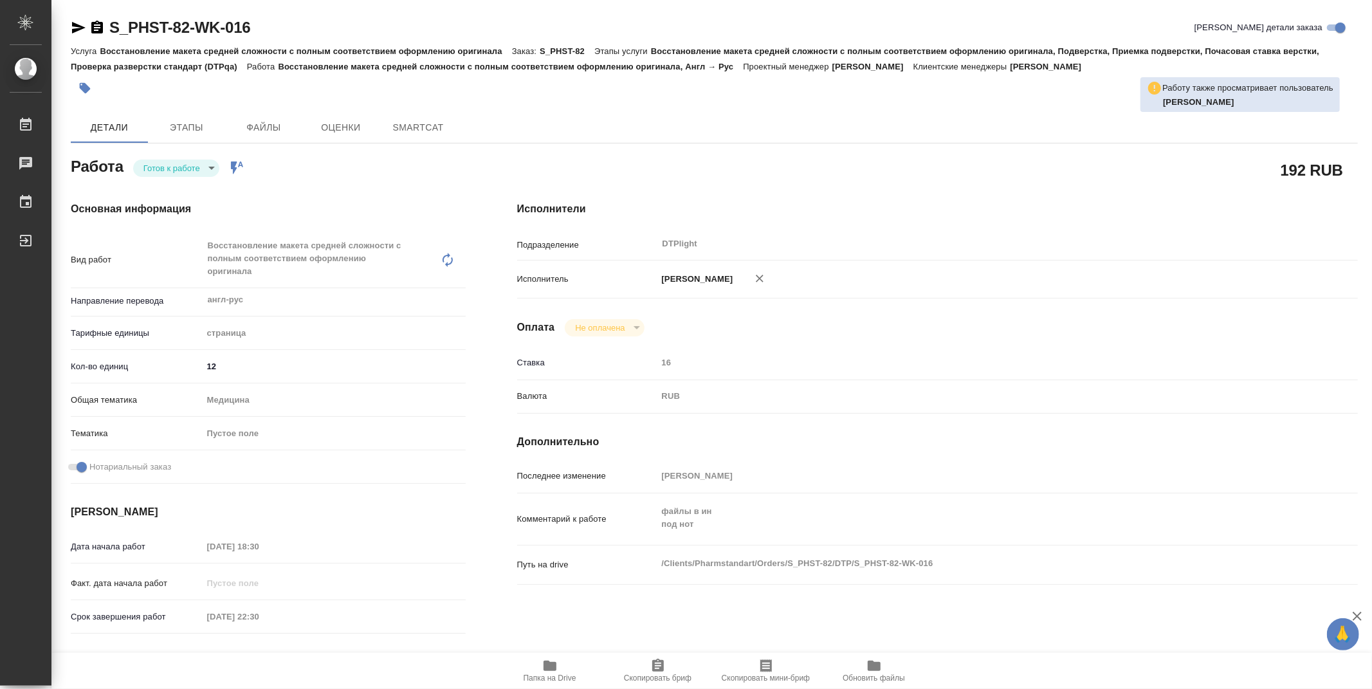
type textarea "x"
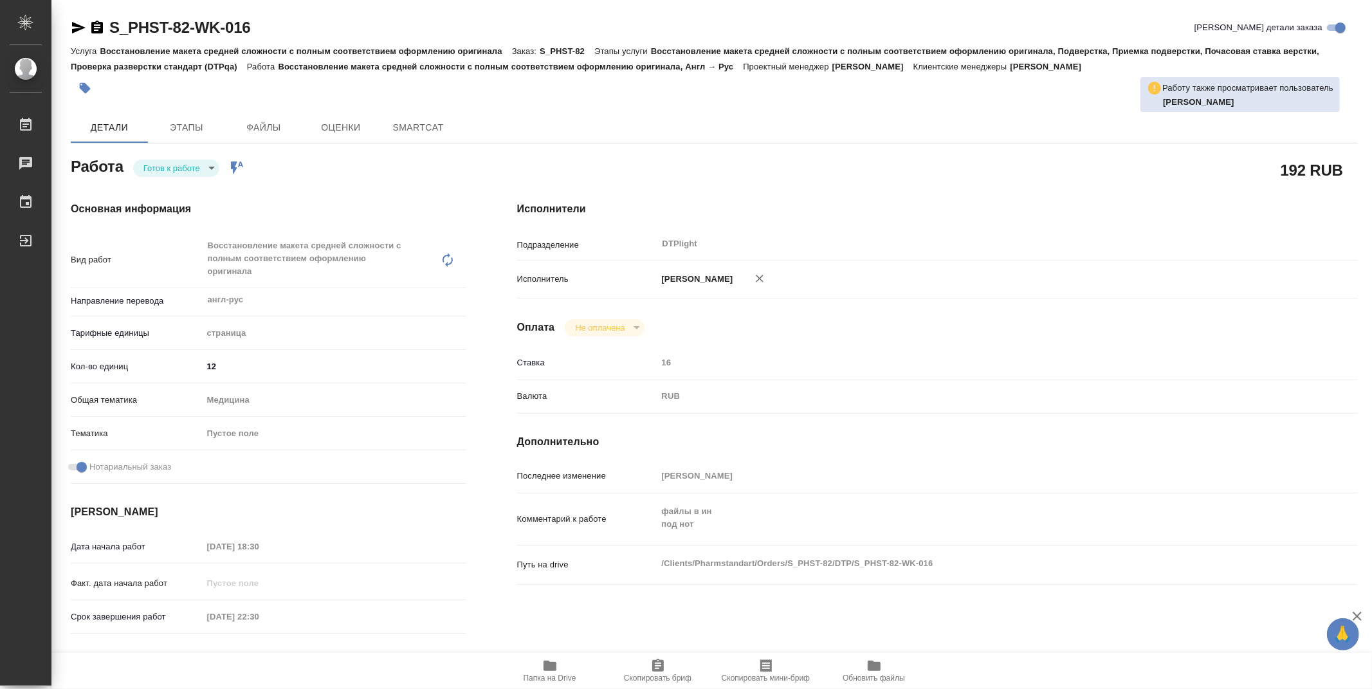
type textarea "x"
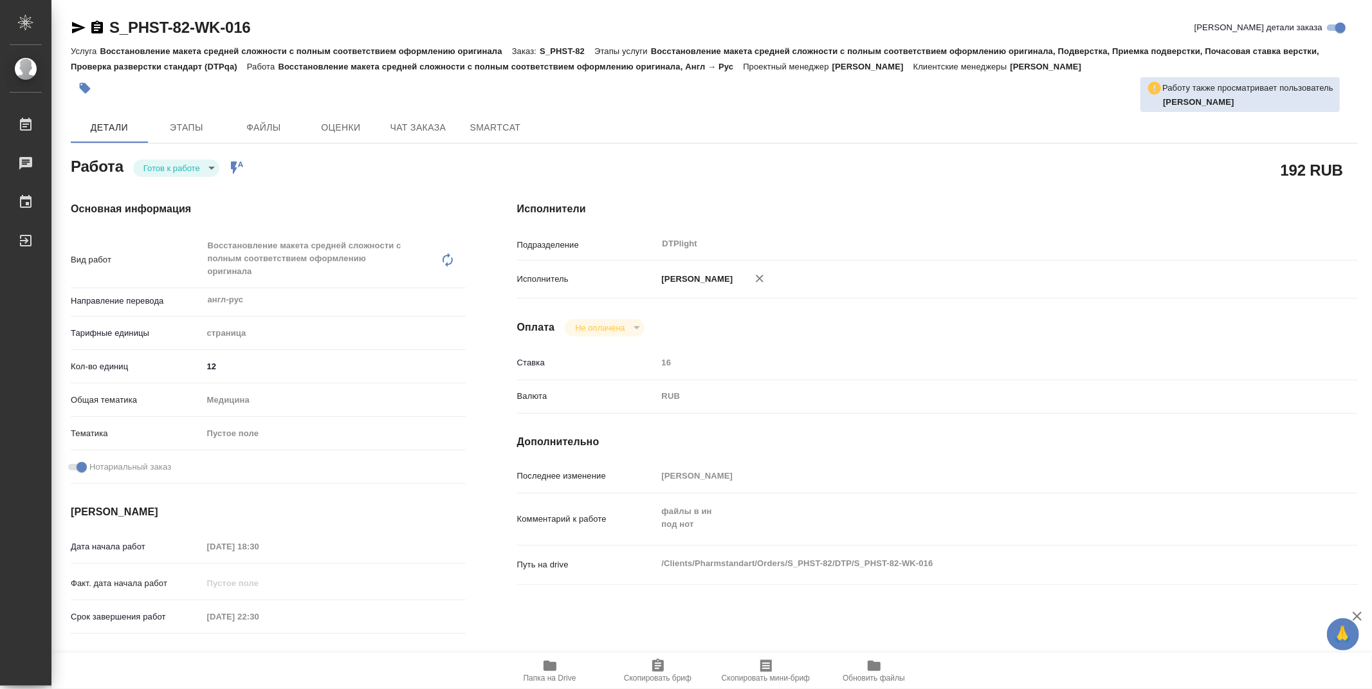
type textarea "x"
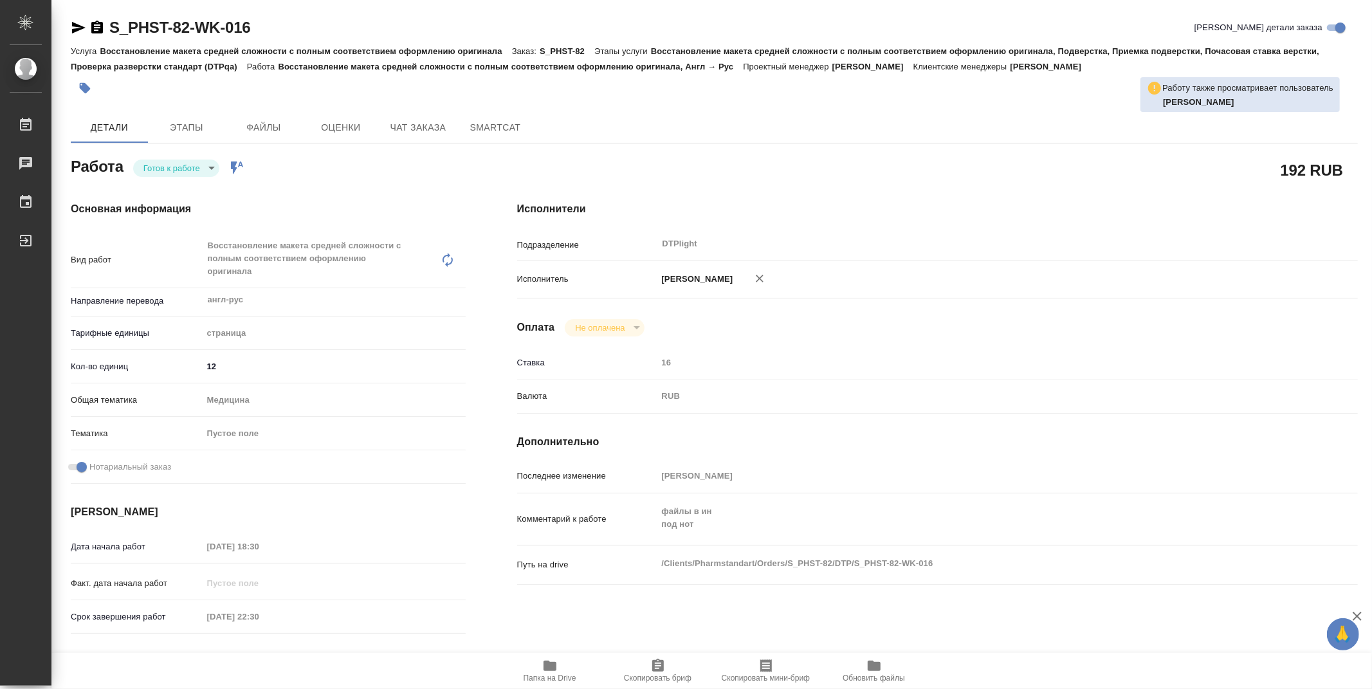
type textarea "x"
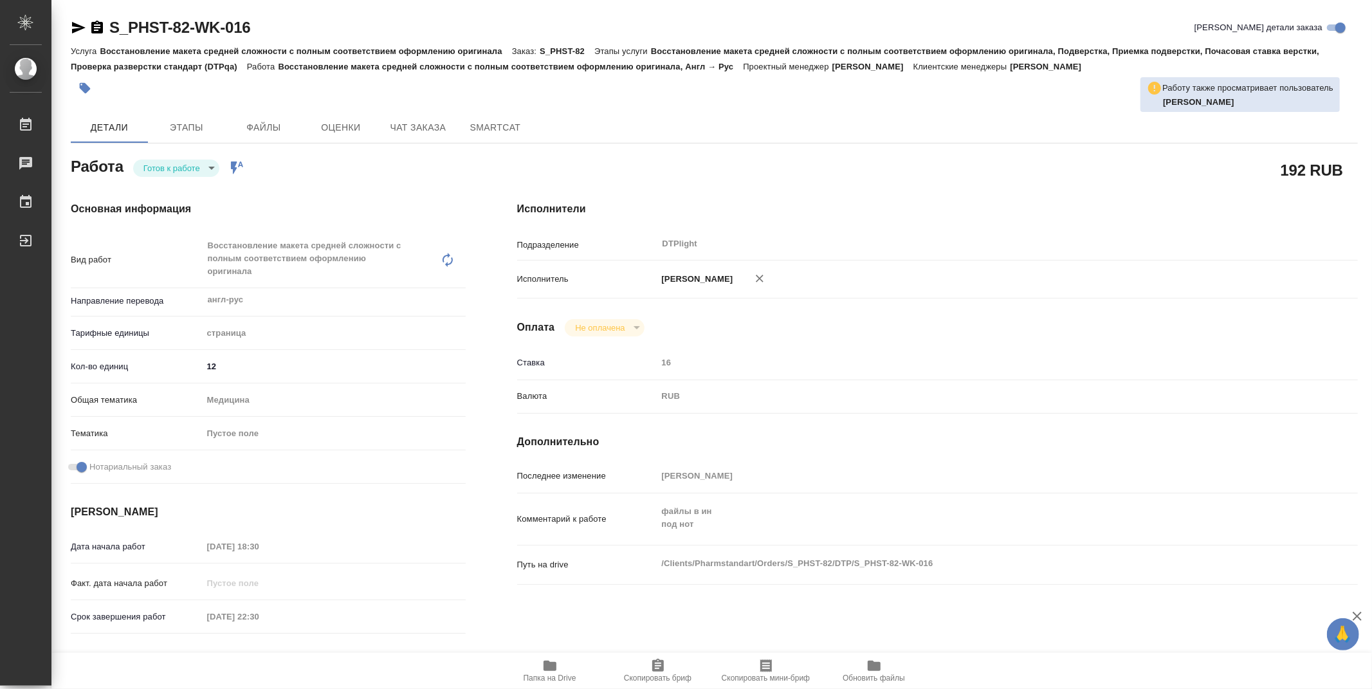
type textarea "x"
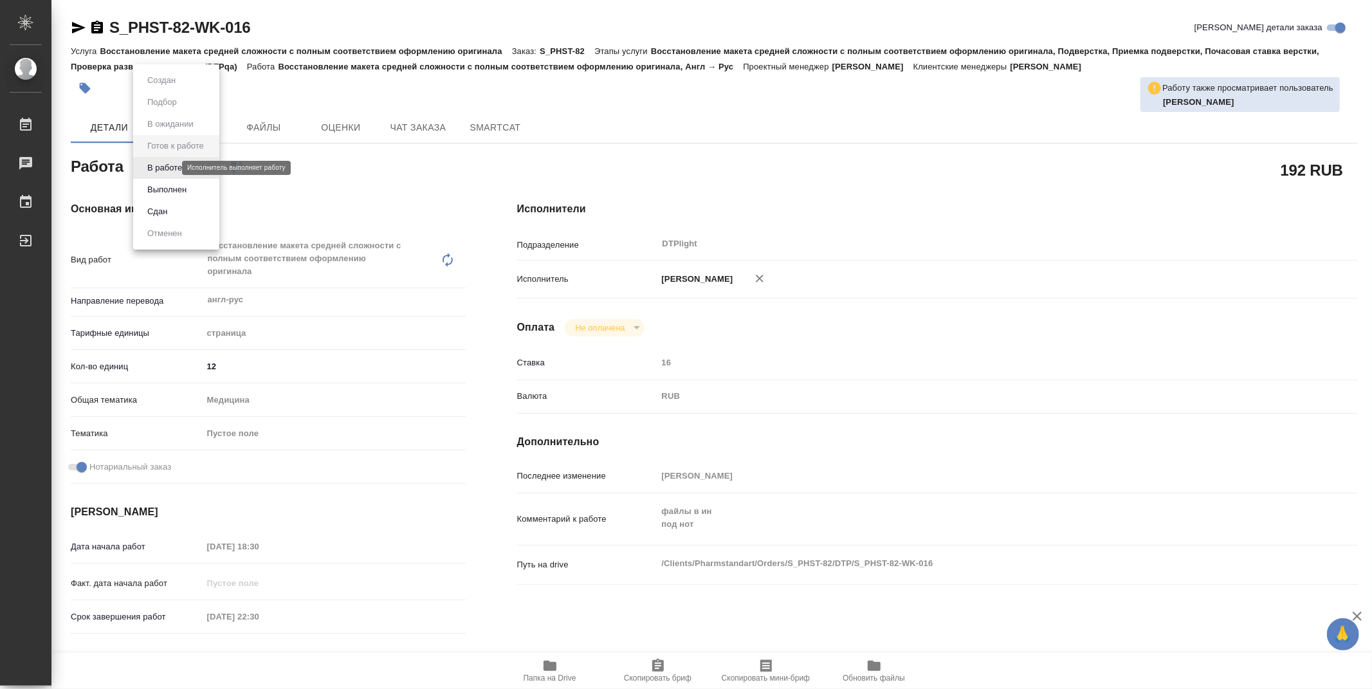
click at [170, 164] on body "🙏 .cls-1 fill:#fff; AWATERA Zubakova Viktoriya Работы 0 Чаты График Выйти S_PHS…" at bounding box center [686, 344] width 1372 height 689
click at [170, 164] on button "В работе" at bounding box center [164, 168] width 42 height 14
type textarea "x"
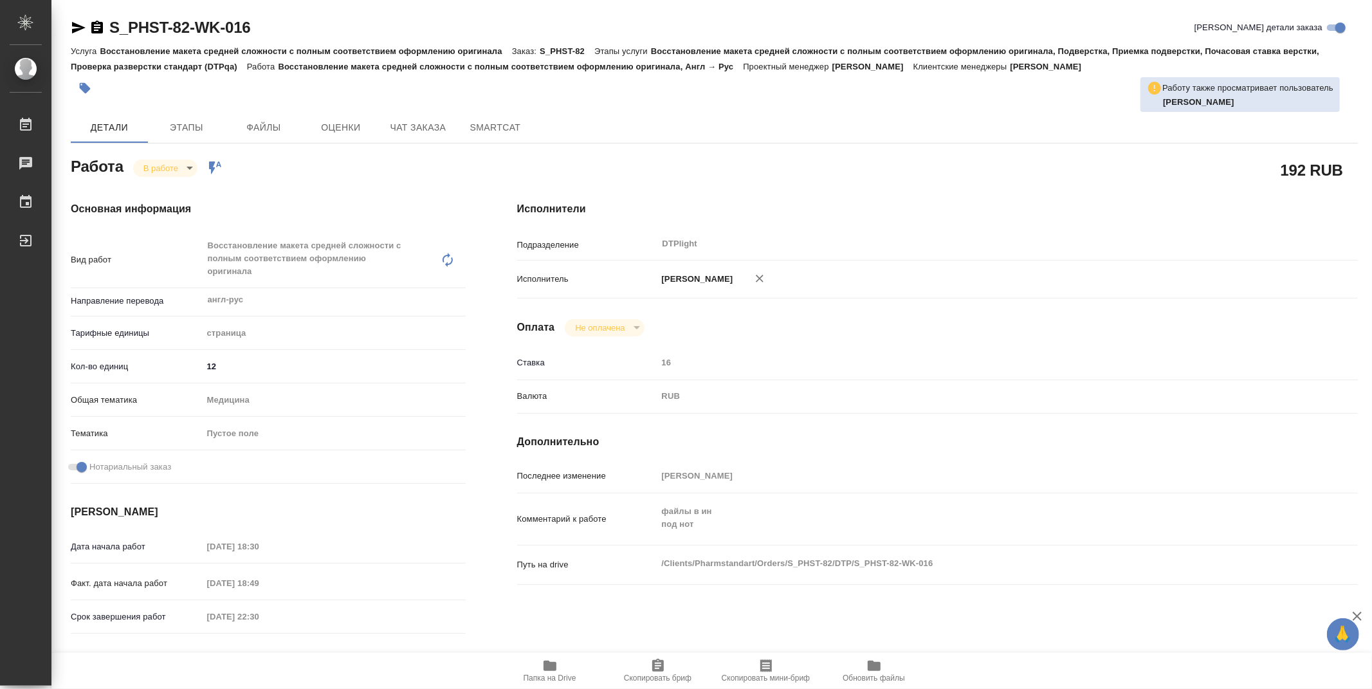
type textarea "x"
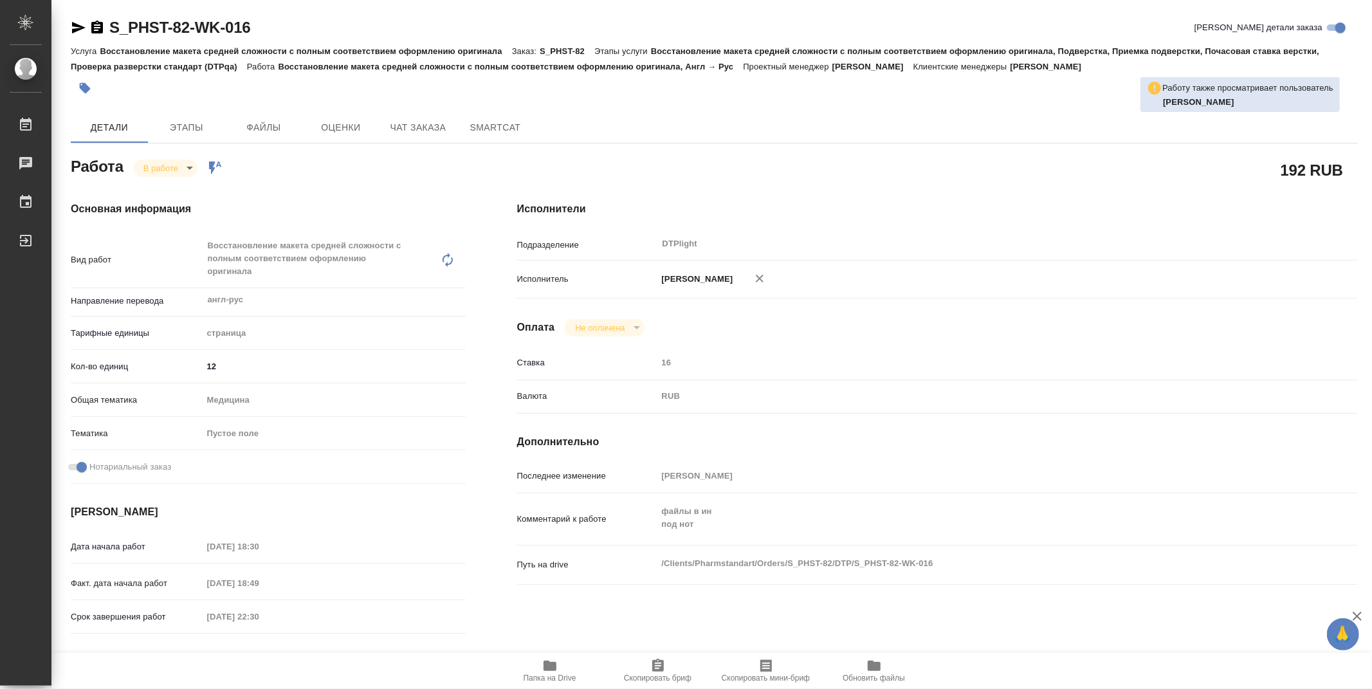
type textarea "x"
click at [565, 667] on span "Папка на Drive" at bounding box center [549, 670] width 93 height 24
type textarea "x"
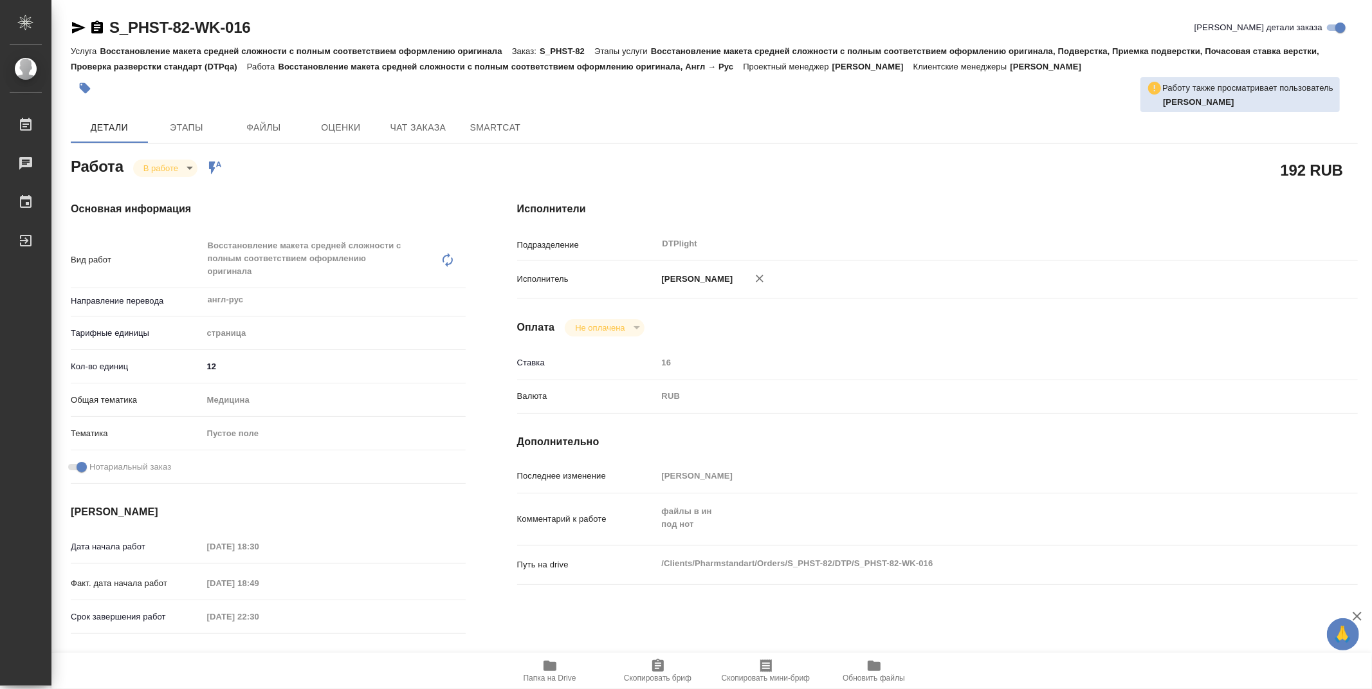
type textarea "x"
drag, startPoint x: 300, startPoint y: 23, endPoint x: 54, endPoint y: 31, distance: 245.8
click at [54, 31] on div "S_PHST-82-WK-016 Кратко детали заказа Услуга Восстановление макета средней слож…" at bounding box center [711, 568] width 1320 height 1136
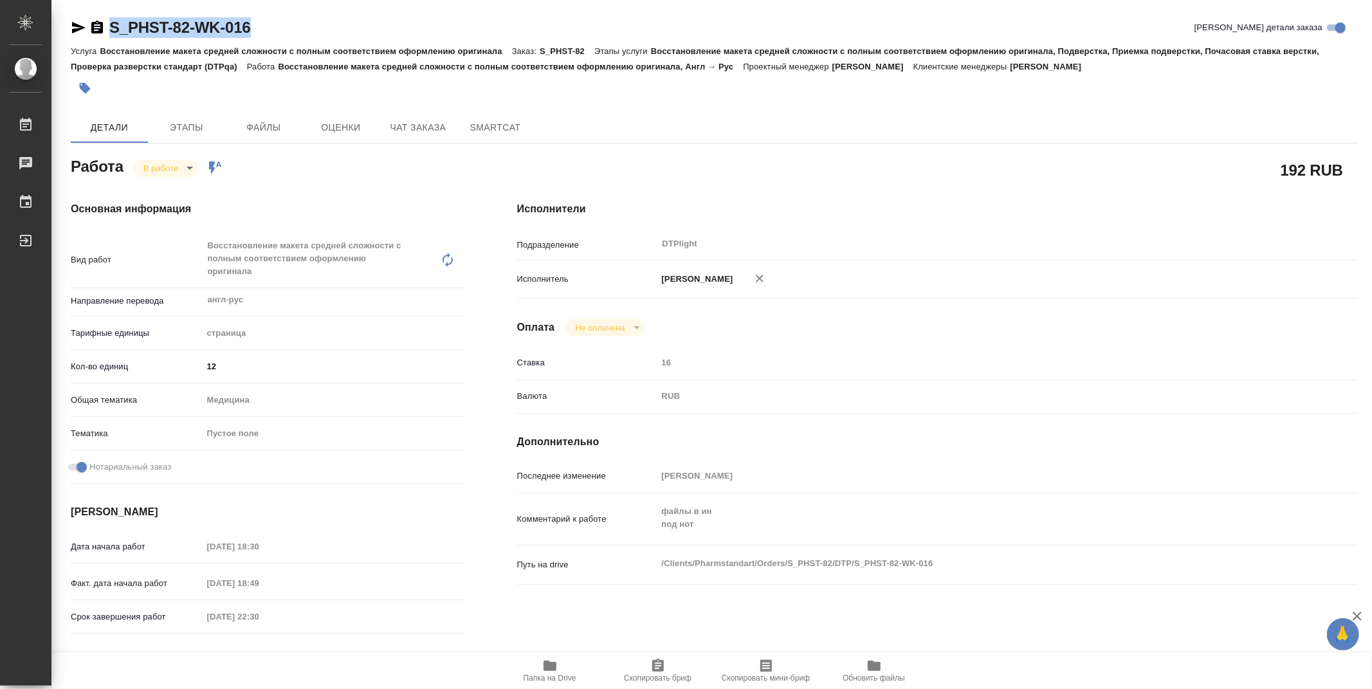
copy link "S_PHST-82-WK-016"
